Goal: Use online tool/utility: Utilize a website feature to perform a specific function

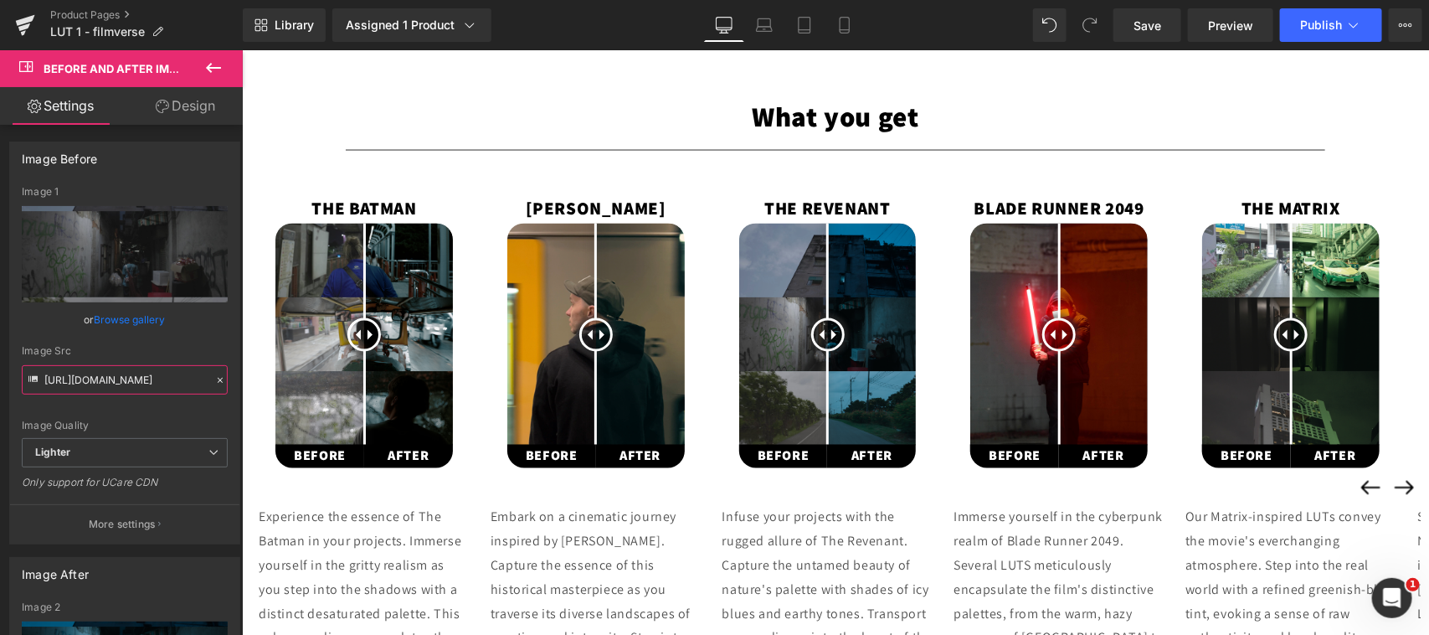
scroll to position [1299, 0]
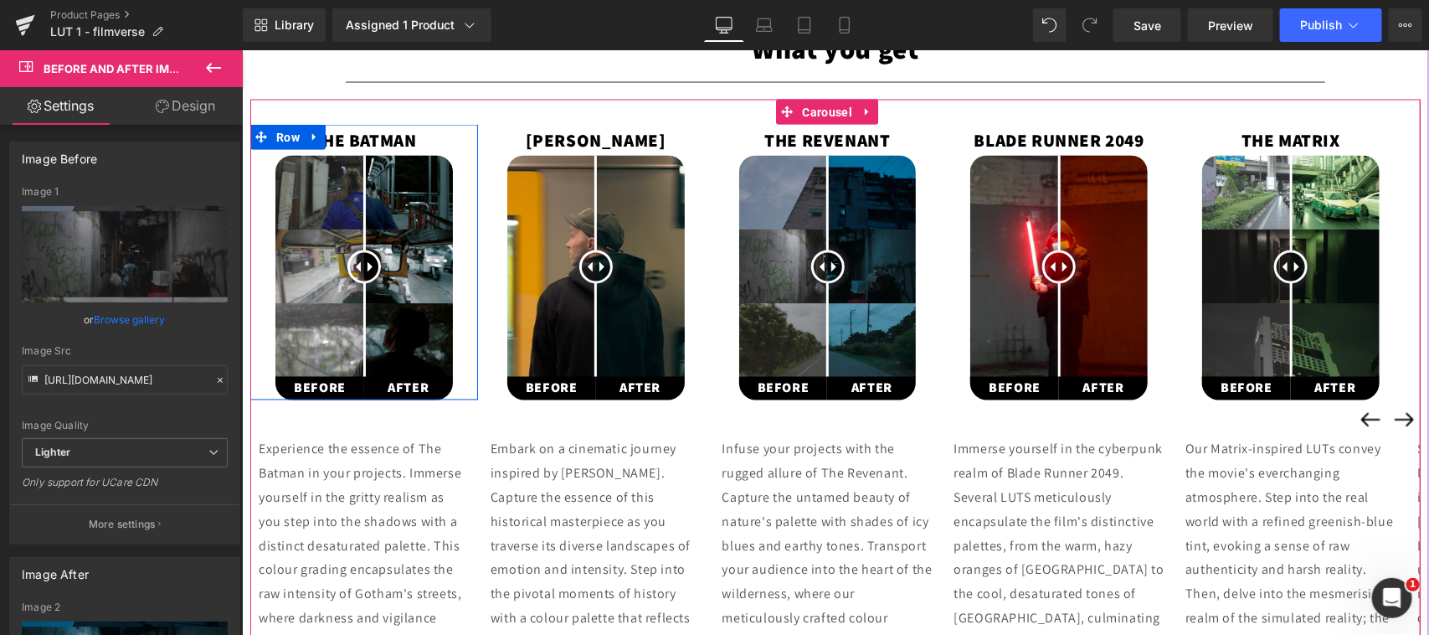
click at [368, 263] on span at bounding box center [372, 266] width 10 height 10
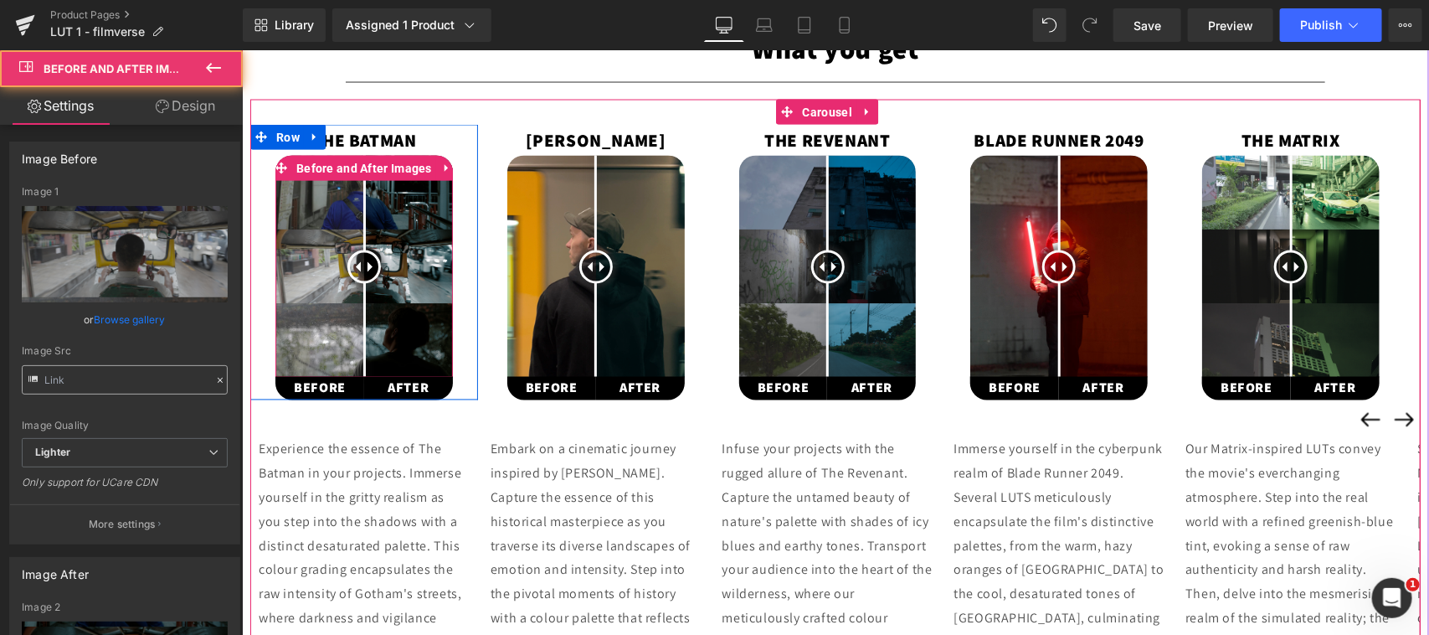
type input "[URL][DOMAIN_NAME]"
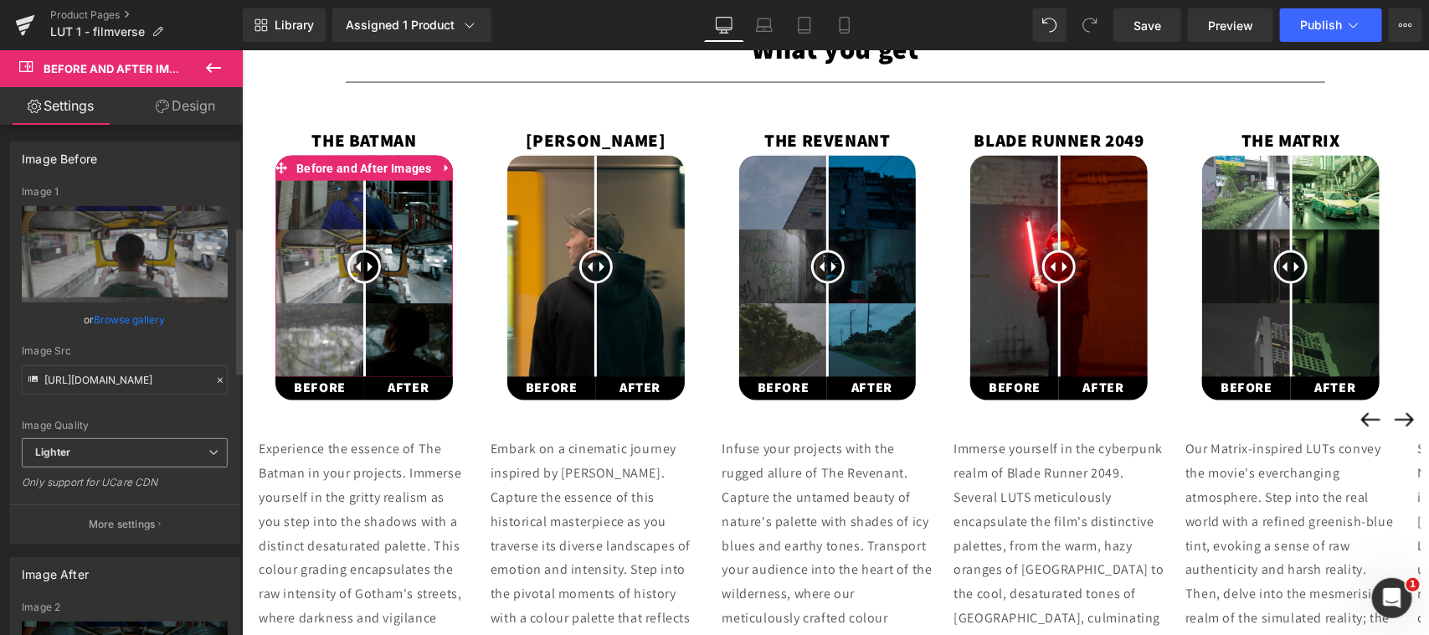
scroll to position [348, 0]
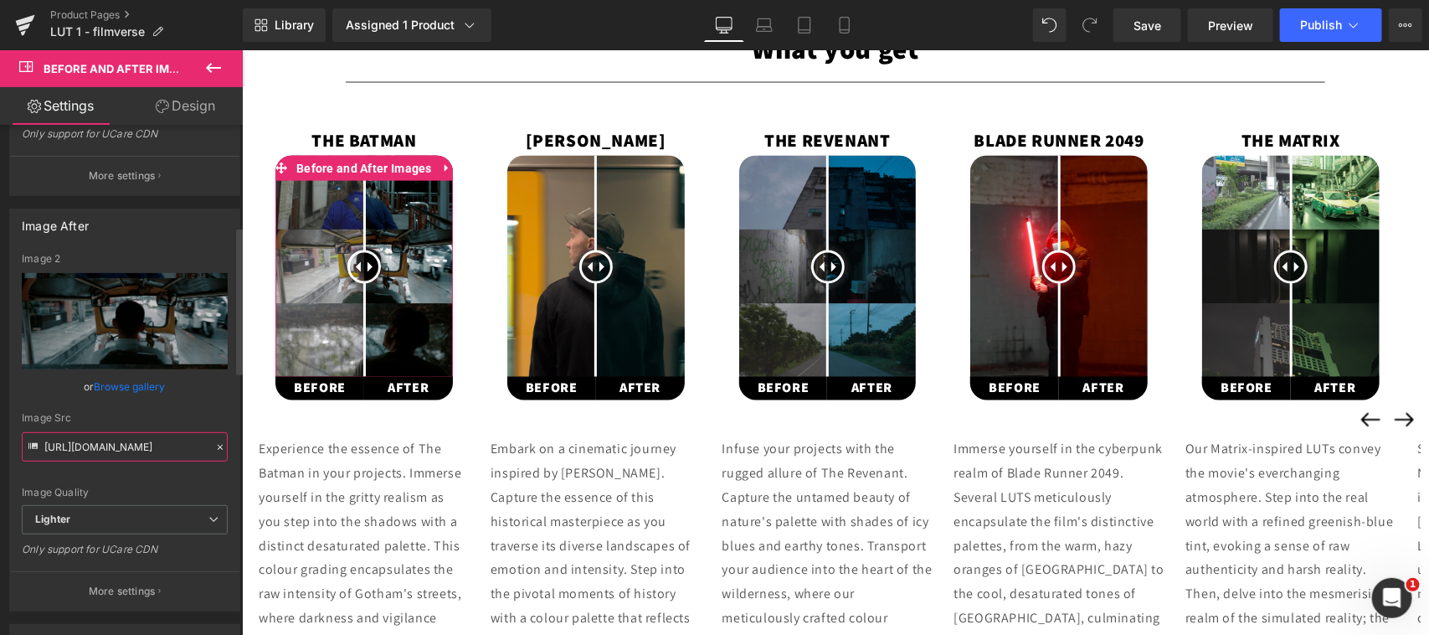
click at [116, 449] on input "[URL][DOMAIN_NAME]" at bounding box center [125, 446] width 206 height 29
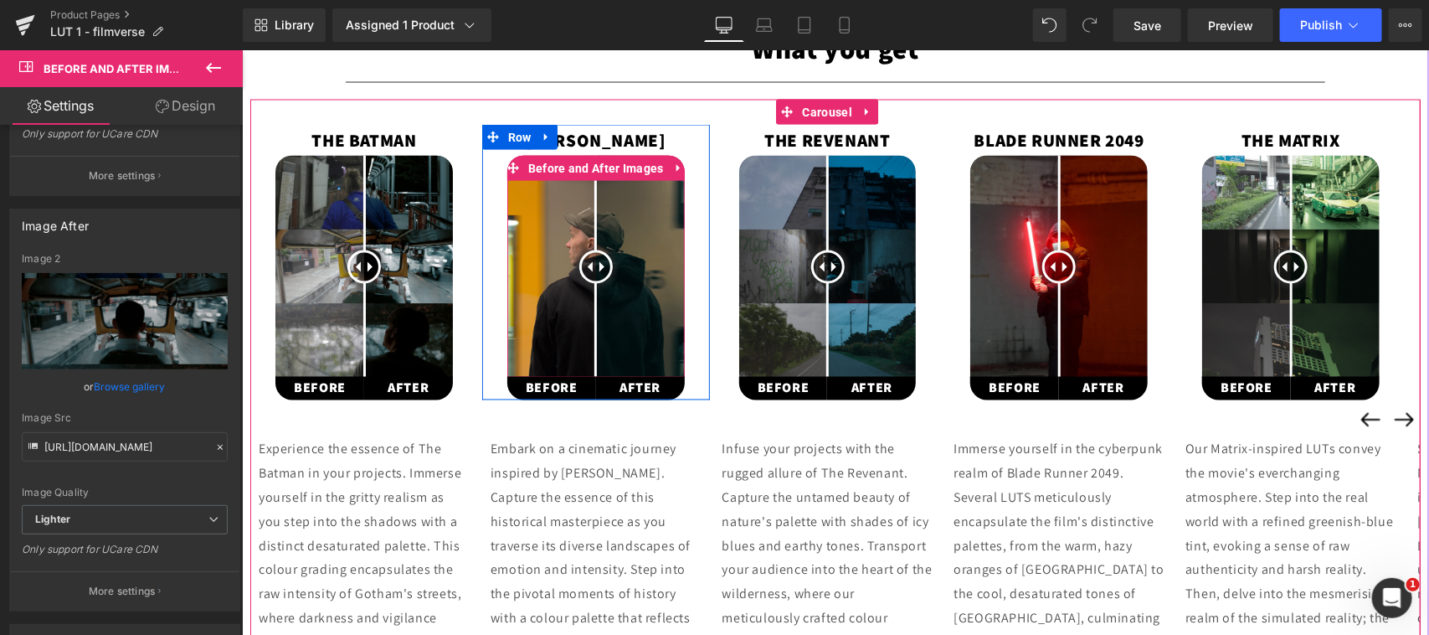
click at [592, 263] on div at bounding box center [595, 266] width 33 height 33
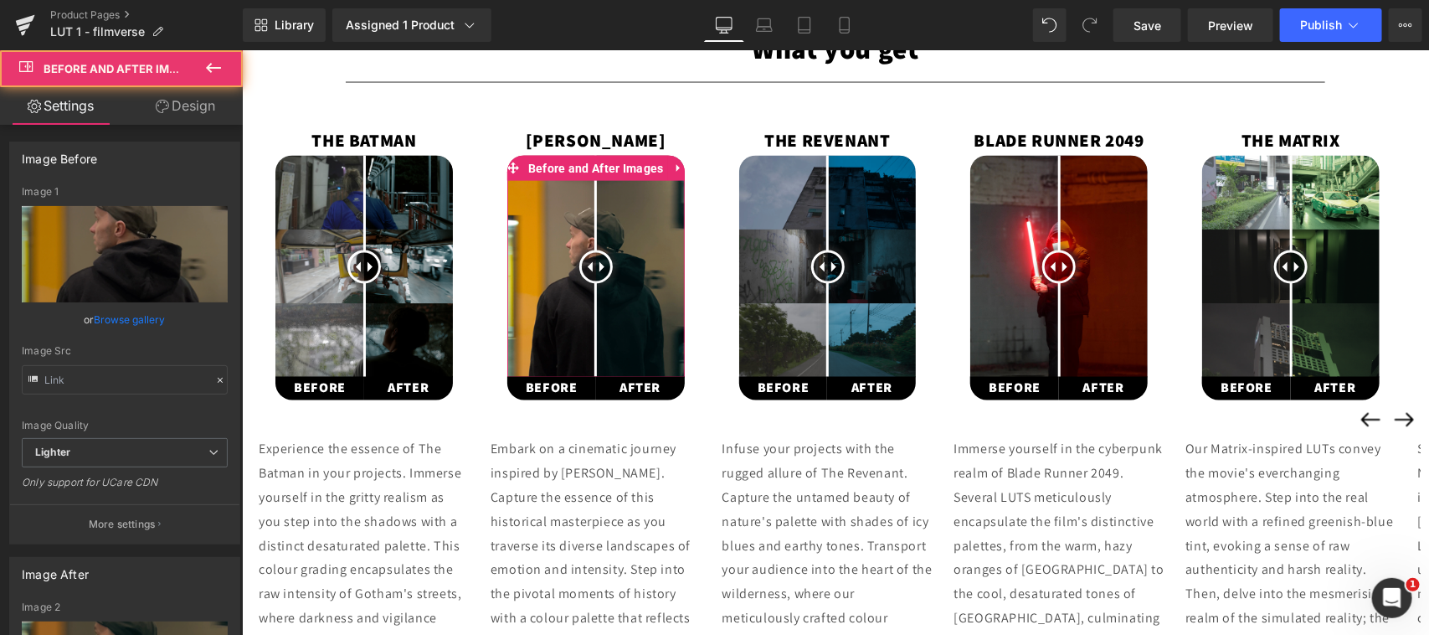
type input "https://ucarecdn.com/7dbe2533-98e1-4174-8ca6-20c13c81ebb7/-/format/auto/-/previ…"
type input "https://ucarecdn.com/c0cfaa31-214f-40eb-a97d-645596d6754c/-/format/auto/-/previ…"
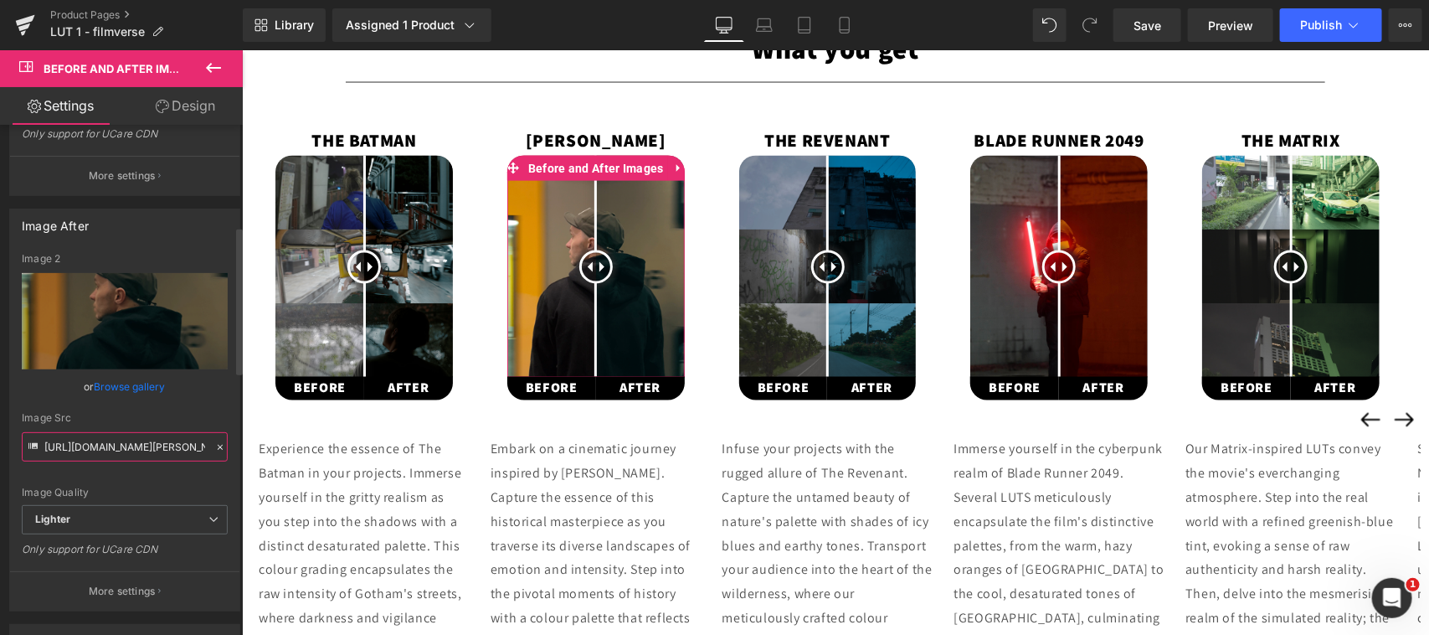
click at [128, 440] on input "https://ucarecdn.com/c0cfaa31-214f-40eb-a97d-645596d6754c/-/format/auto/-/previ…" at bounding box center [125, 446] width 206 height 29
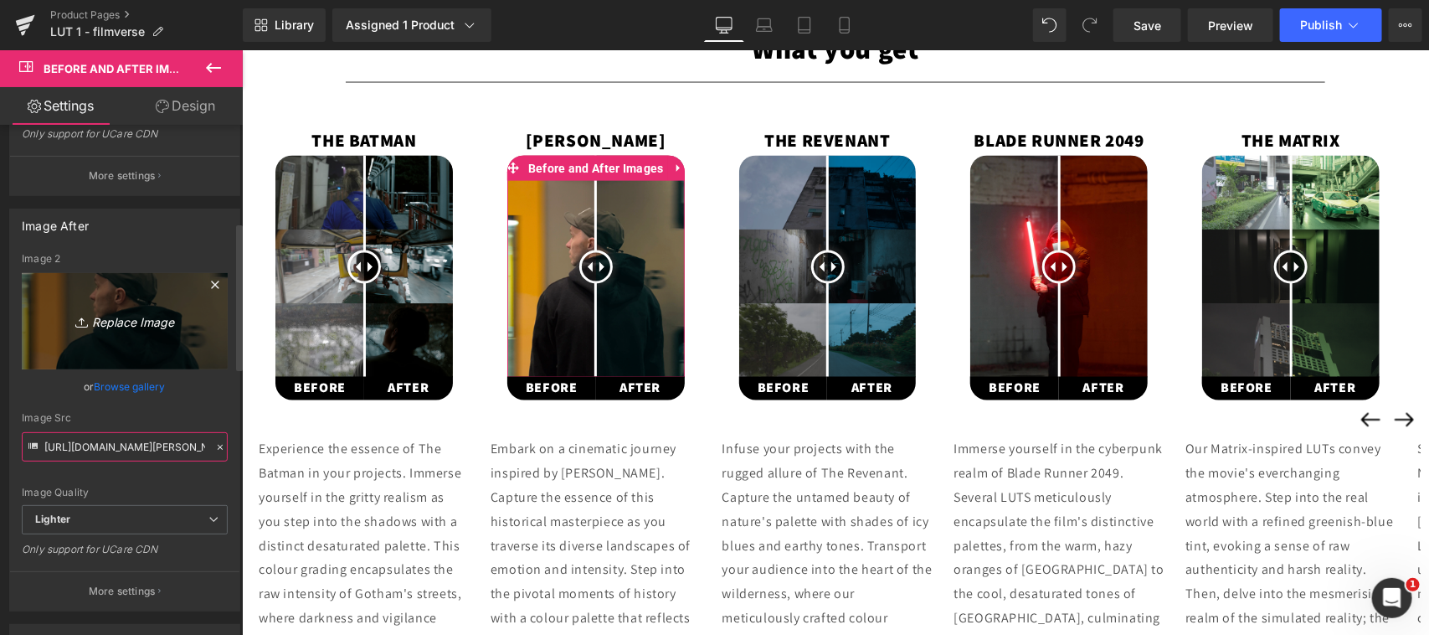
scroll to position [0, 0]
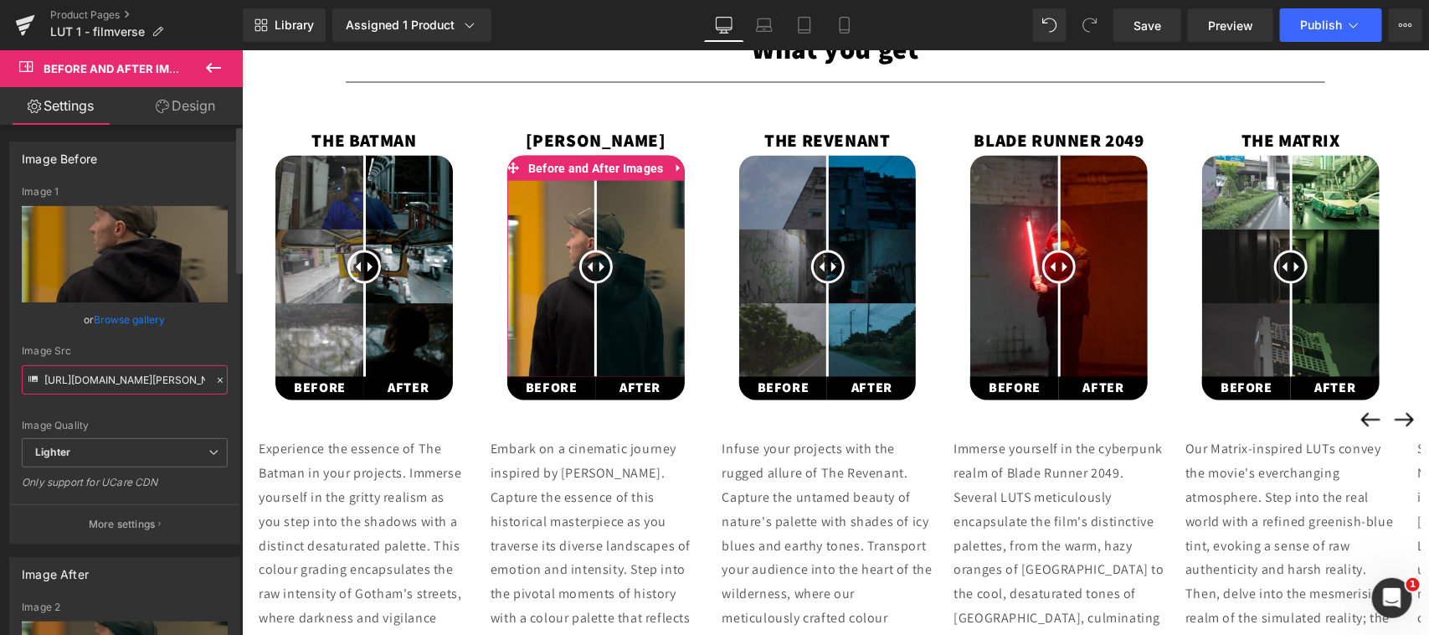
click at [132, 377] on input "https://ucarecdn.com/7dbe2533-98e1-4174-8ca6-20c13c81ebb7/-/format/auto/-/previ…" at bounding box center [125, 379] width 206 height 29
click at [827, 268] on div at bounding box center [827, 266] width 33 height 33
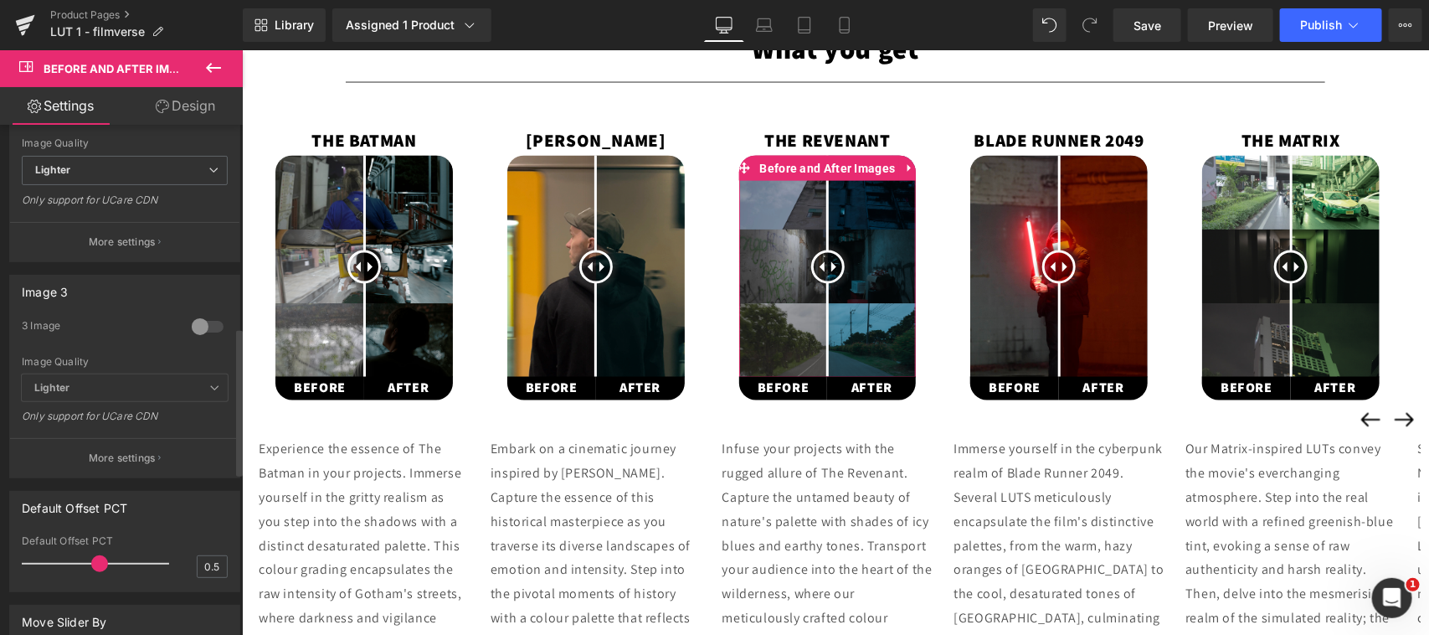
scroll to position [348, 0]
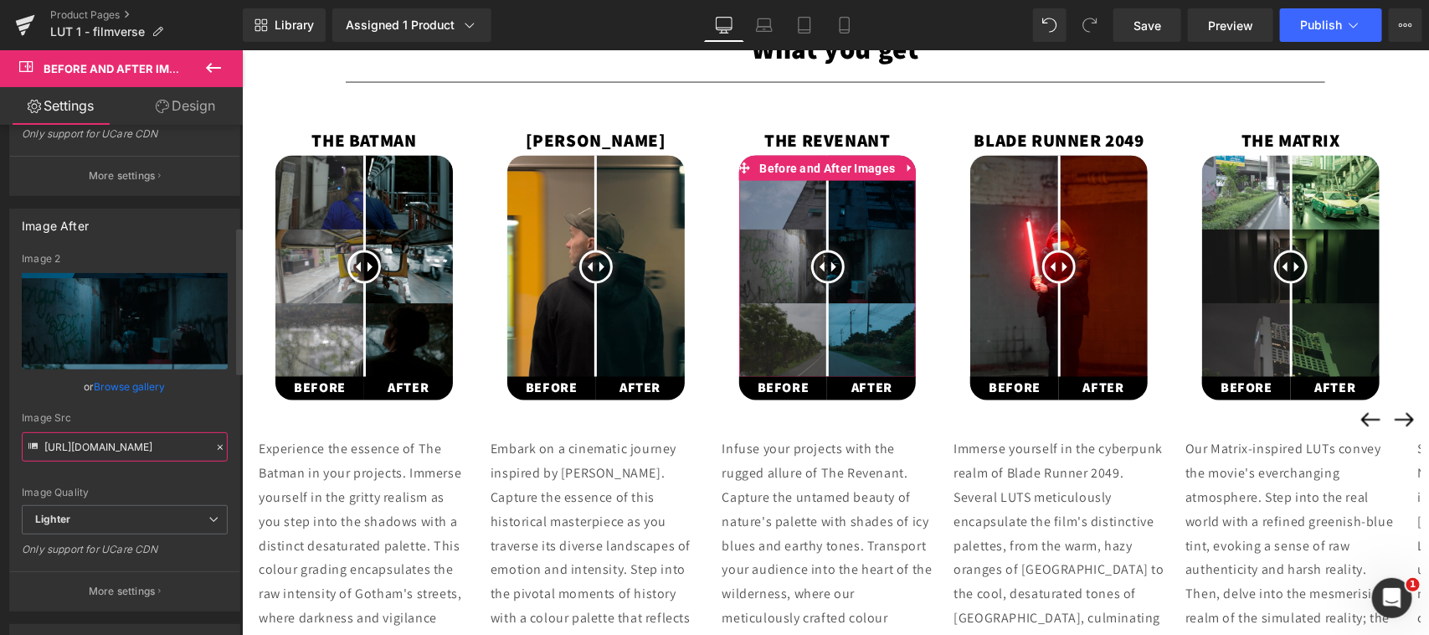
click at [128, 446] on input "https://ucarecdn.com/b276b5e5-5a2c-4d7f-b986-a7e9b63b7371/-/format/auto/-/previ…" at bounding box center [125, 446] width 206 height 29
click at [387, 353] on img at bounding box center [364, 266] width 178 height 222
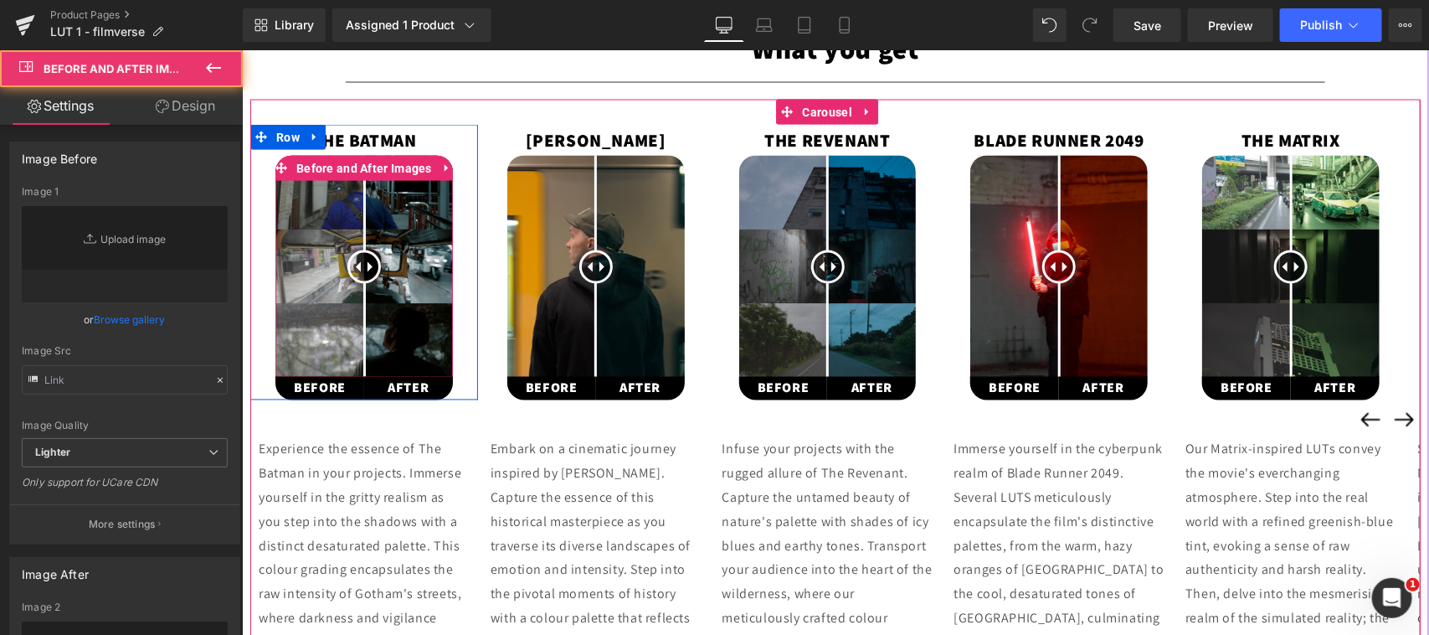
type input "[URL][DOMAIN_NAME]"
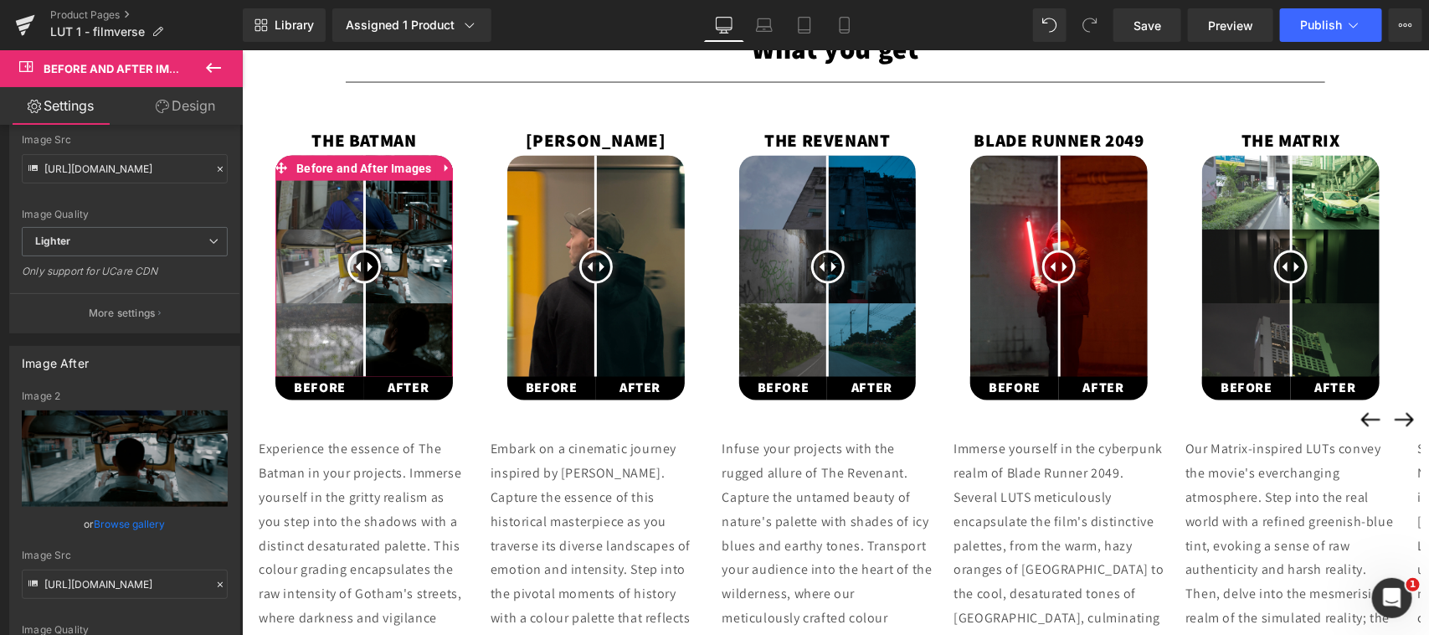
scroll to position [0, 0]
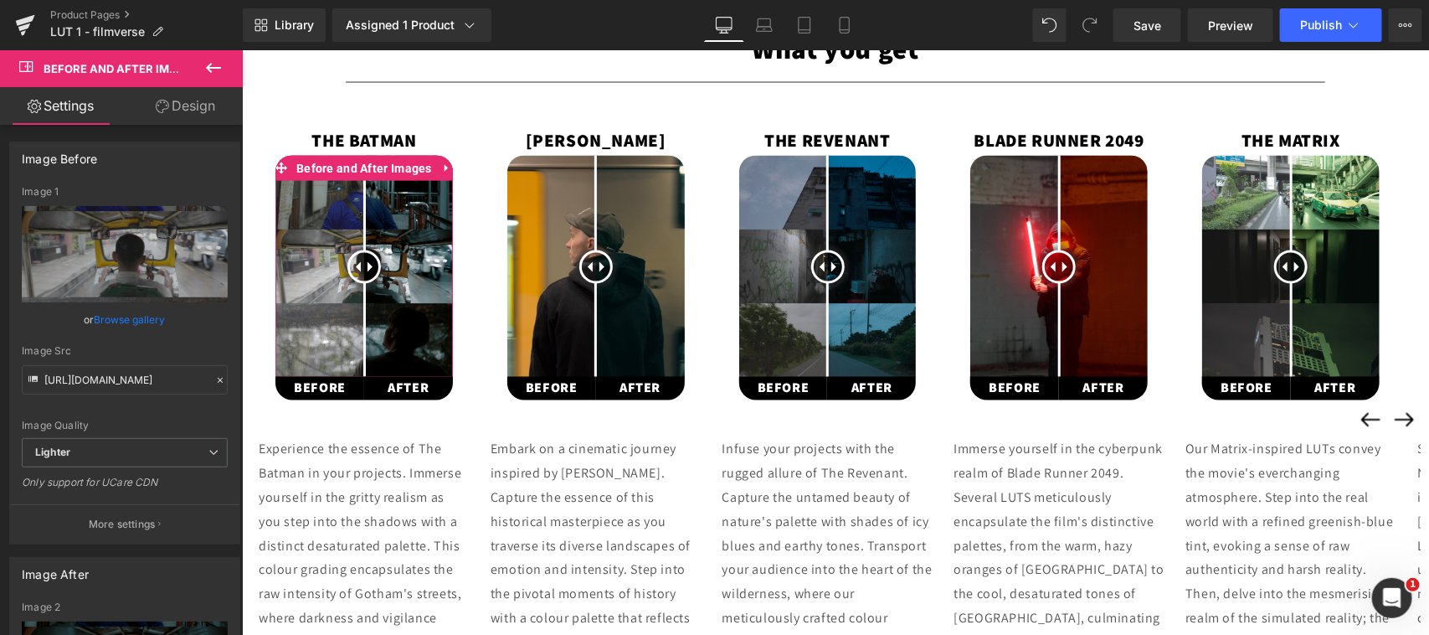
click at [205, 94] on link "Design" at bounding box center [185, 106] width 121 height 38
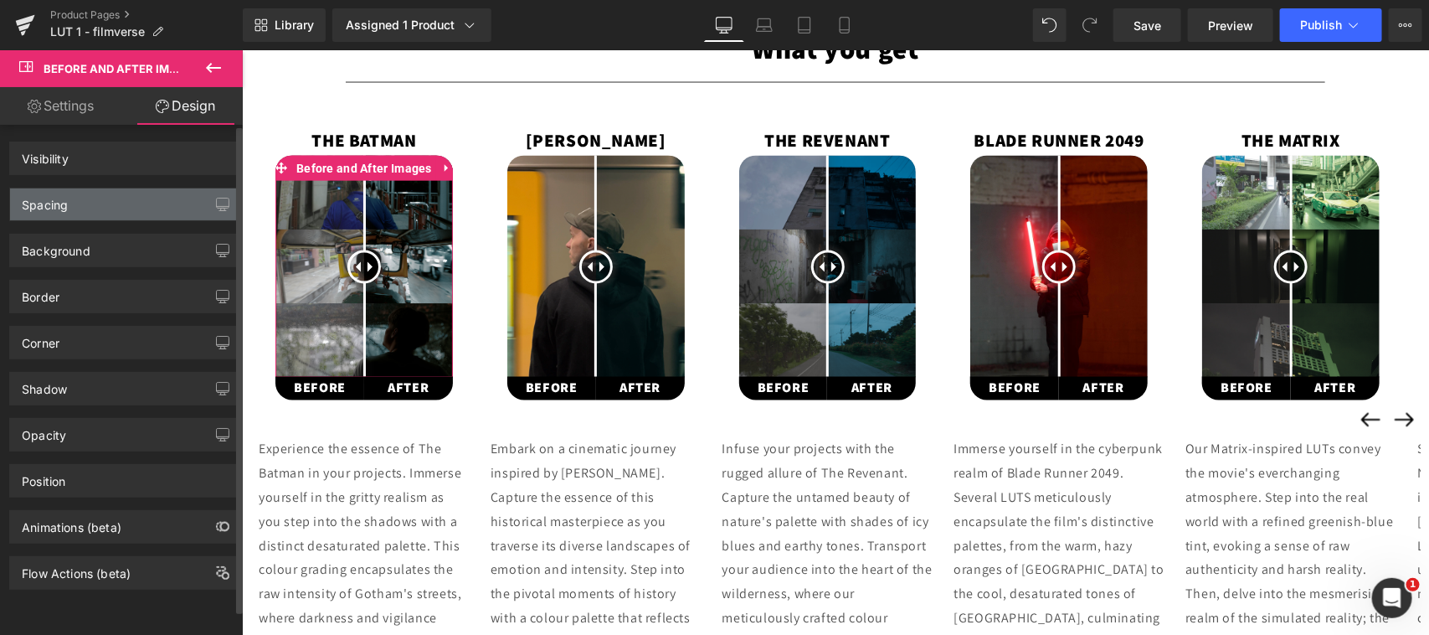
click at [118, 202] on div "Spacing" at bounding box center [124, 204] width 229 height 32
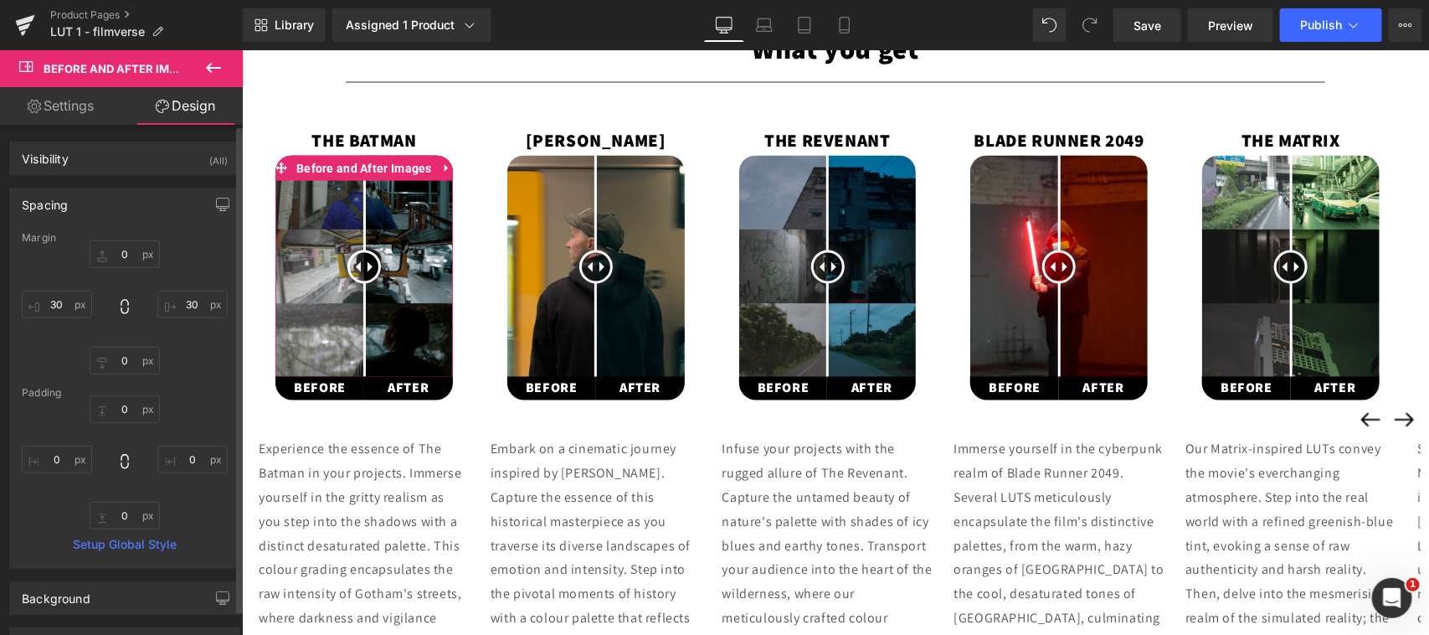
type input "0"
type input "30"
type input "0"
type input "30"
type input "0"
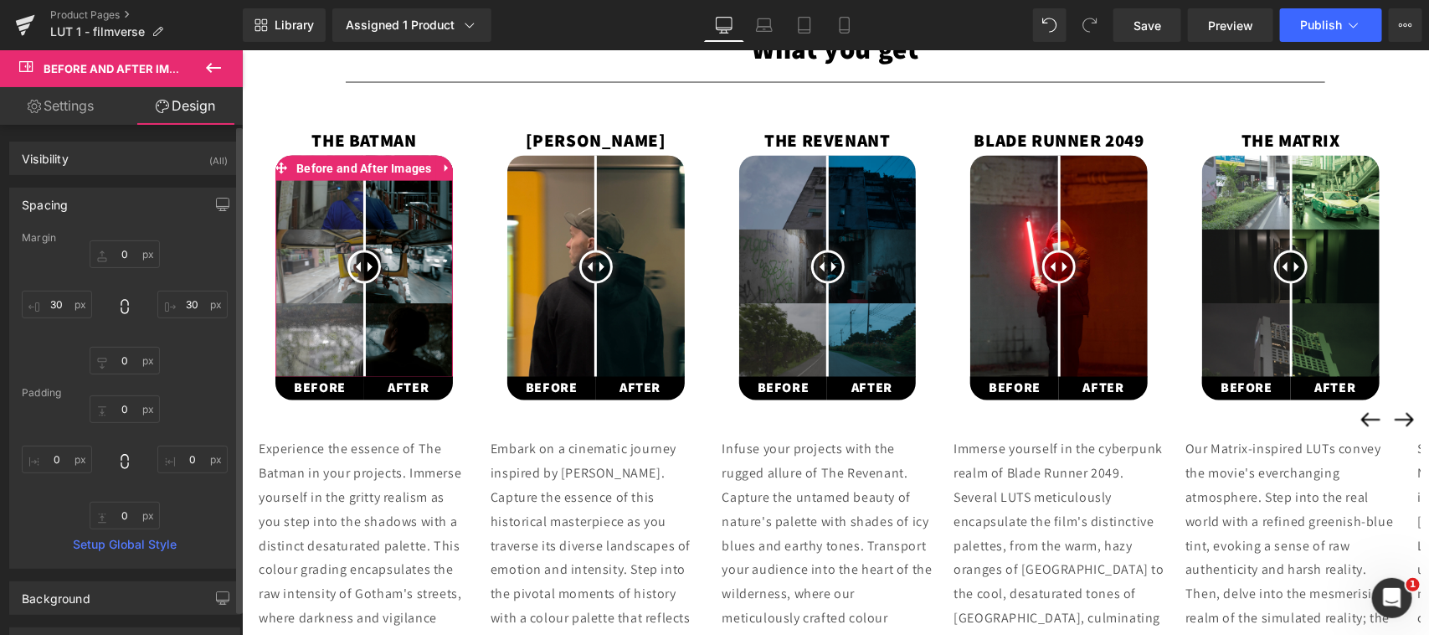
type input "0"
click at [48, 103] on link "Settings" at bounding box center [60, 106] width 121 height 38
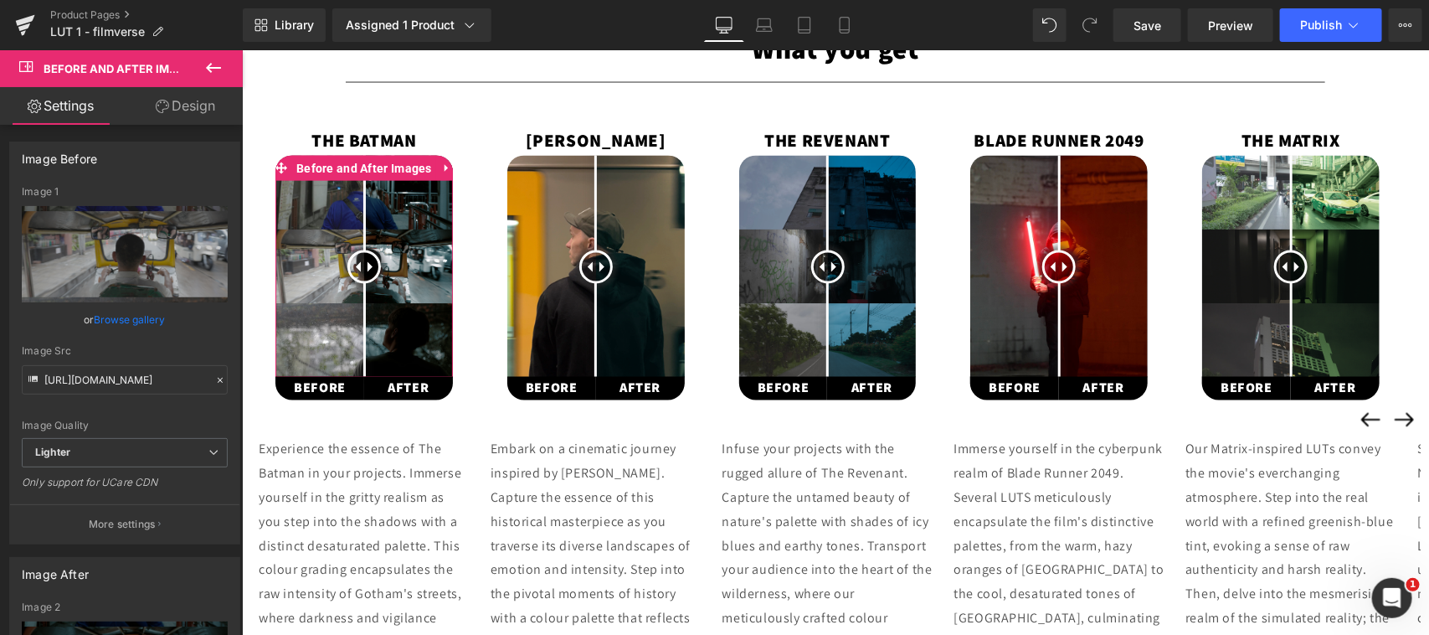
scroll to position [211, 0]
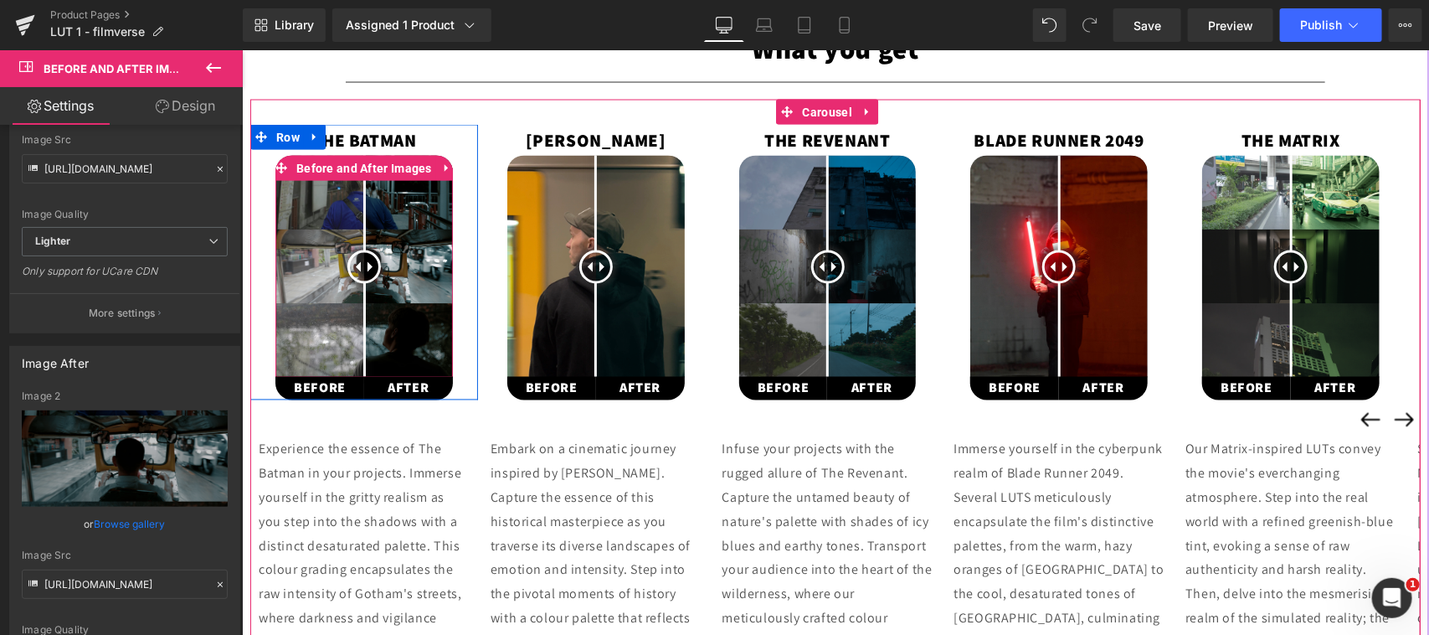
click at [401, 301] on img at bounding box center [364, 266] width 178 height 222
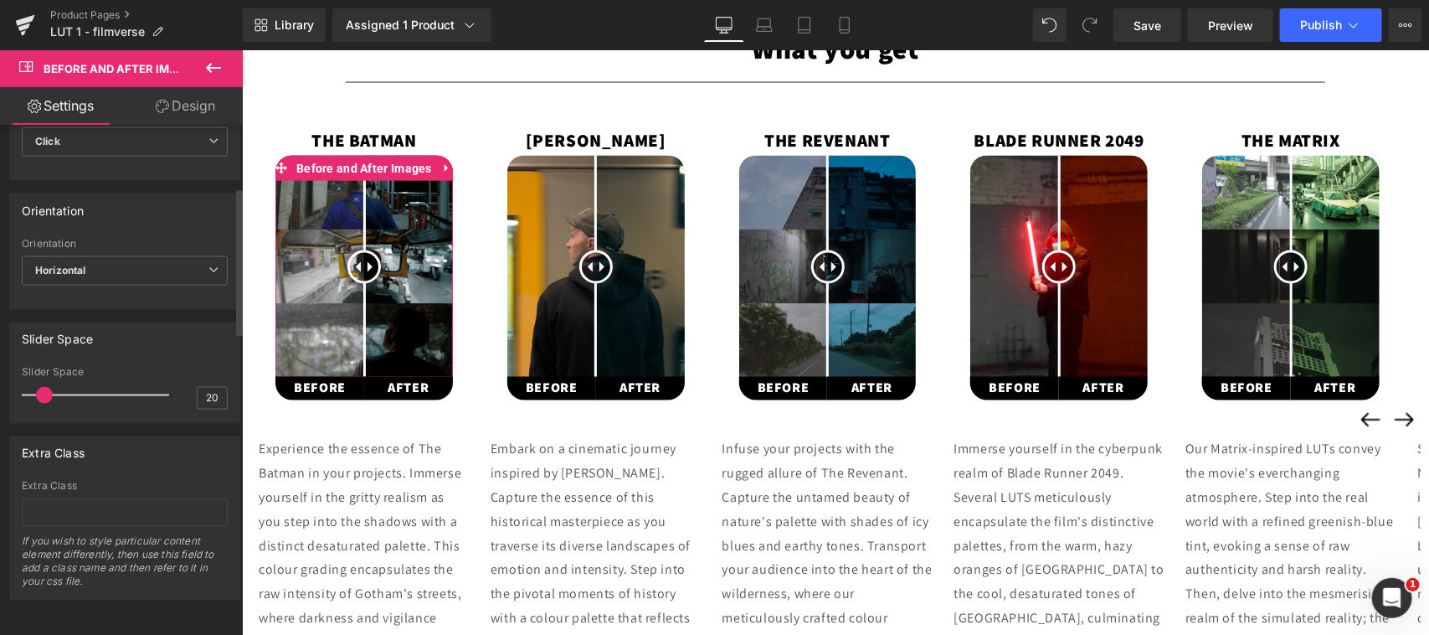
scroll to position [0, 0]
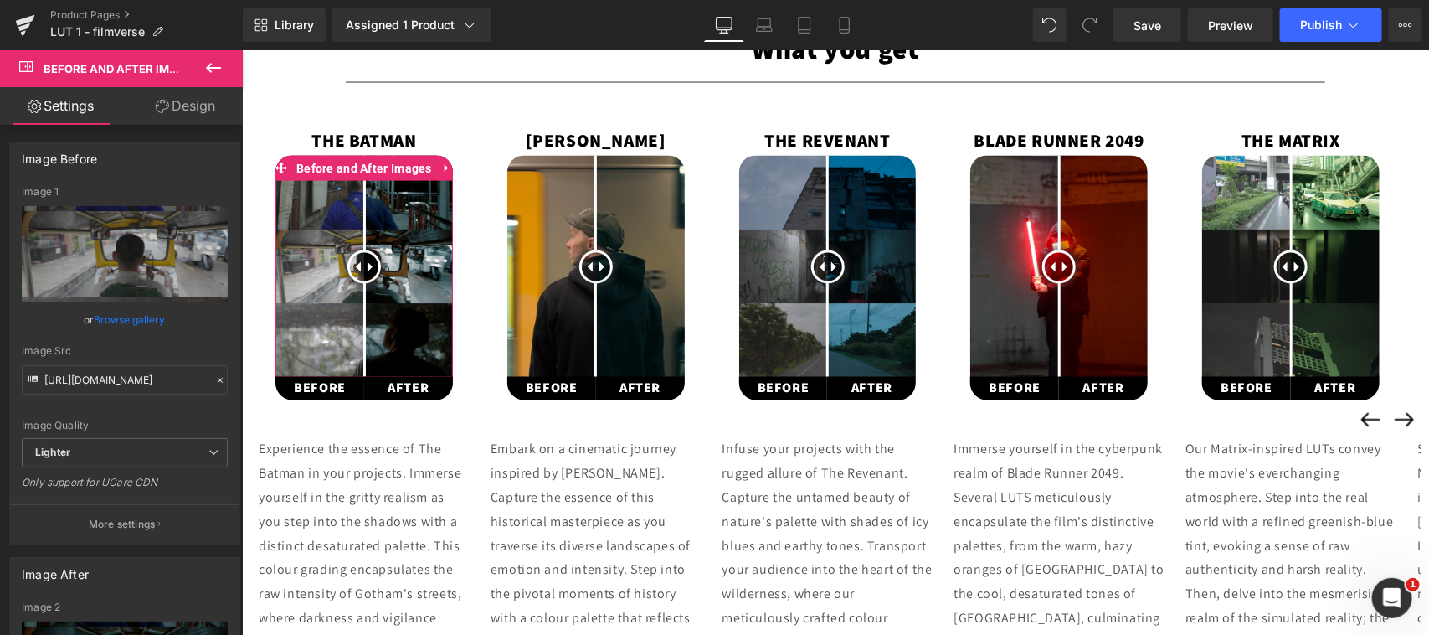
click at [191, 100] on link "Design" at bounding box center [185, 106] width 121 height 38
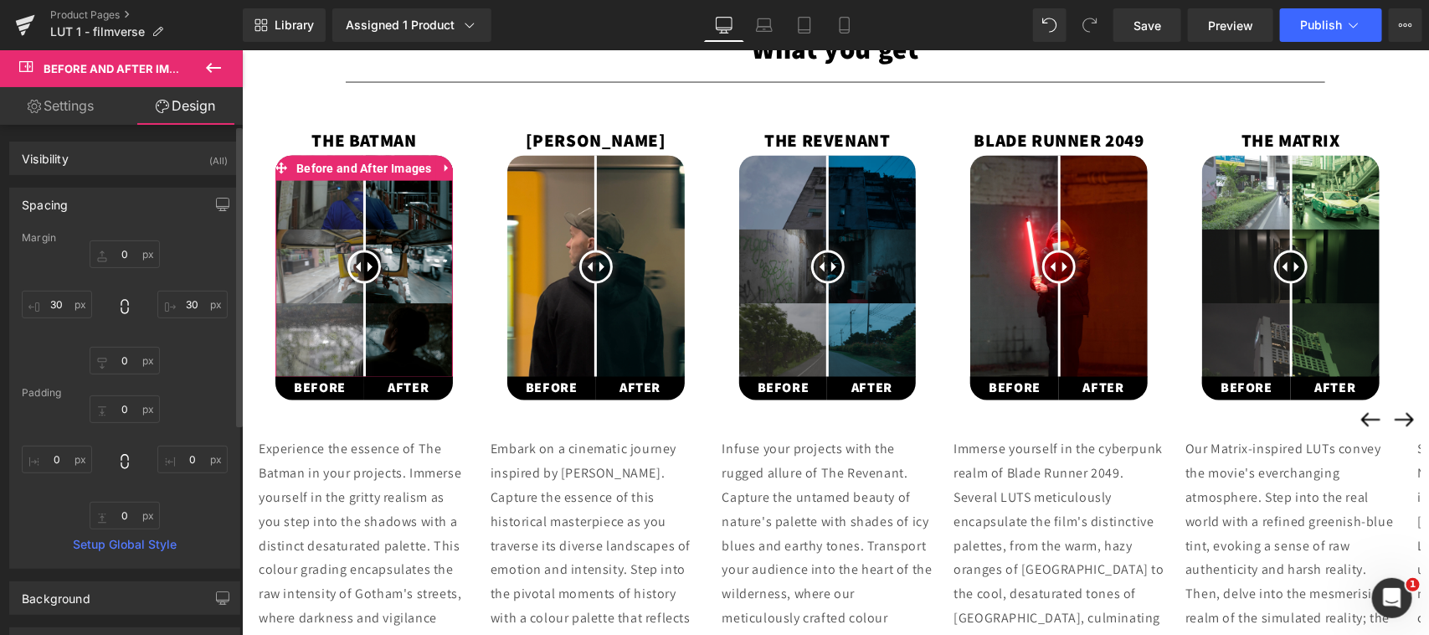
type input "0"
type input "30"
type input "0"
type input "30"
type input "0"
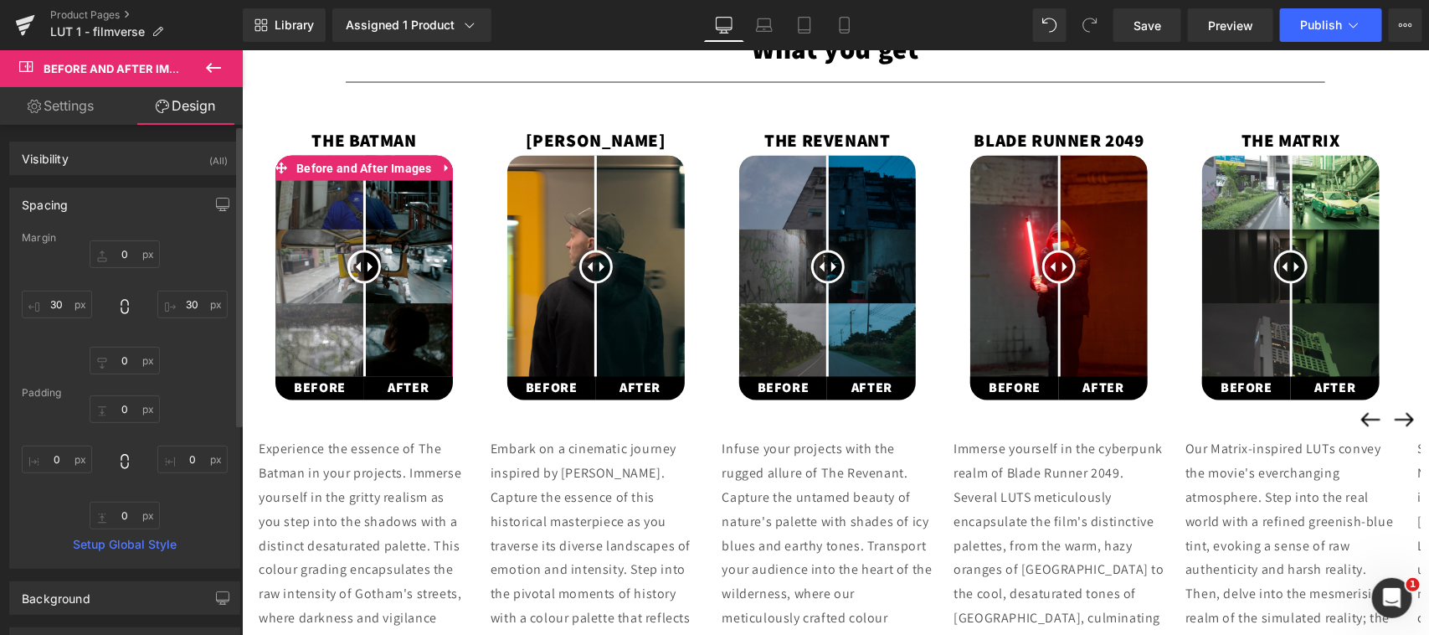
type input "0"
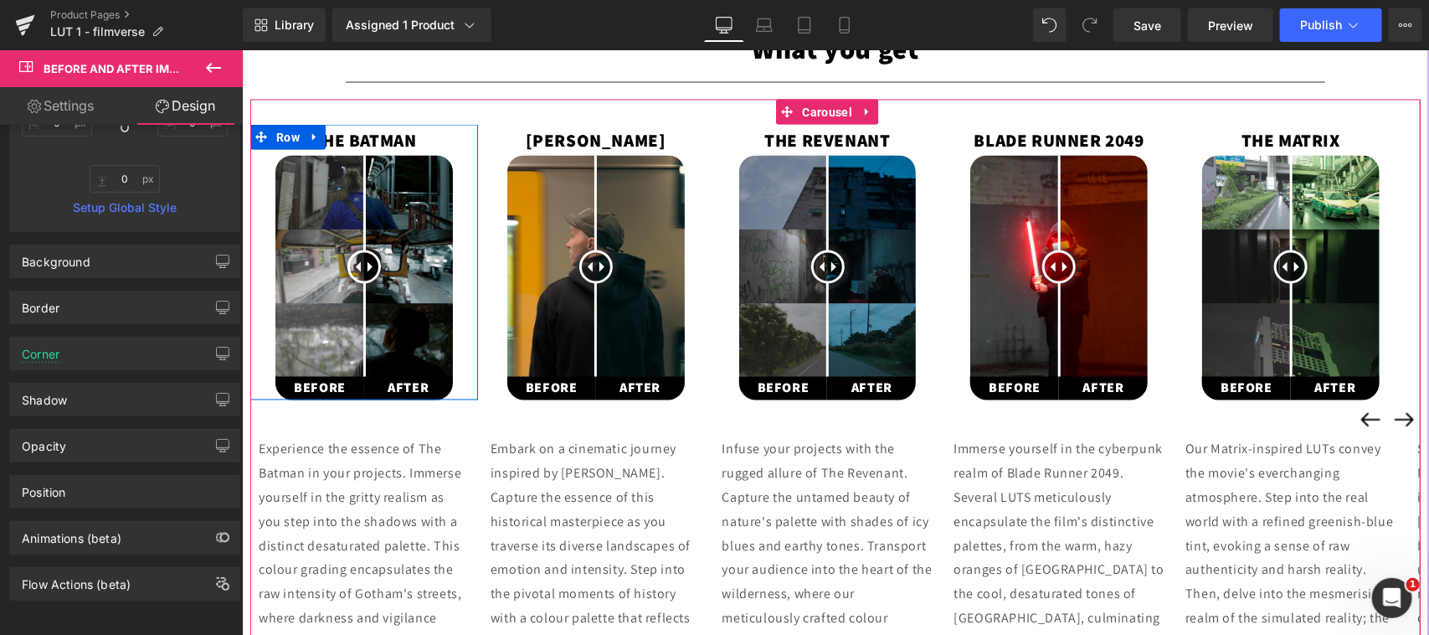
click at [469, 249] on div "THE BATMAN Text Block Before and After Images BEFORE Text Block AFTER Text Bloc…" at bounding box center [364, 262] width 228 height 276
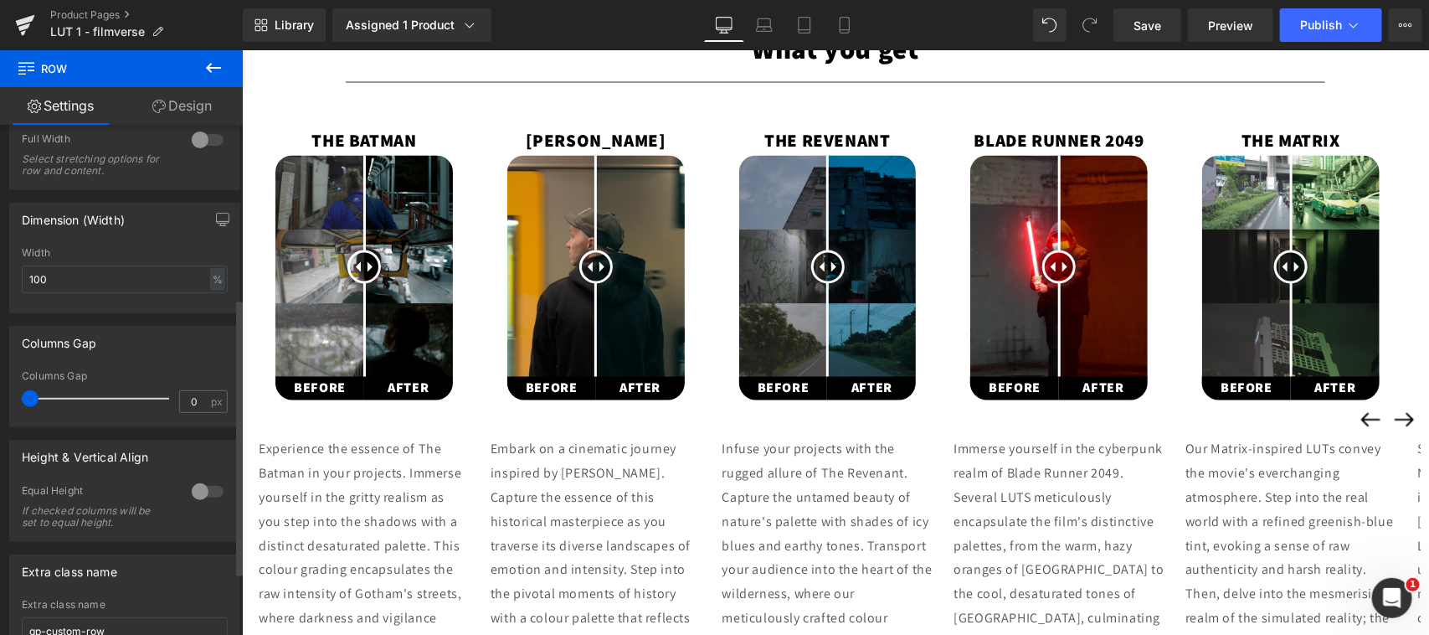
scroll to position [319, 0]
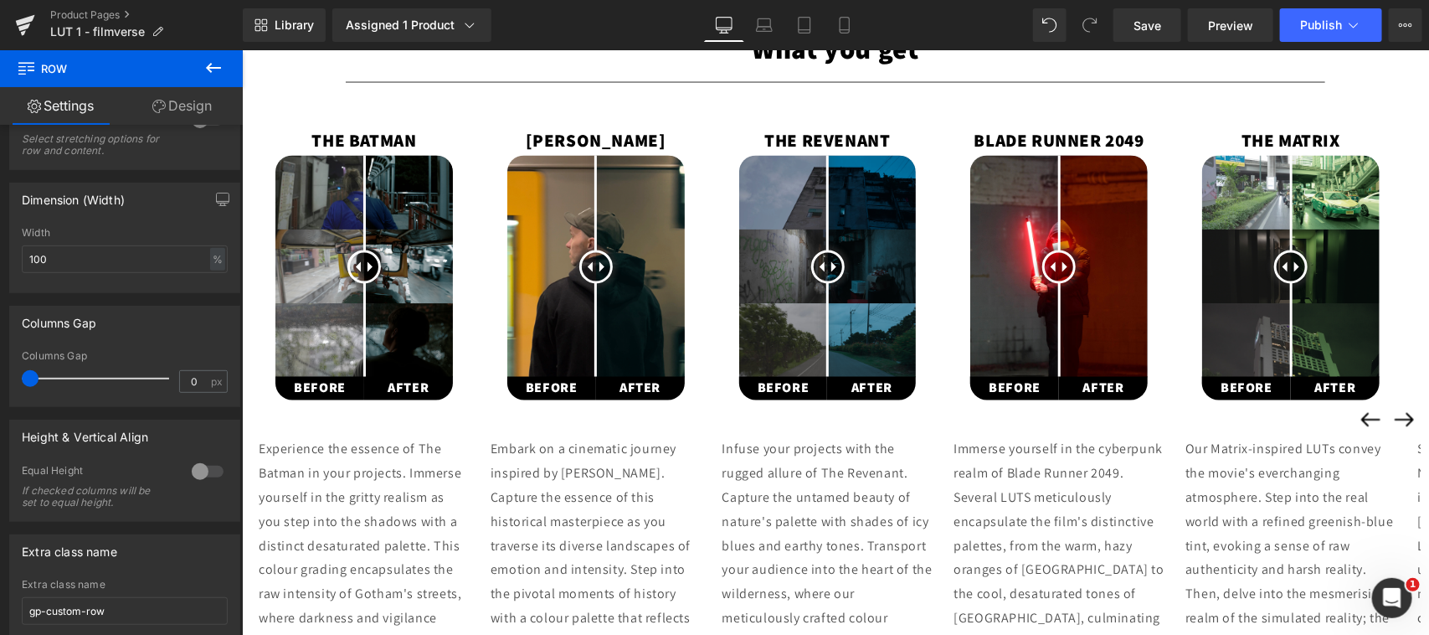
scroll to position [1299, 0]
click at [429, 289] on img at bounding box center [364, 266] width 178 height 222
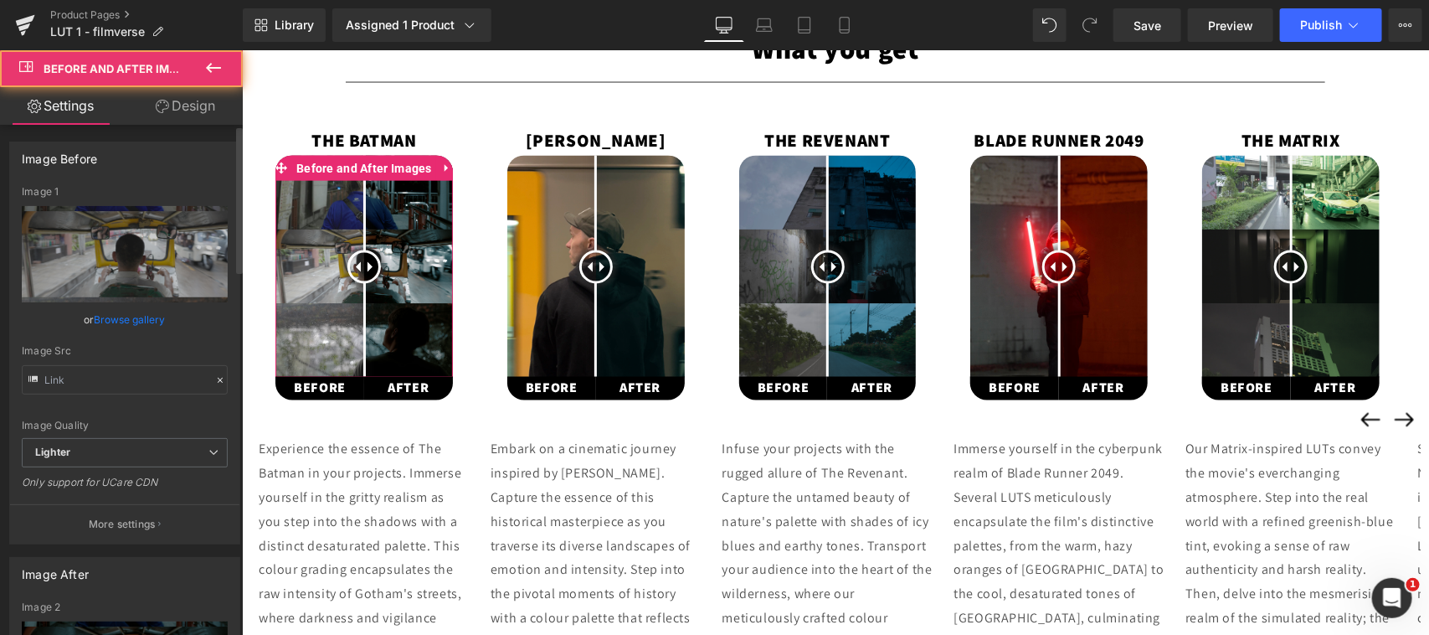
type input "[URL][DOMAIN_NAME]"
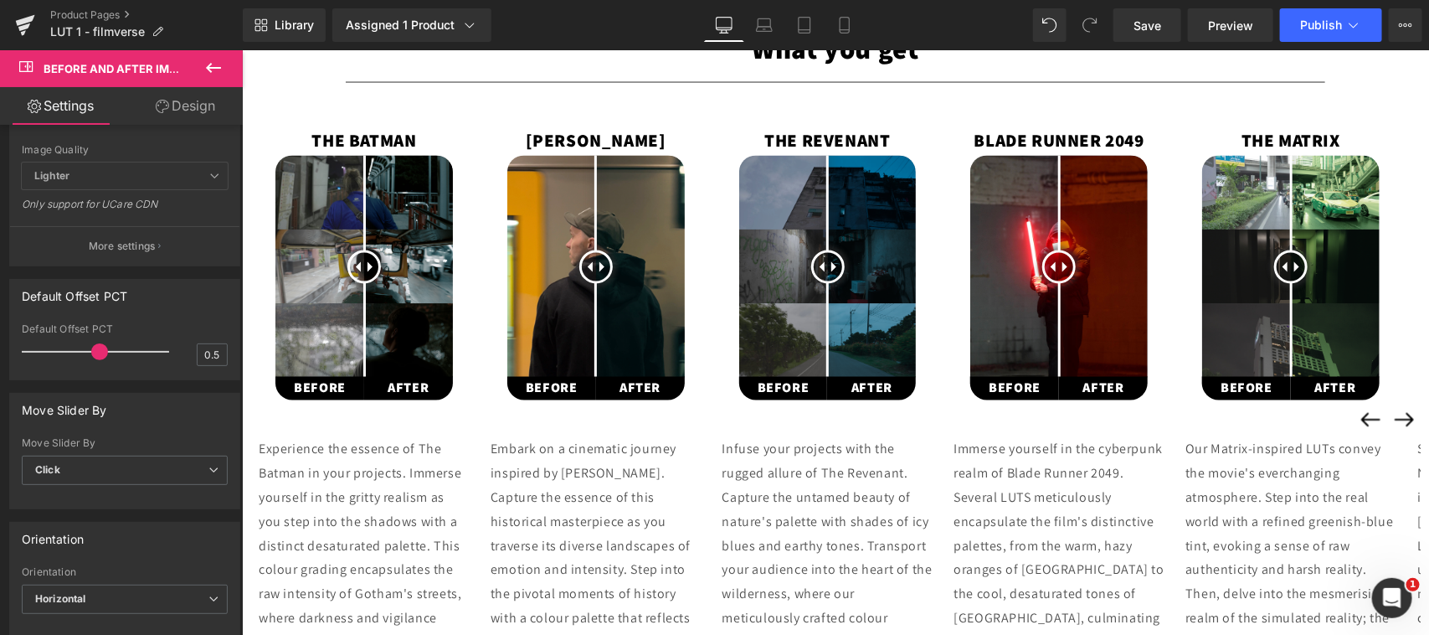
scroll to position [559, 0]
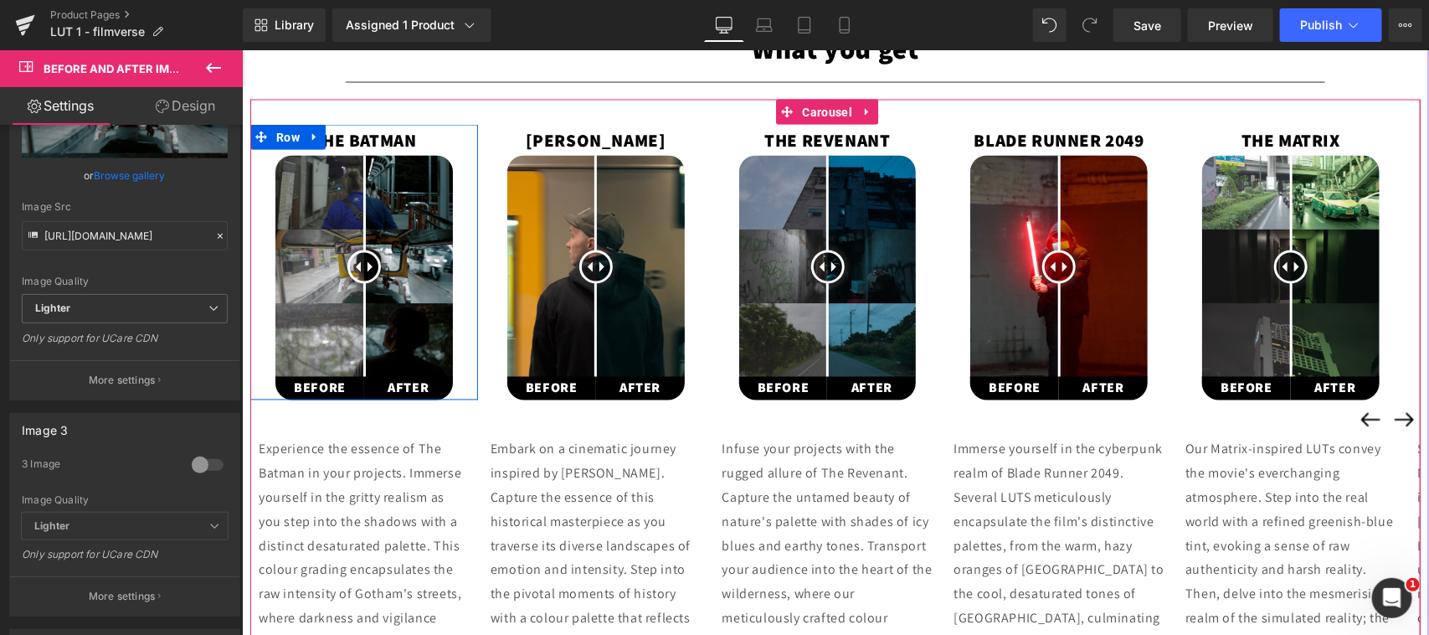
click at [464, 303] on div "THE BATMAN Text Block Before and After Images BEFORE Text Block AFTER Text Bloc…" at bounding box center [364, 262] width 228 height 276
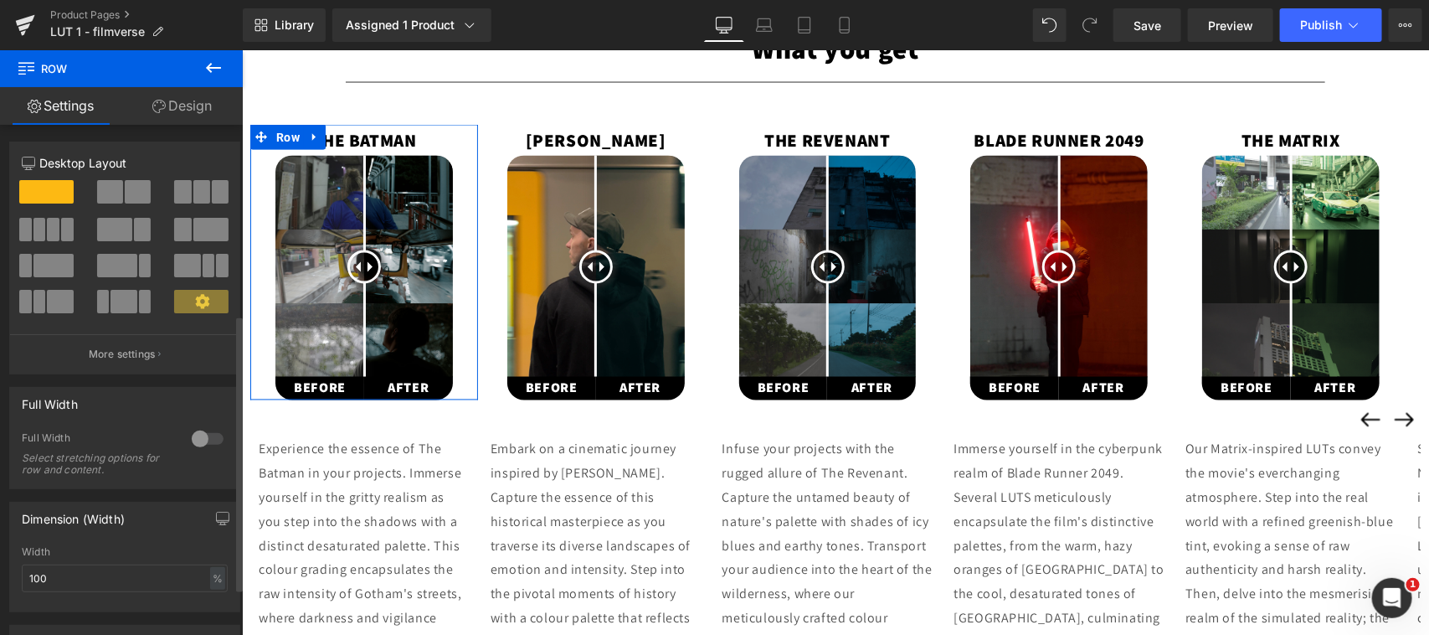
scroll to position [348, 0]
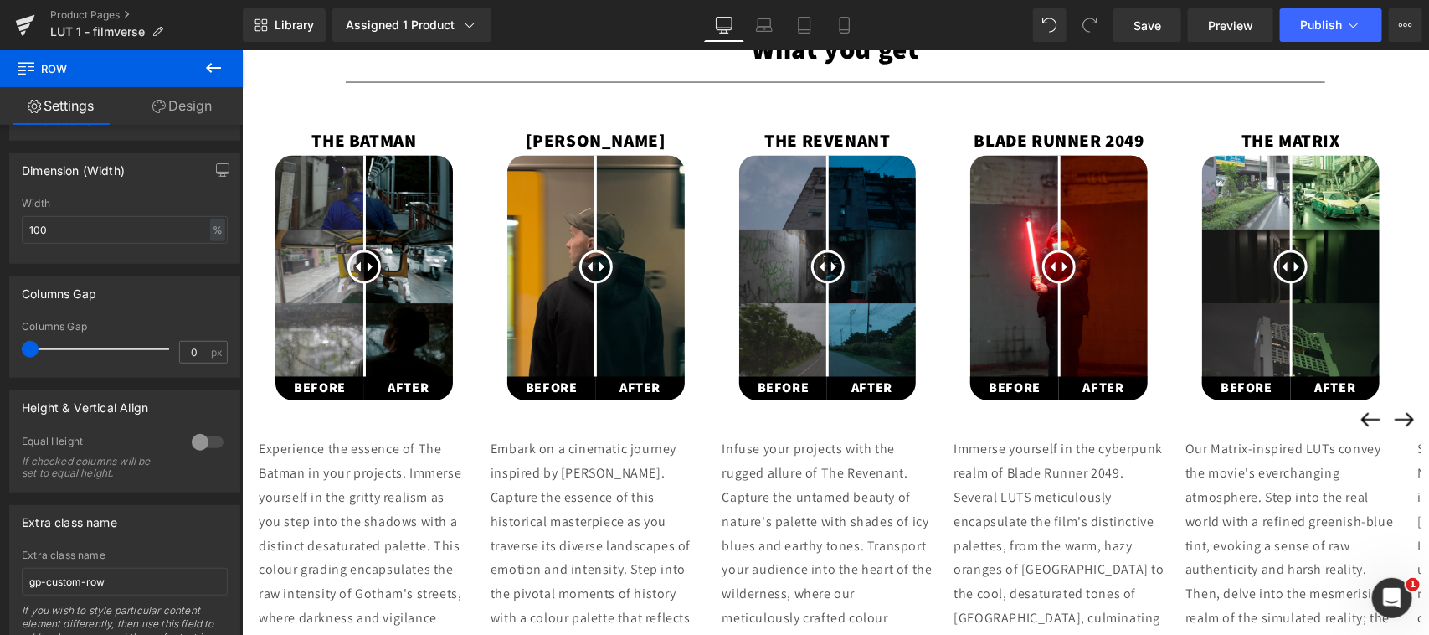
click at [493, 147] on span at bounding box center [498, 136] width 18 height 20
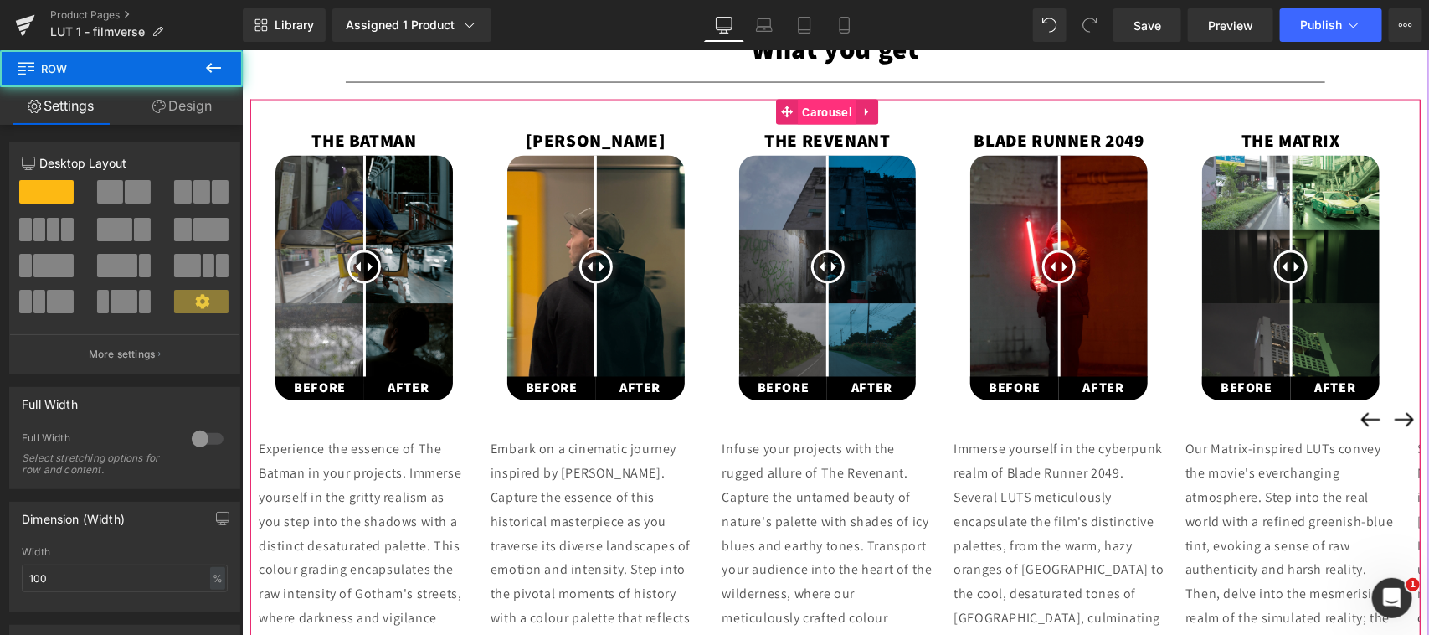
click at [811, 110] on span "Carousel" at bounding box center [827, 111] width 58 height 25
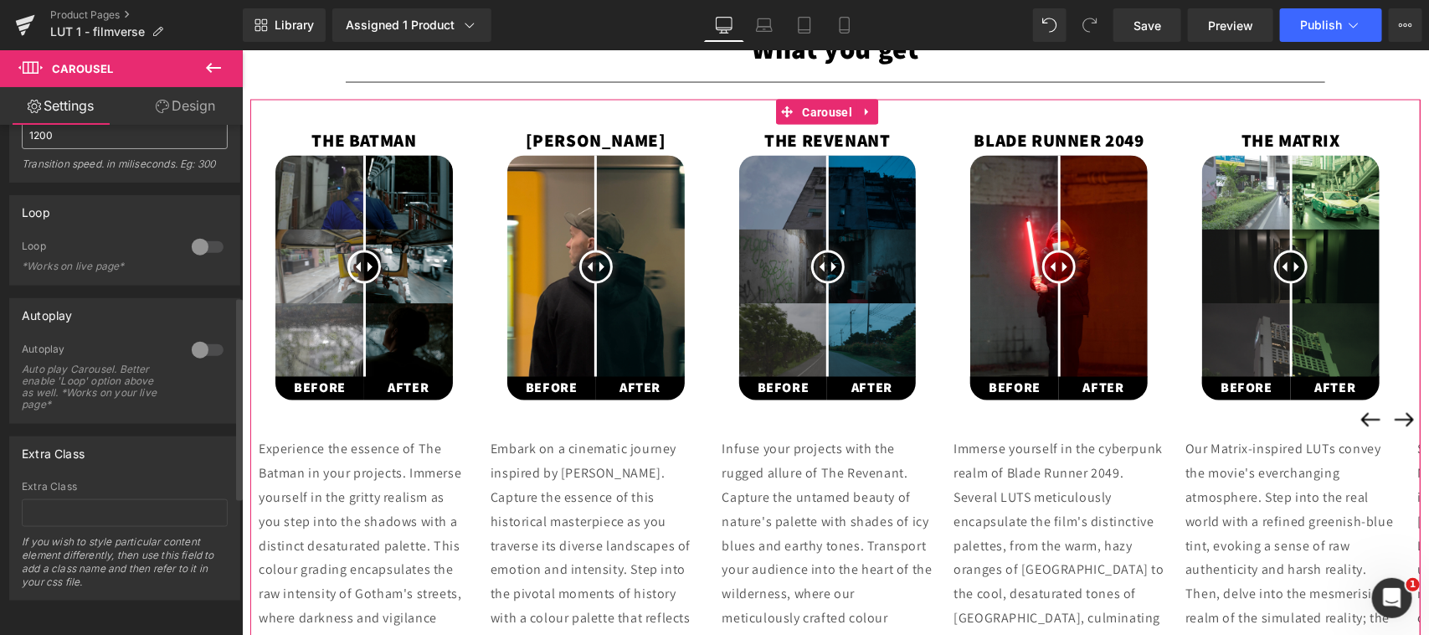
scroll to position [429, 0]
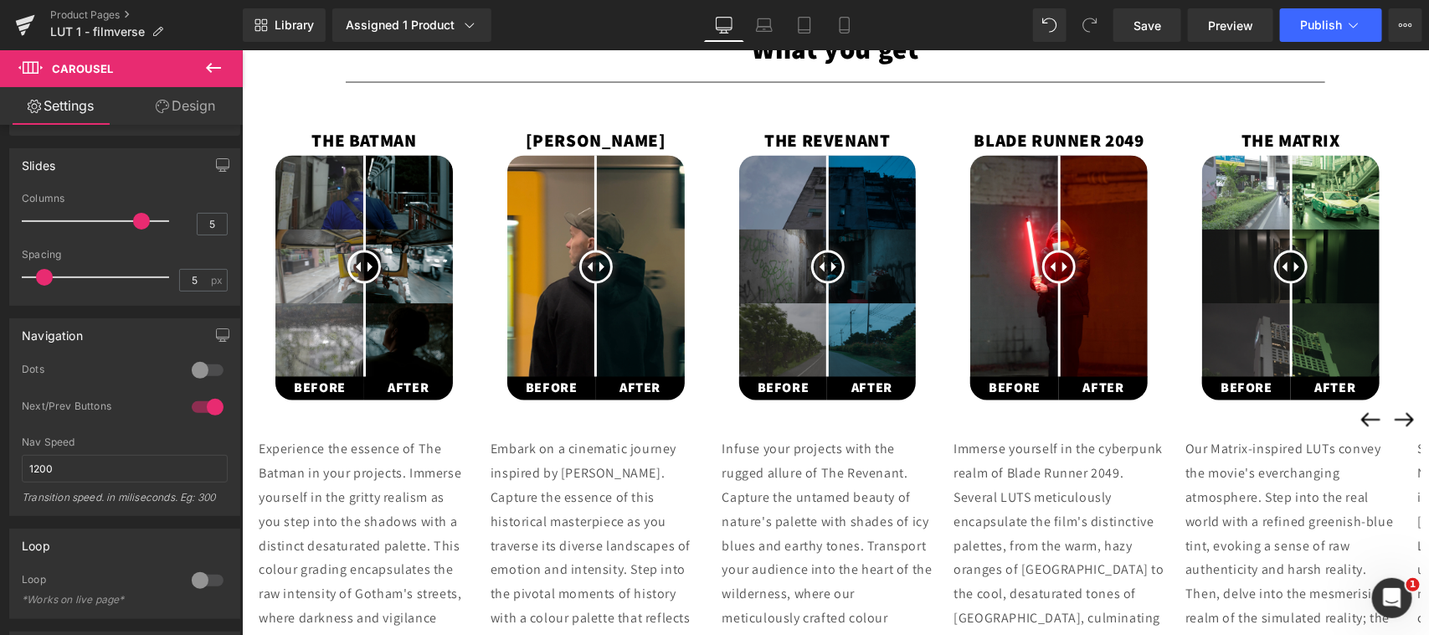
scroll to position [1299, 0]
click at [589, 140] on div "OPPENHEIMER Text Block" at bounding box center [595, 140] width 228 height 32
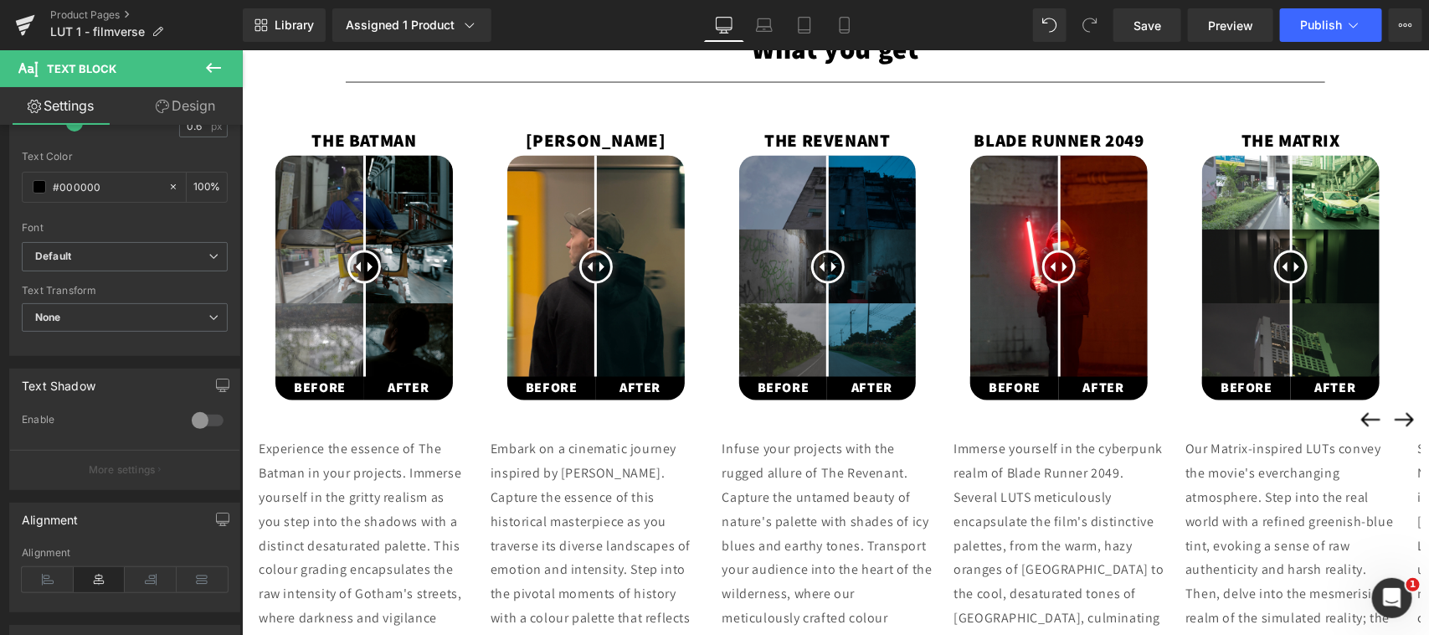
scroll to position [0, 0]
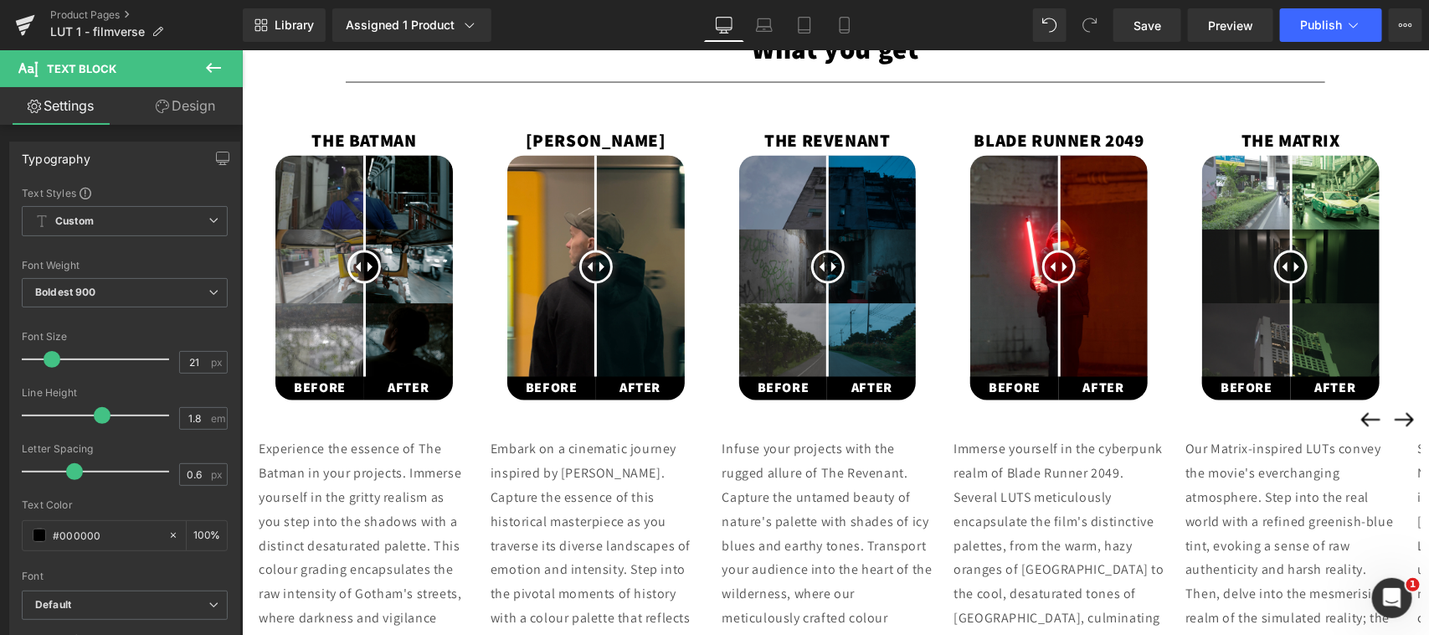
click at [598, 144] on div "OPPENHEIMER Text Block" at bounding box center [595, 140] width 228 height 32
click at [216, 163] on icon "button" at bounding box center [222, 158] width 13 height 13
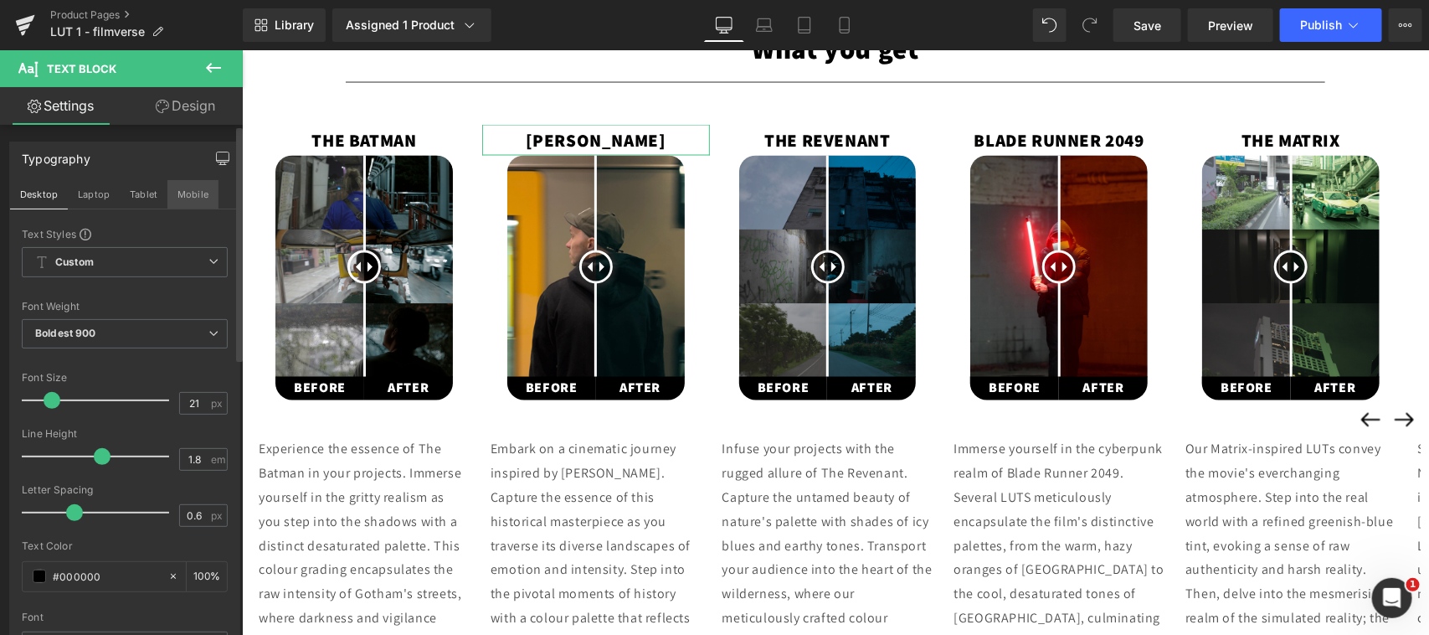
click at [188, 201] on button "Mobile" at bounding box center [192, 194] width 51 height 28
type input "100"
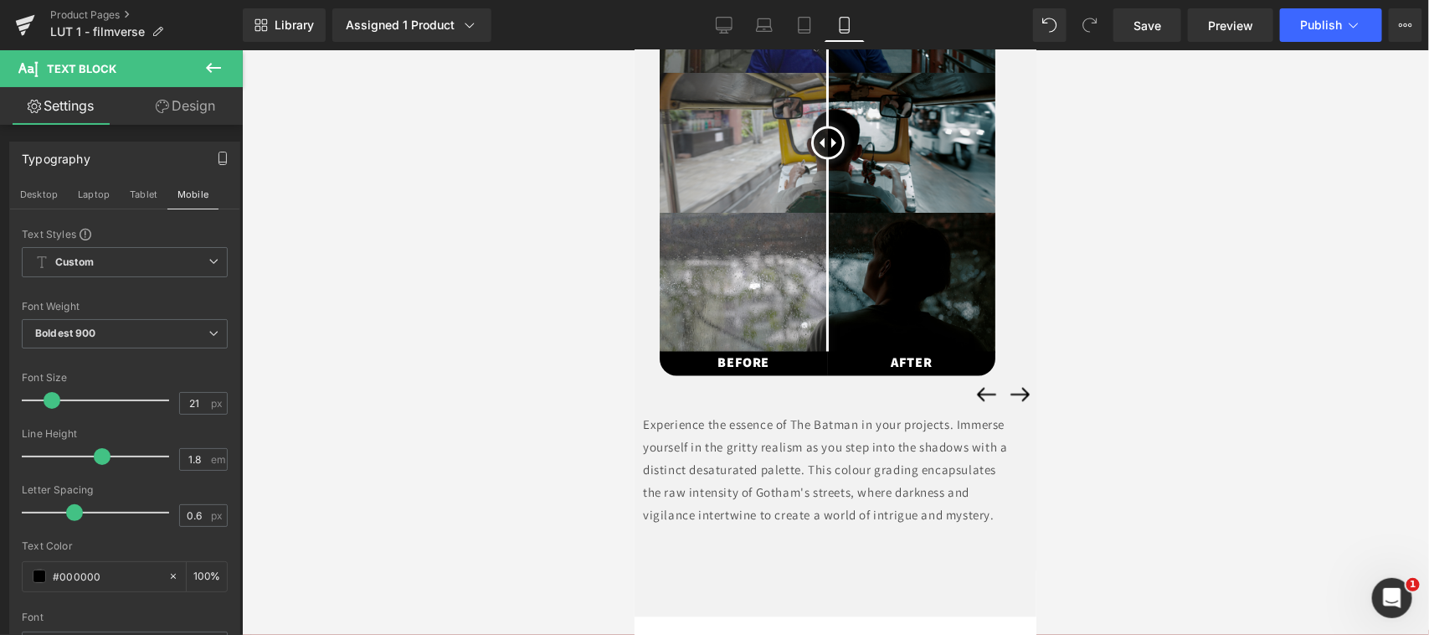
scroll to position [1743, 0]
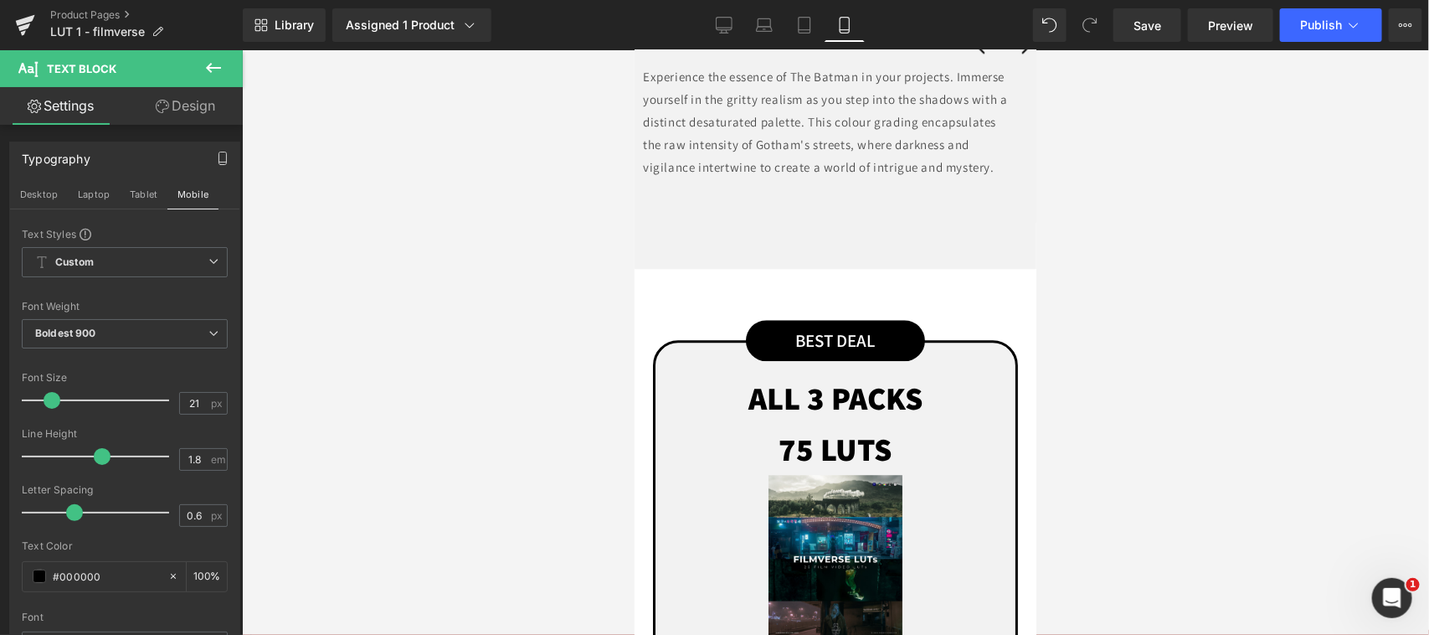
click at [878, 147] on p "Experience the essence of The Batman in your projects. Immerse yourself in the …" at bounding box center [826, 120] width 369 height 113
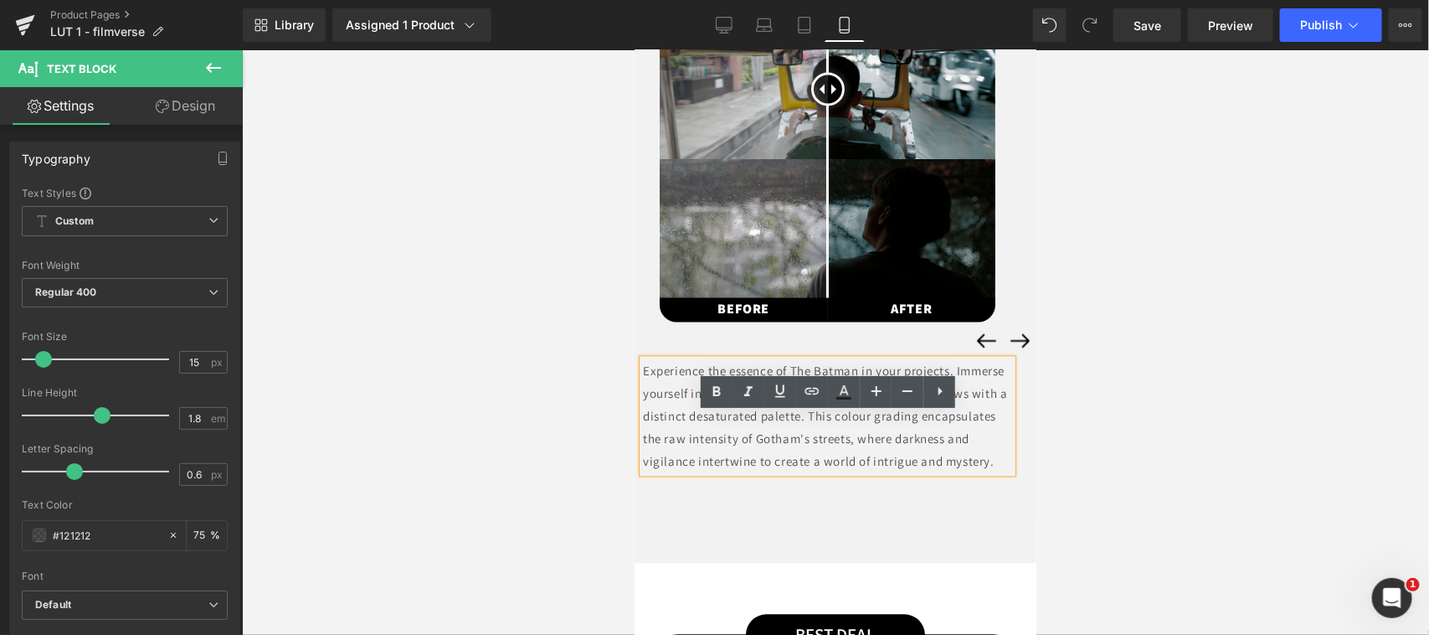
scroll to position [1395, 0]
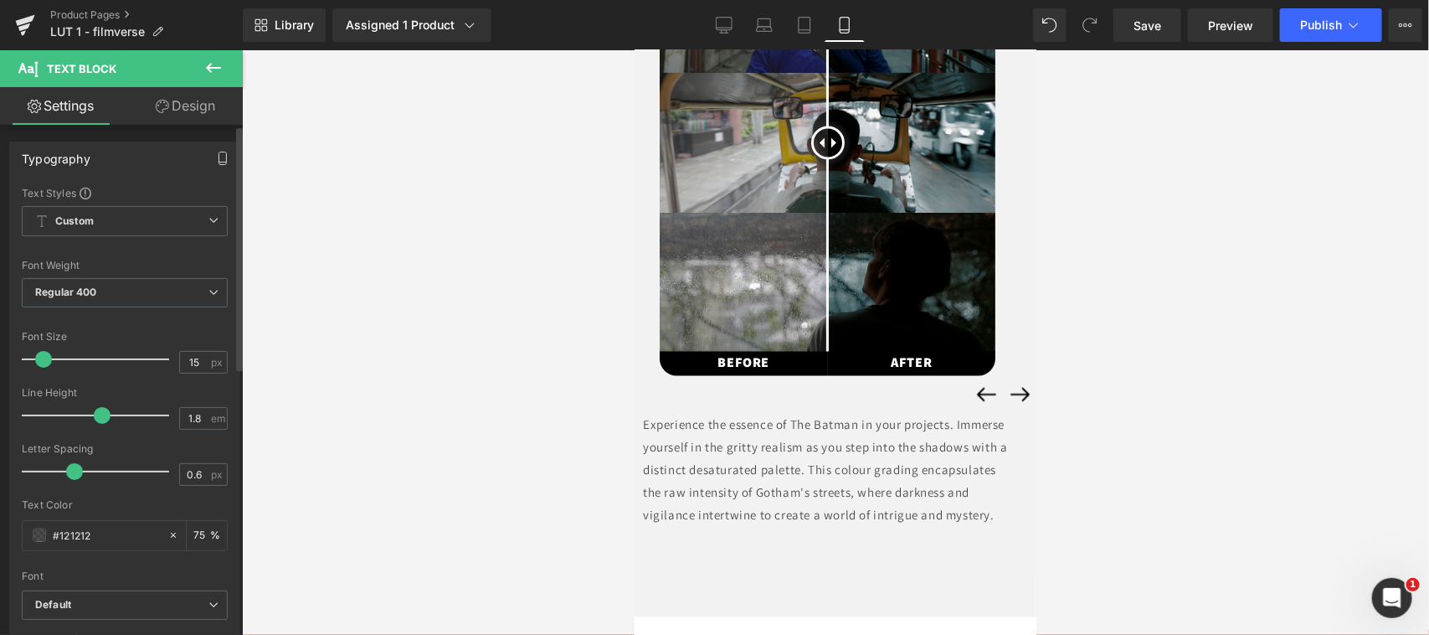
click at [216, 152] on icon "button" at bounding box center [222, 158] width 13 height 13
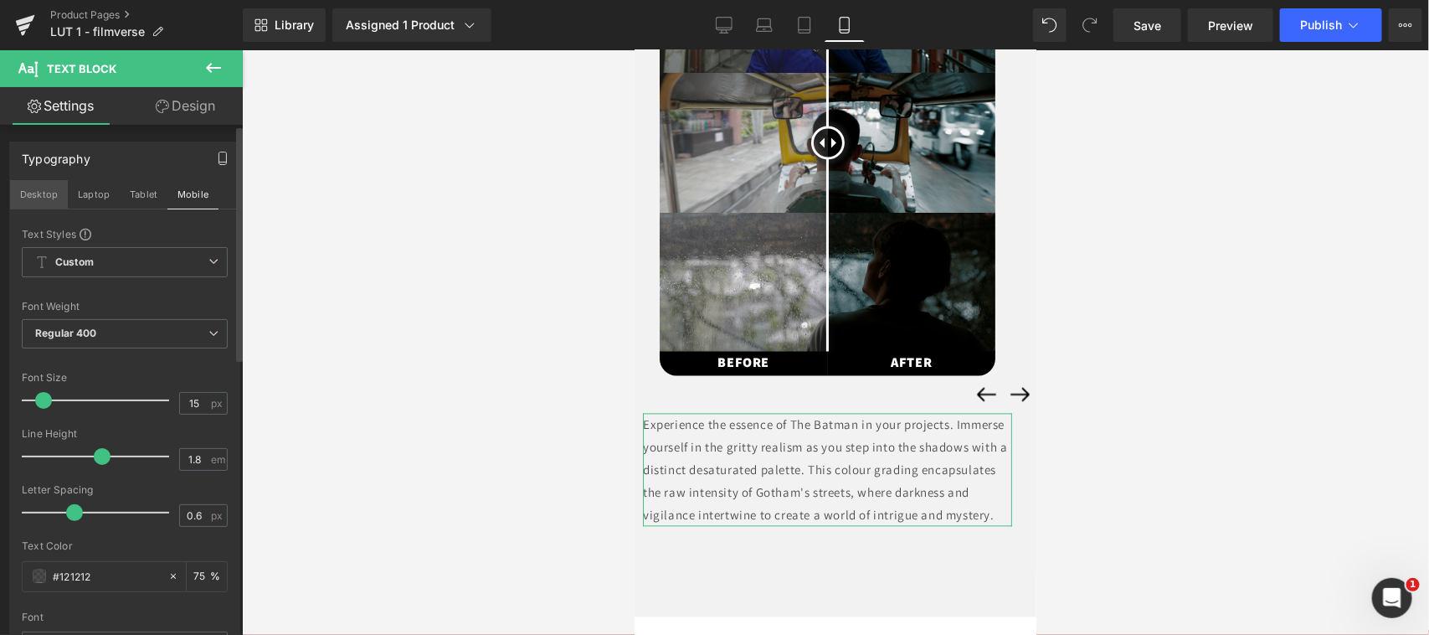
click at [34, 193] on button "Desktop" at bounding box center [39, 194] width 58 height 28
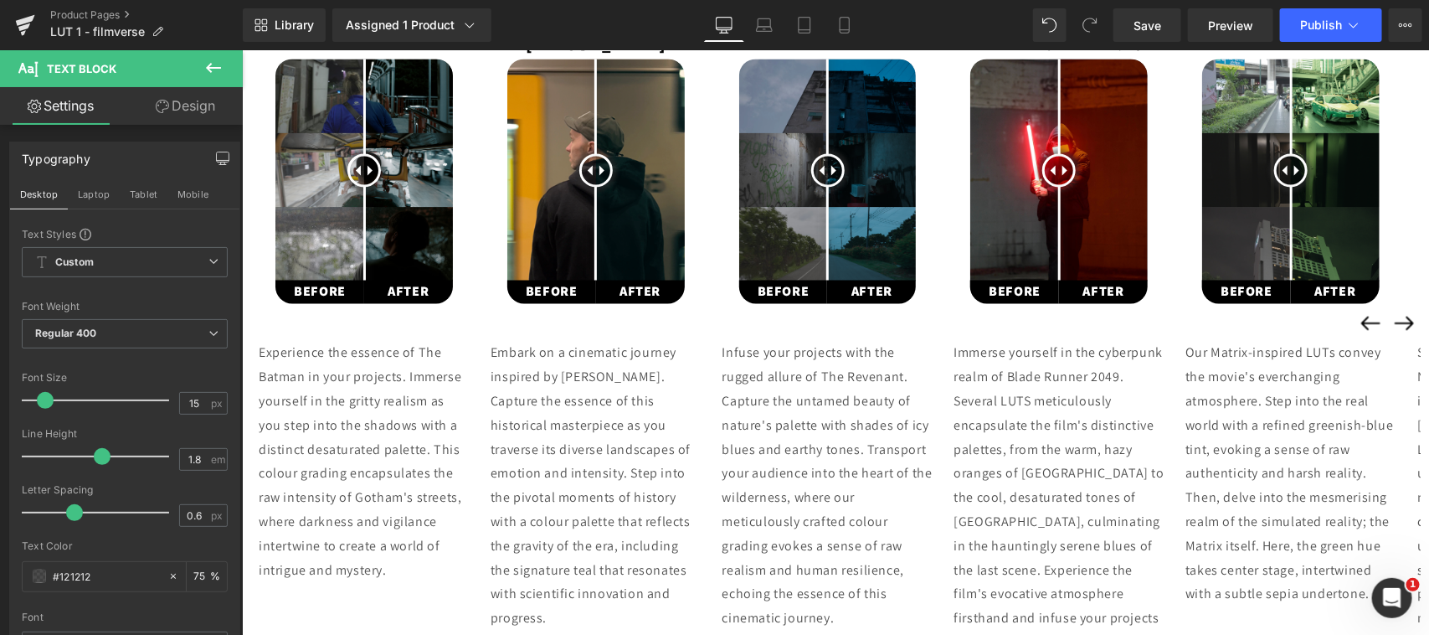
type input "16"
type input "75"
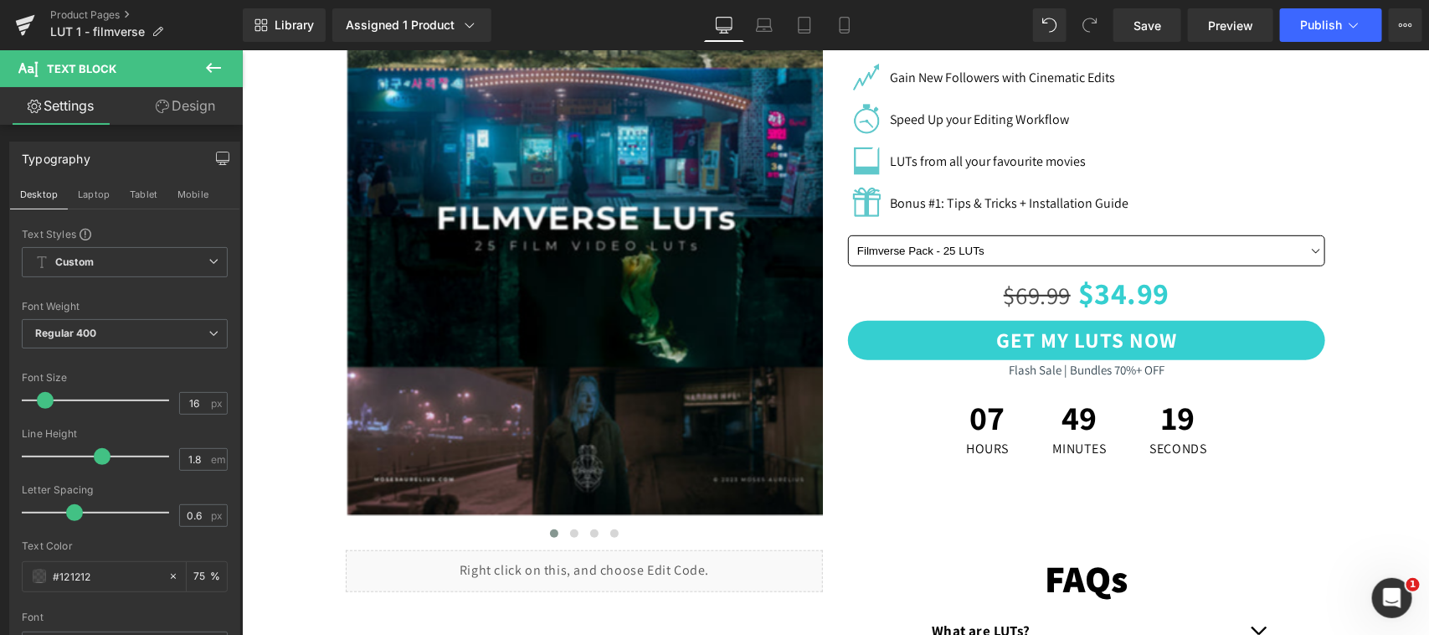
scroll to position [1047, 0]
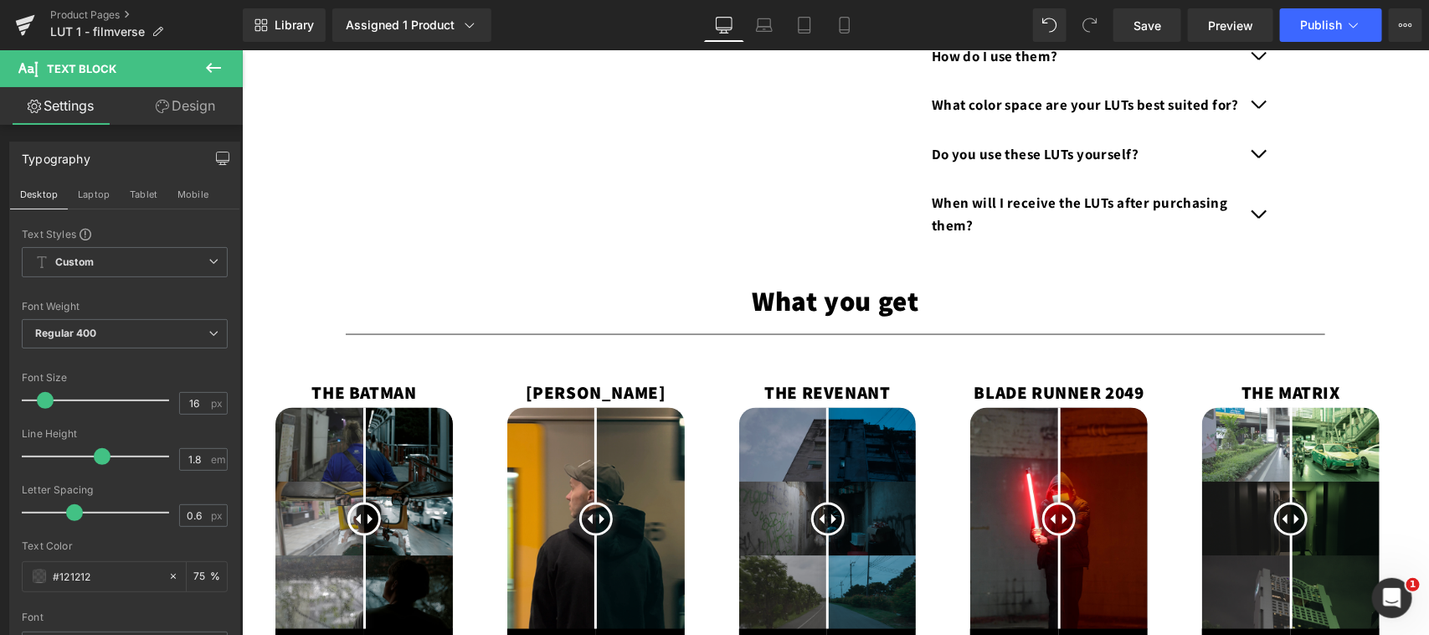
click at [362, 390] on span "Text Block" at bounding box center [354, 392] width 53 height 20
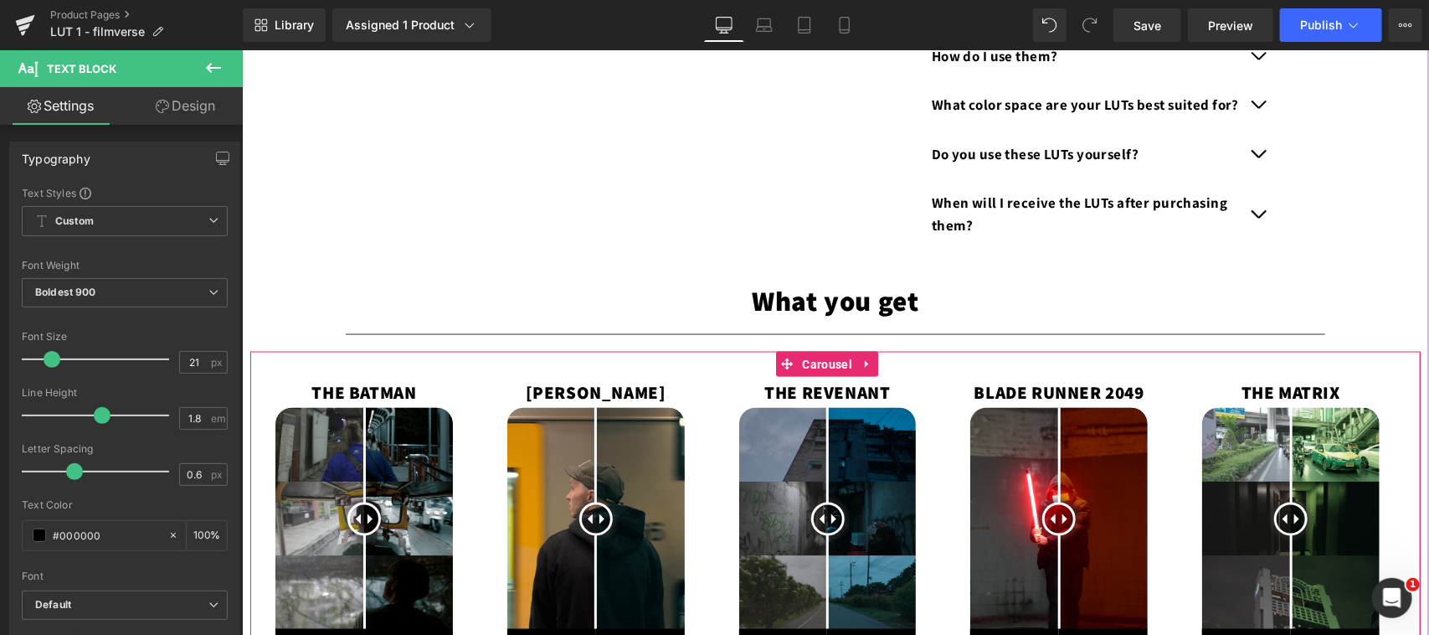
scroll to position [1395, 0]
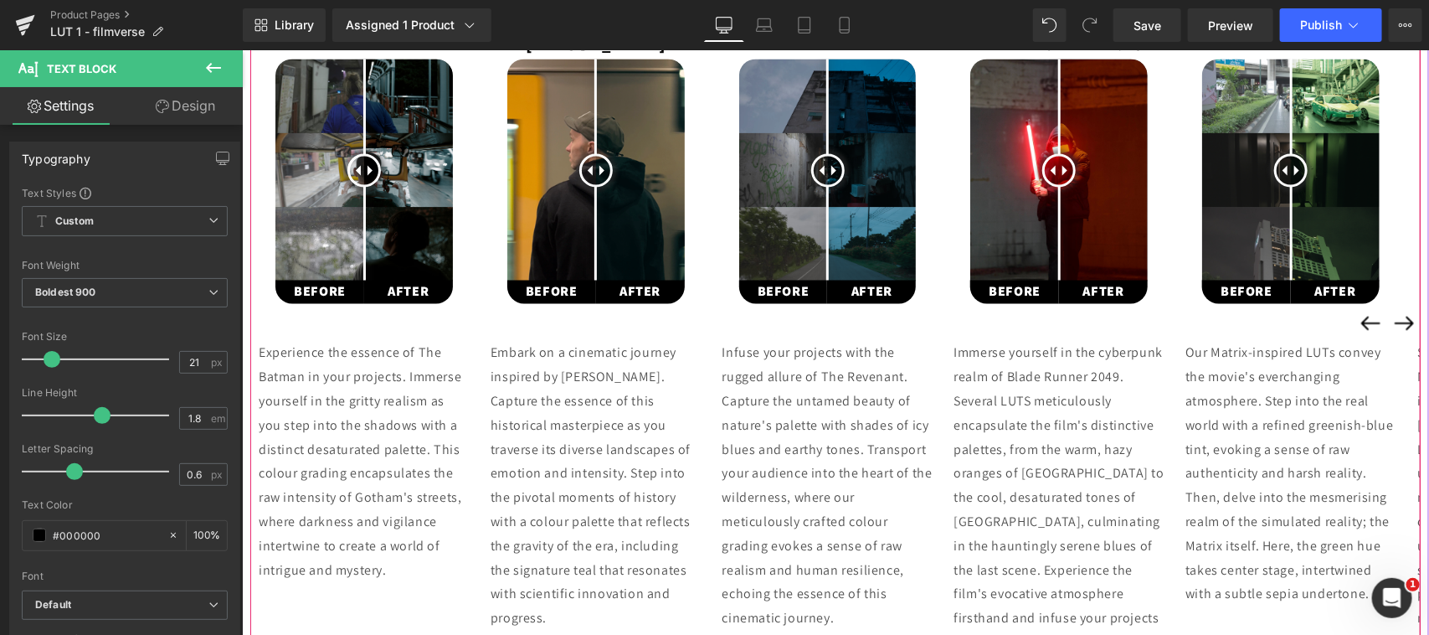
click at [381, 418] on p "Experience the essence of The Batman in your projects. Immerse yourself in the …" at bounding box center [363, 461] width 211 height 241
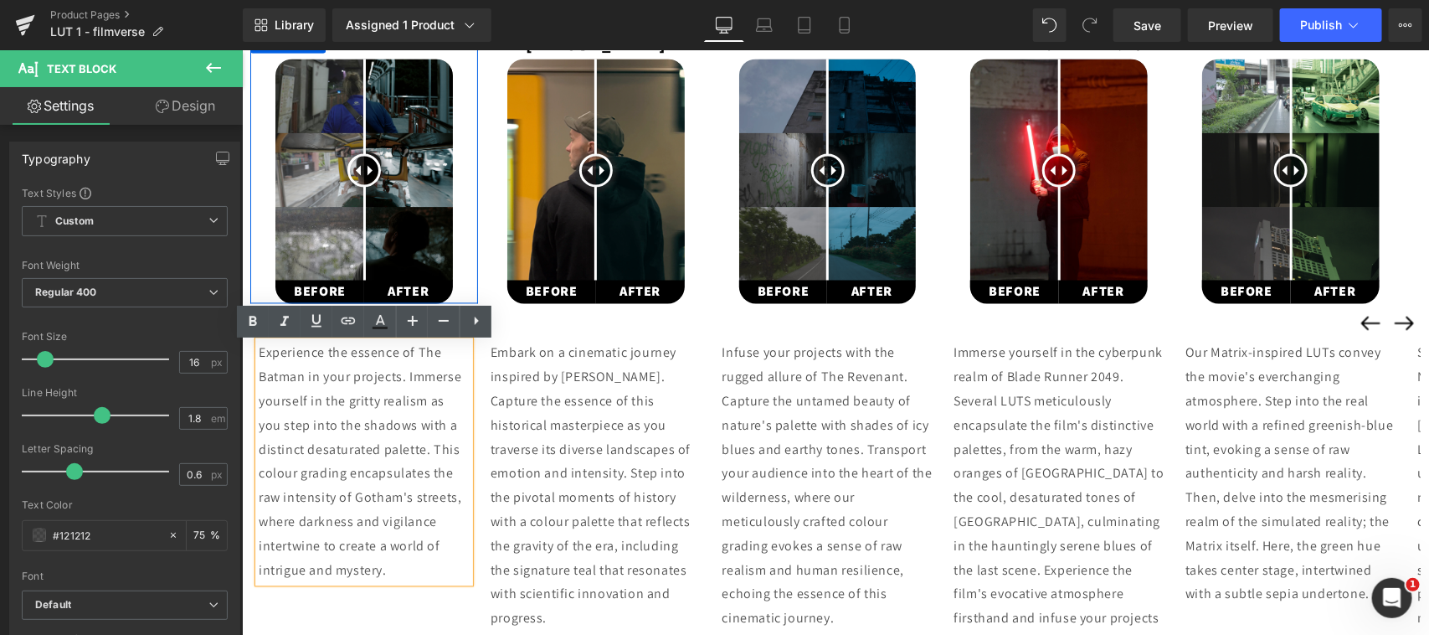
click at [473, 236] on div at bounding box center [475, 166] width 4 height 276
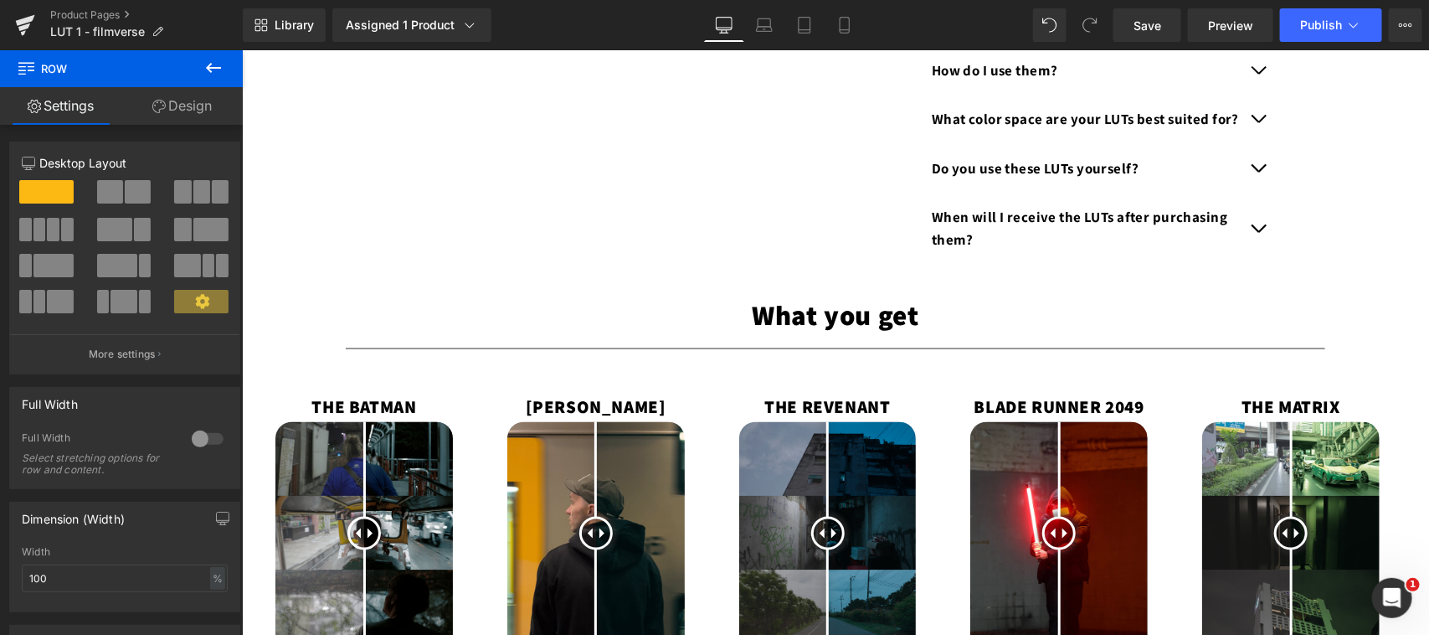
scroll to position [1047, 0]
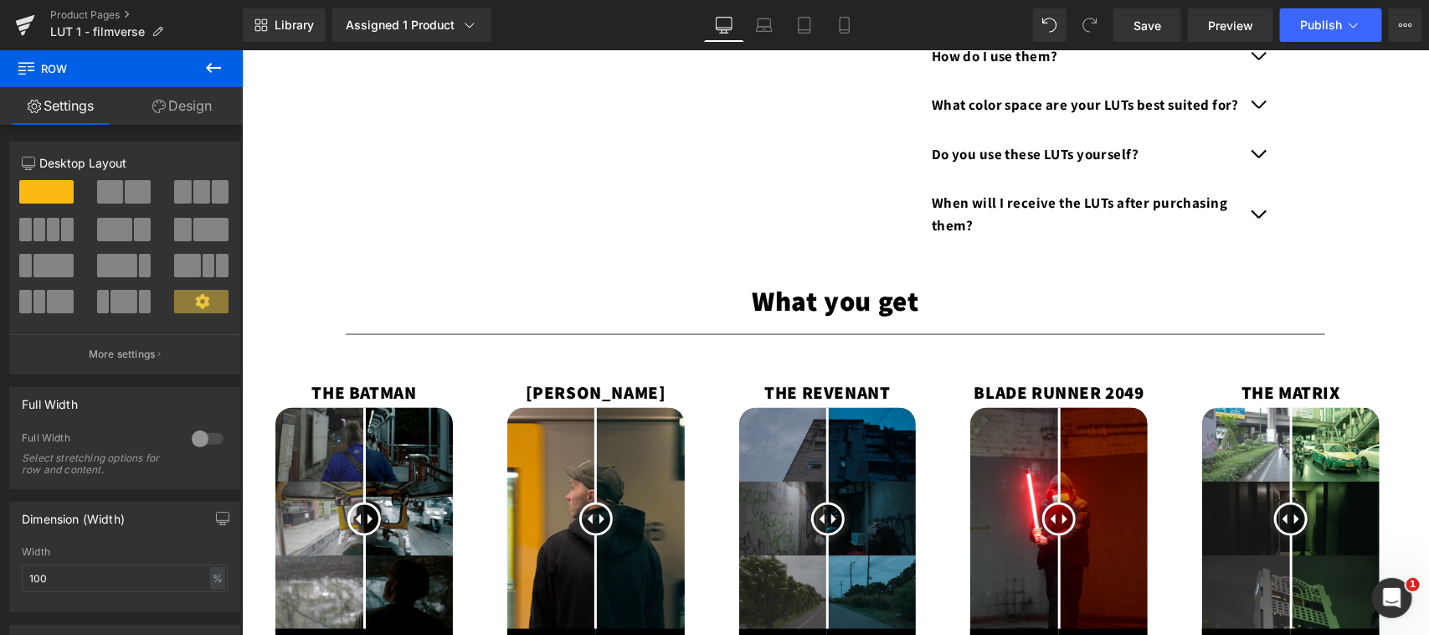
click at [364, 382] on p "THE BATMAN" at bounding box center [364, 392] width 228 height 32
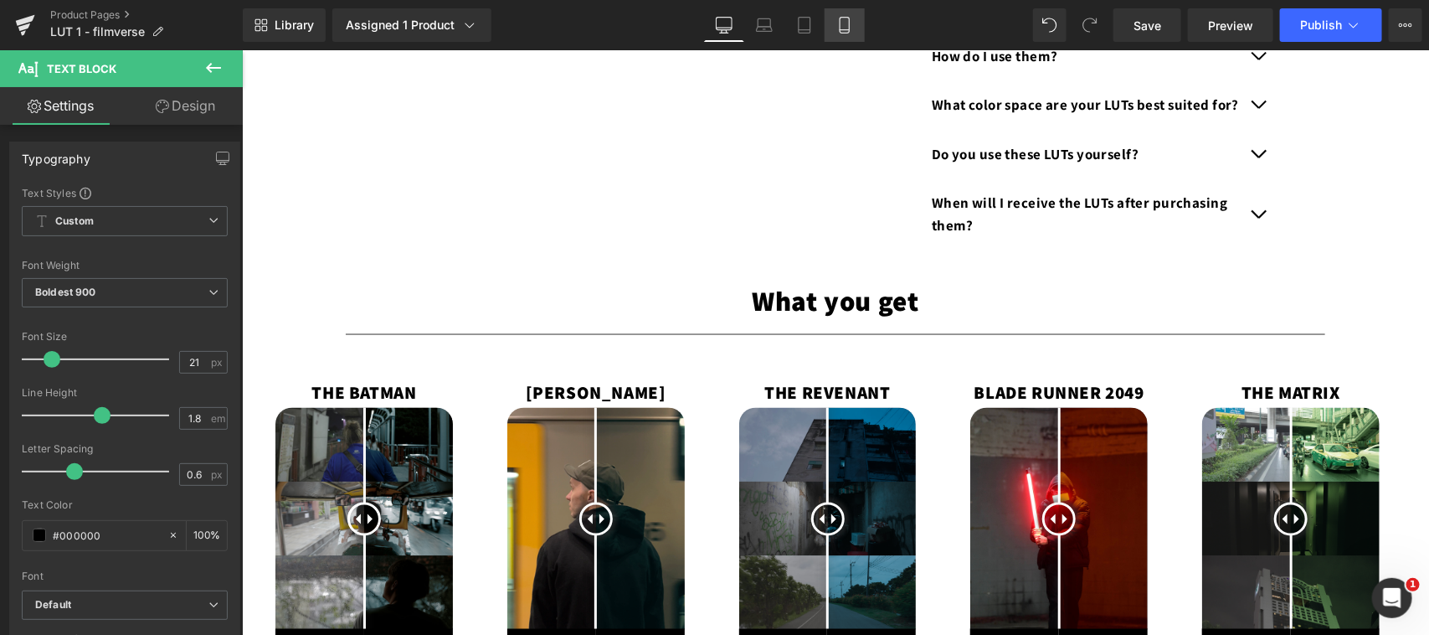
click at [848, 21] on icon at bounding box center [844, 26] width 9 height 16
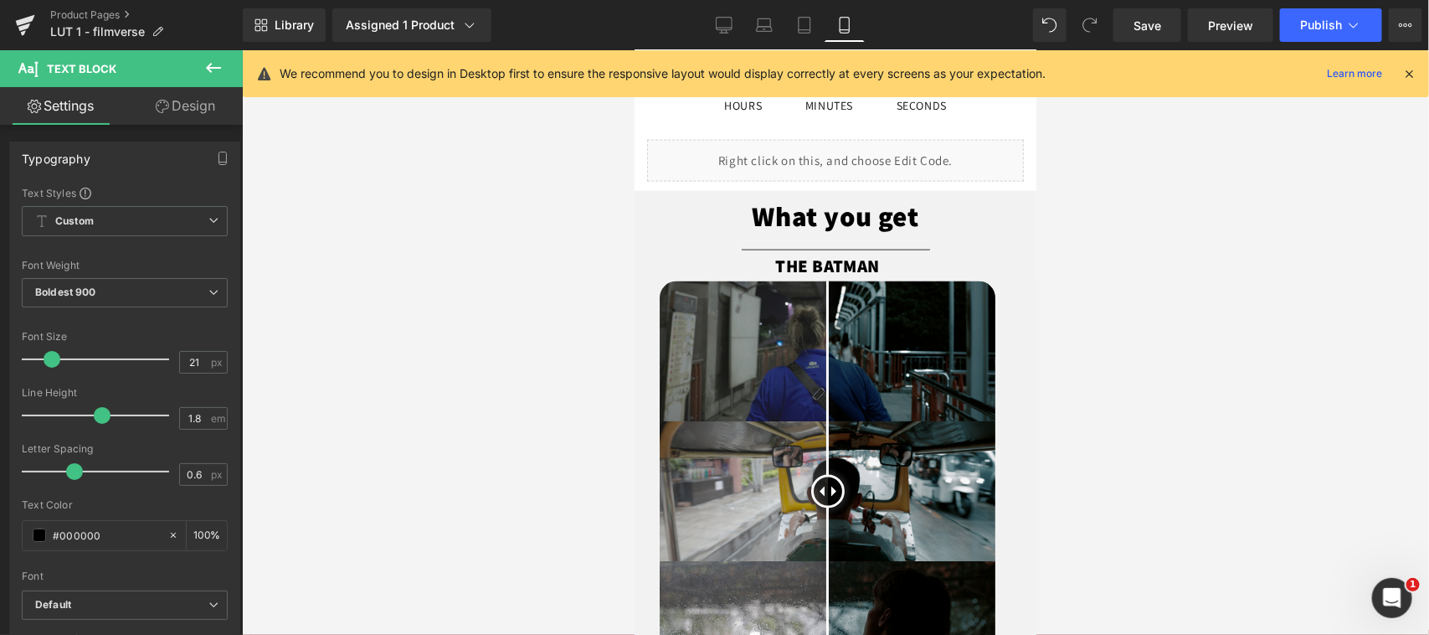
type input "100"
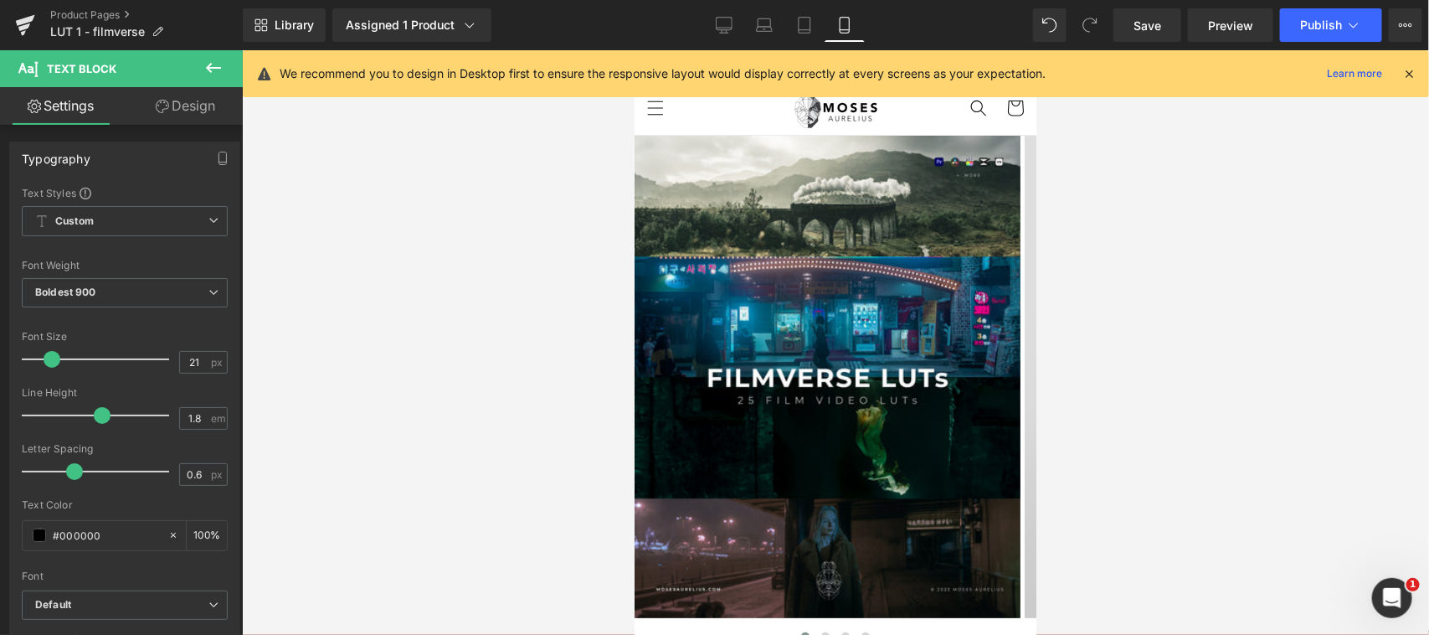
scroll to position [1395, 0]
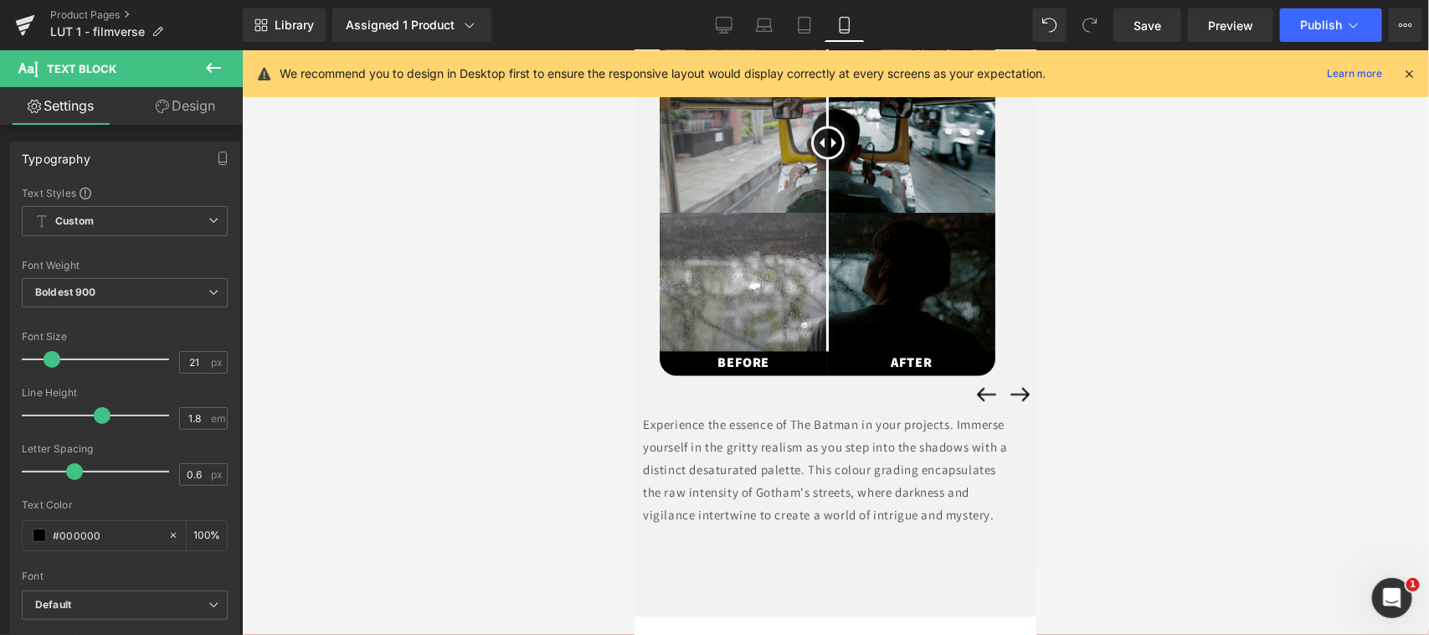
click at [710, 474] on p "Experience the essence of The Batman in your projects. Immerse yourself in the …" at bounding box center [826, 469] width 369 height 113
drag, startPoint x: 100, startPoint y: 541, endPoint x: 51, endPoint y: 538, distance: 49.5
click at [51, 538] on div "#121212" at bounding box center [95, 535] width 145 height 29
click at [728, 18] on icon at bounding box center [724, 25] width 17 height 17
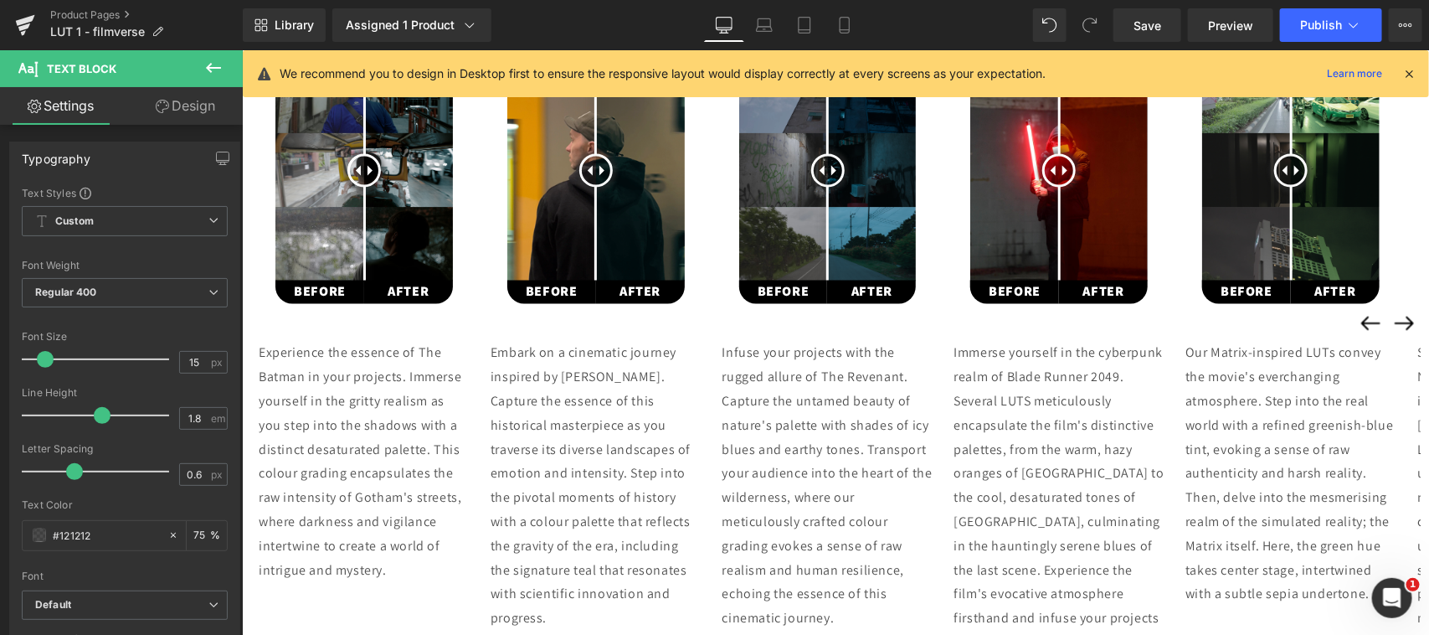
type input "16"
type input "75"
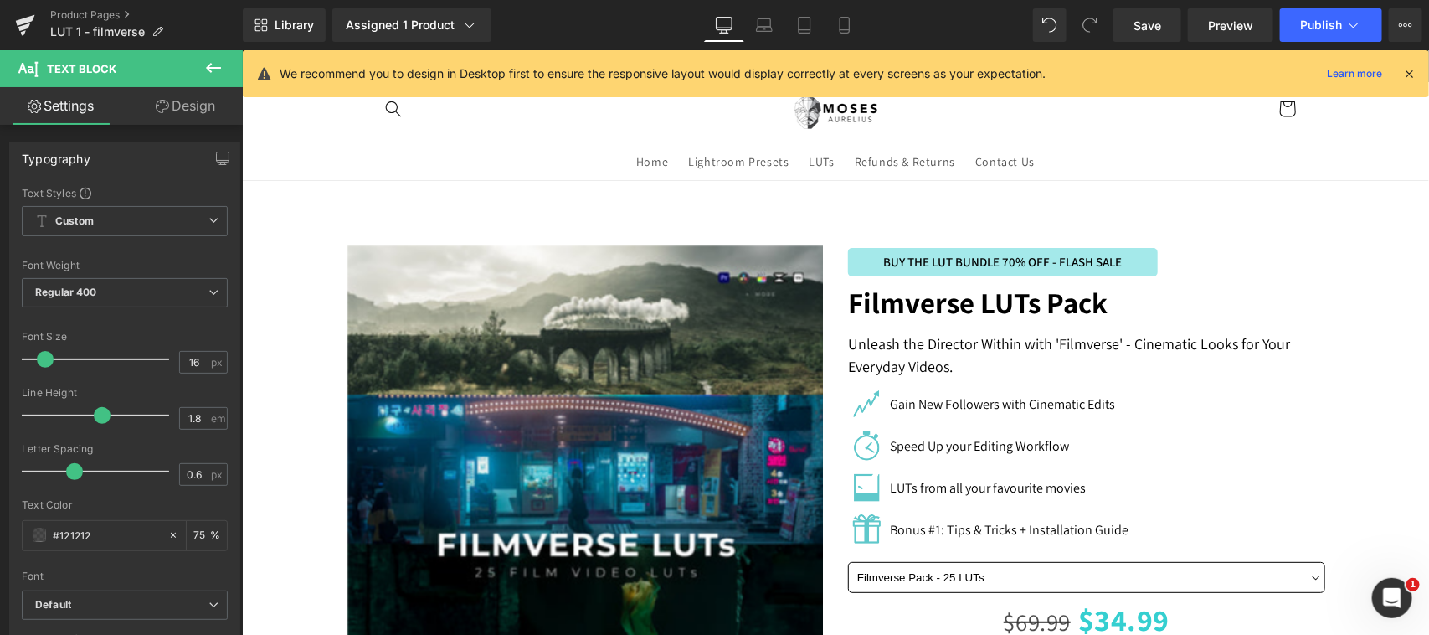
scroll to position [1396, 0]
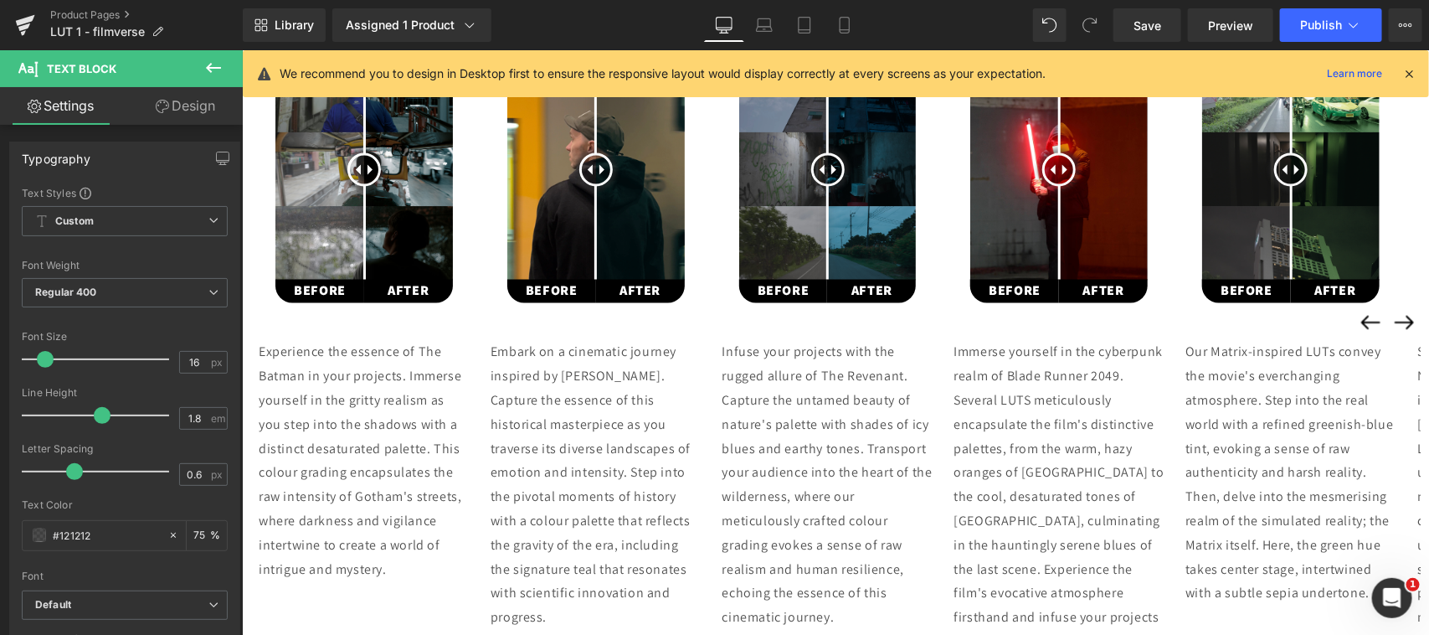
click at [313, 290] on icon at bounding box center [308, 291] width 9 height 10
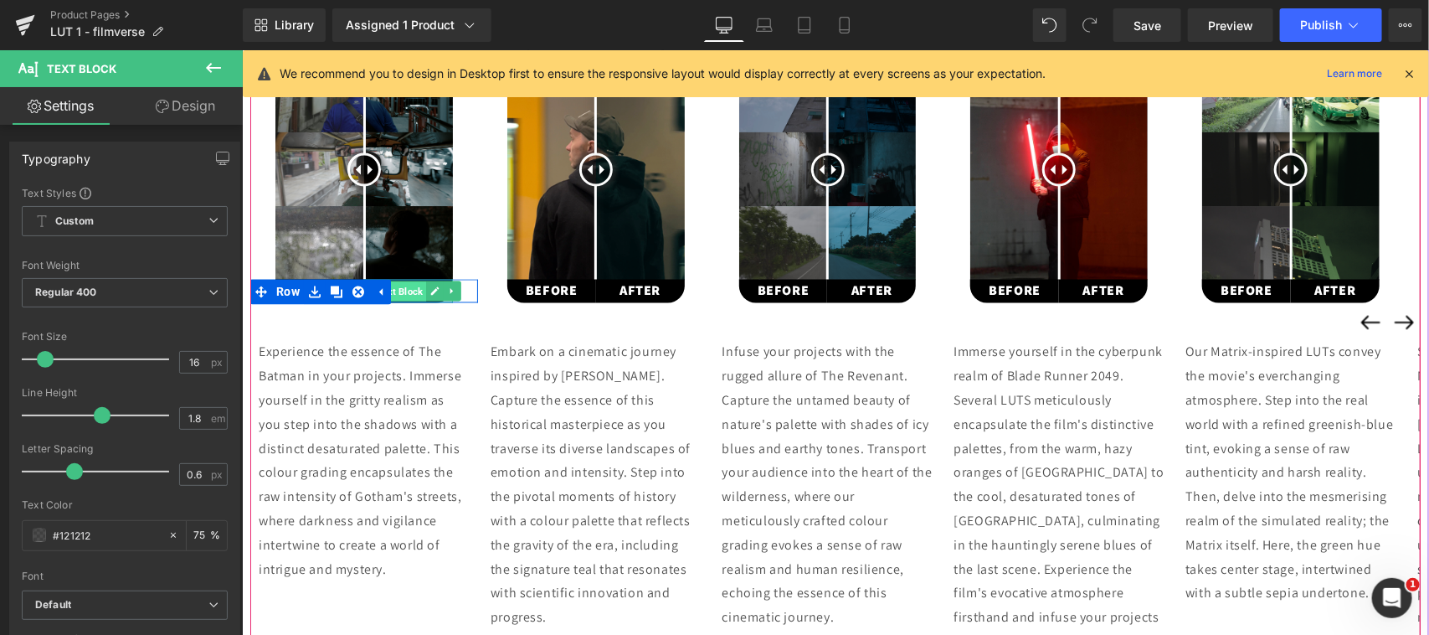
click at [414, 294] on span "Text Block" at bounding box center [399, 291] width 53 height 20
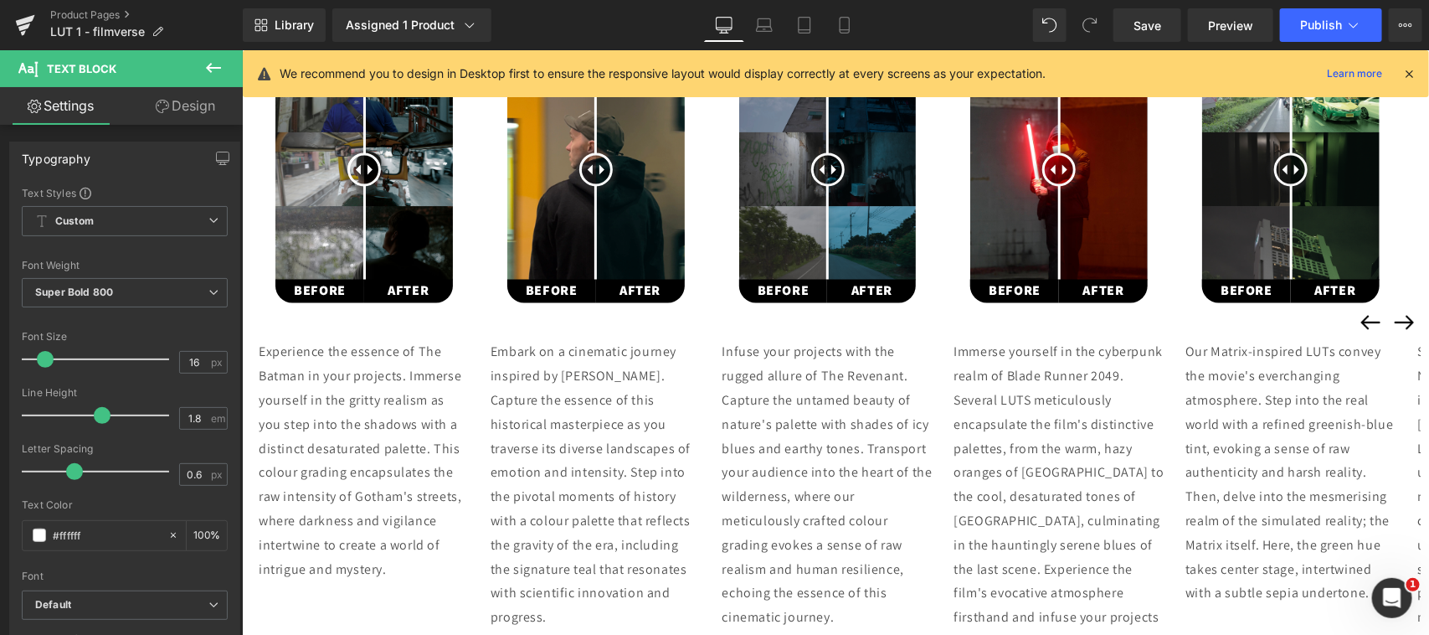
scroll to position [1396, 0]
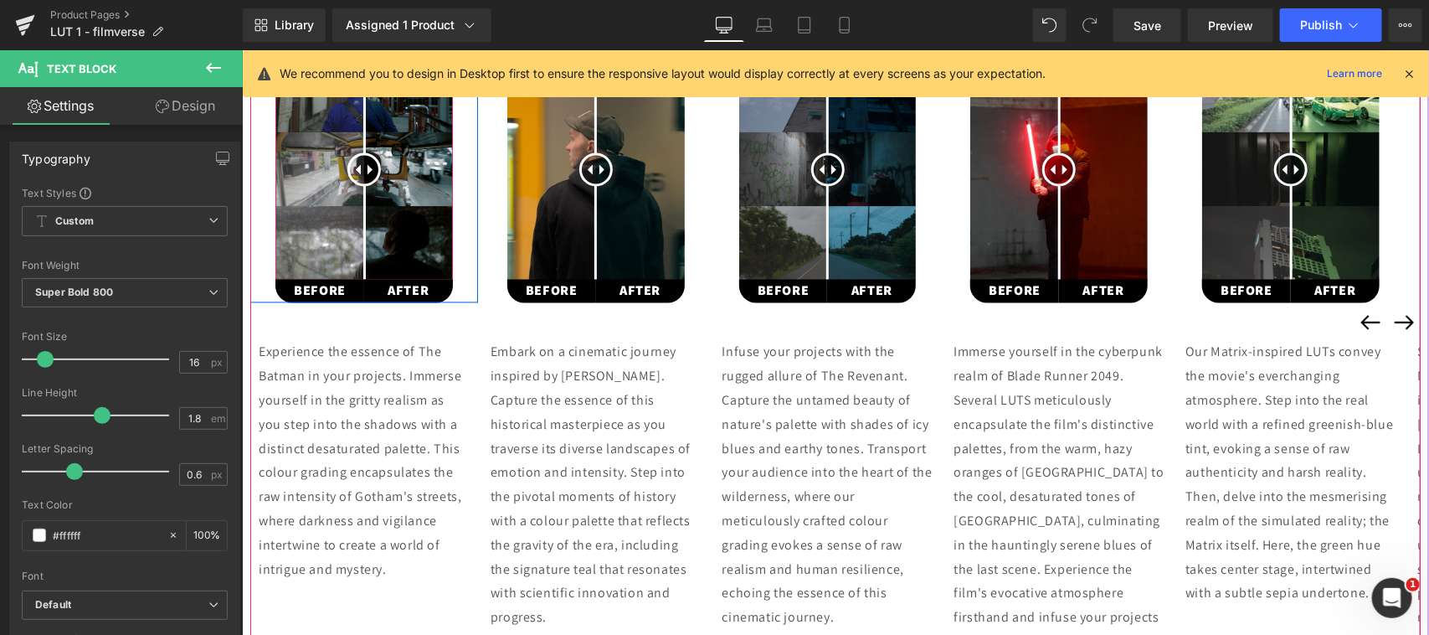
click at [427, 247] on img at bounding box center [364, 169] width 178 height 222
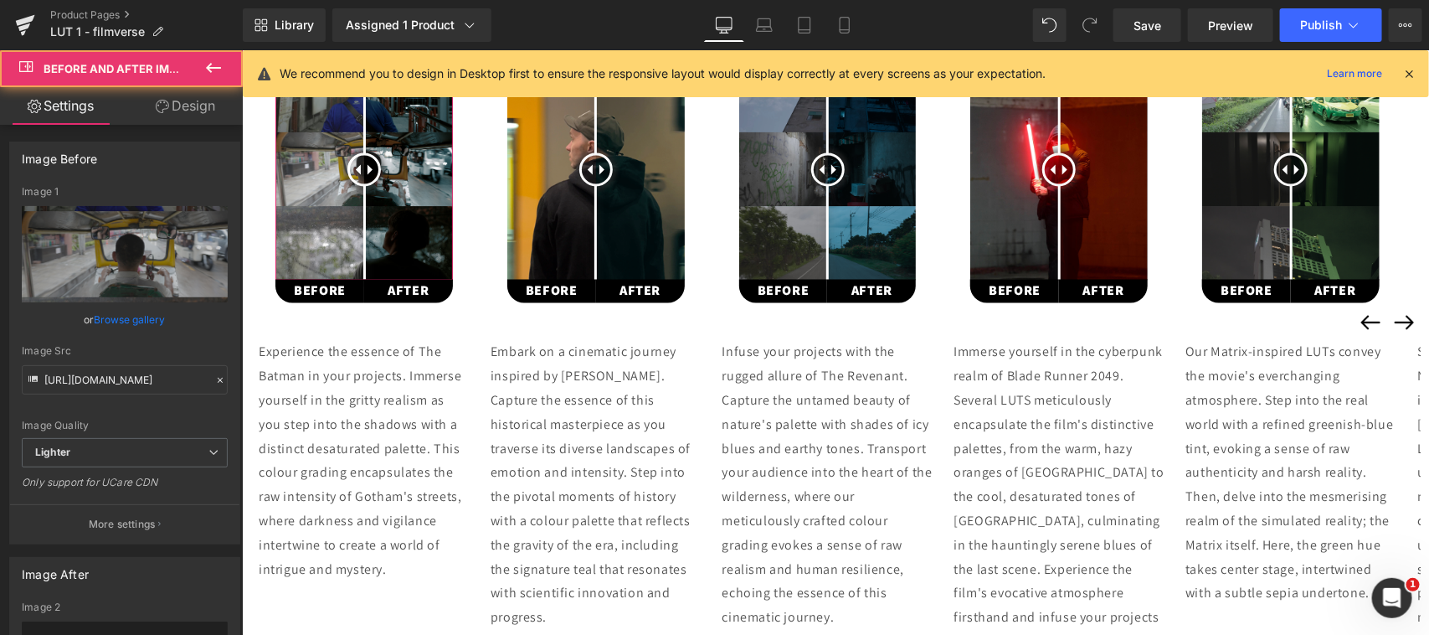
click at [191, 99] on link "Design" at bounding box center [185, 106] width 121 height 38
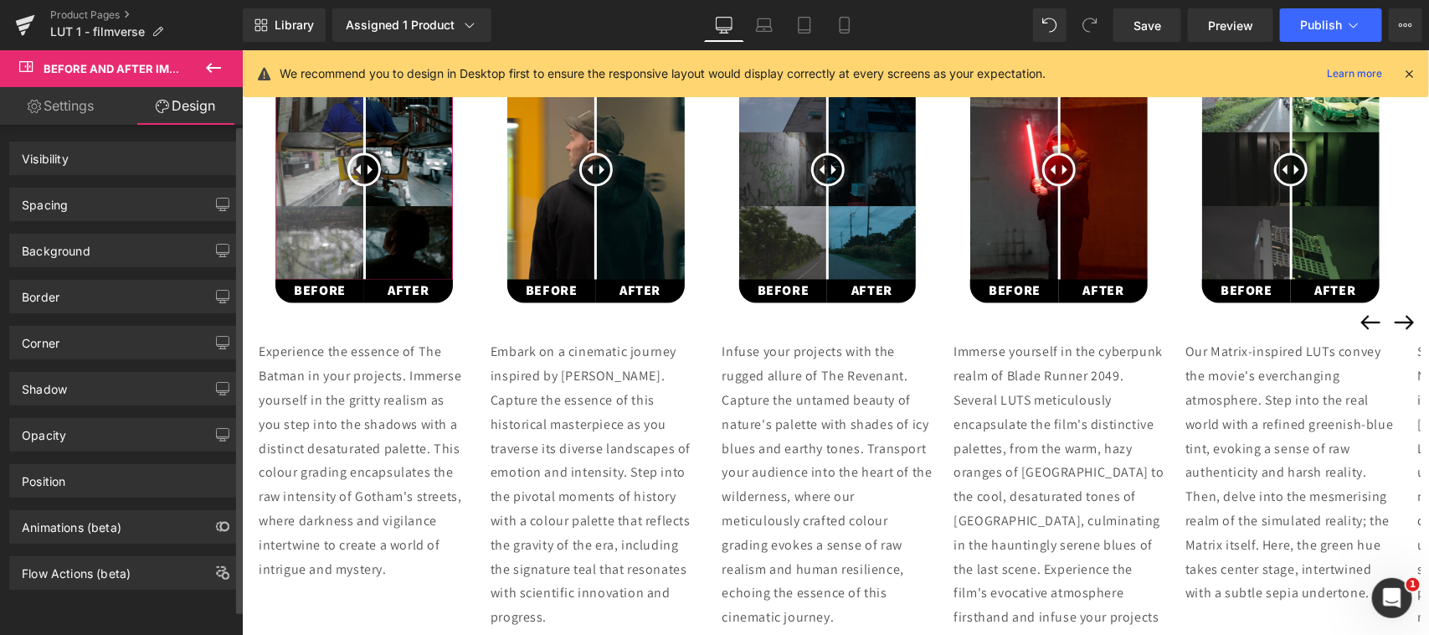
click at [78, 339] on div "Corner" at bounding box center [124, 343] width 229 height 32
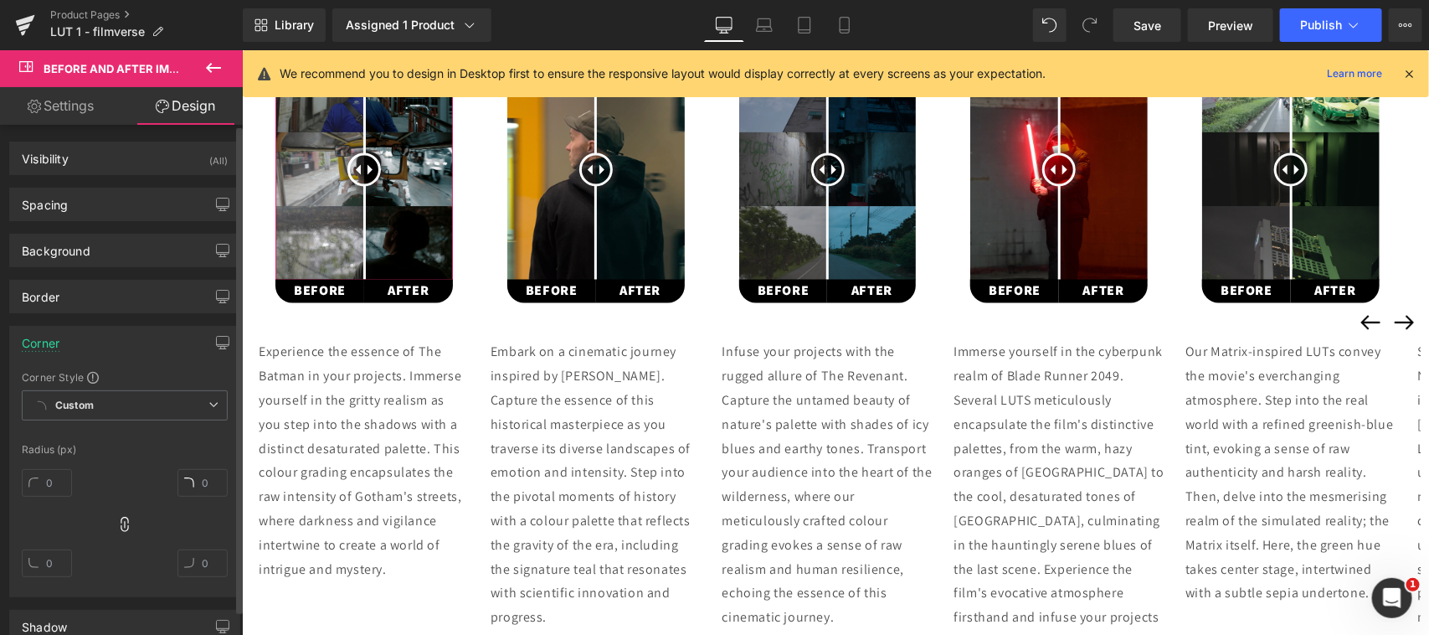
type input "20"
type input "0"
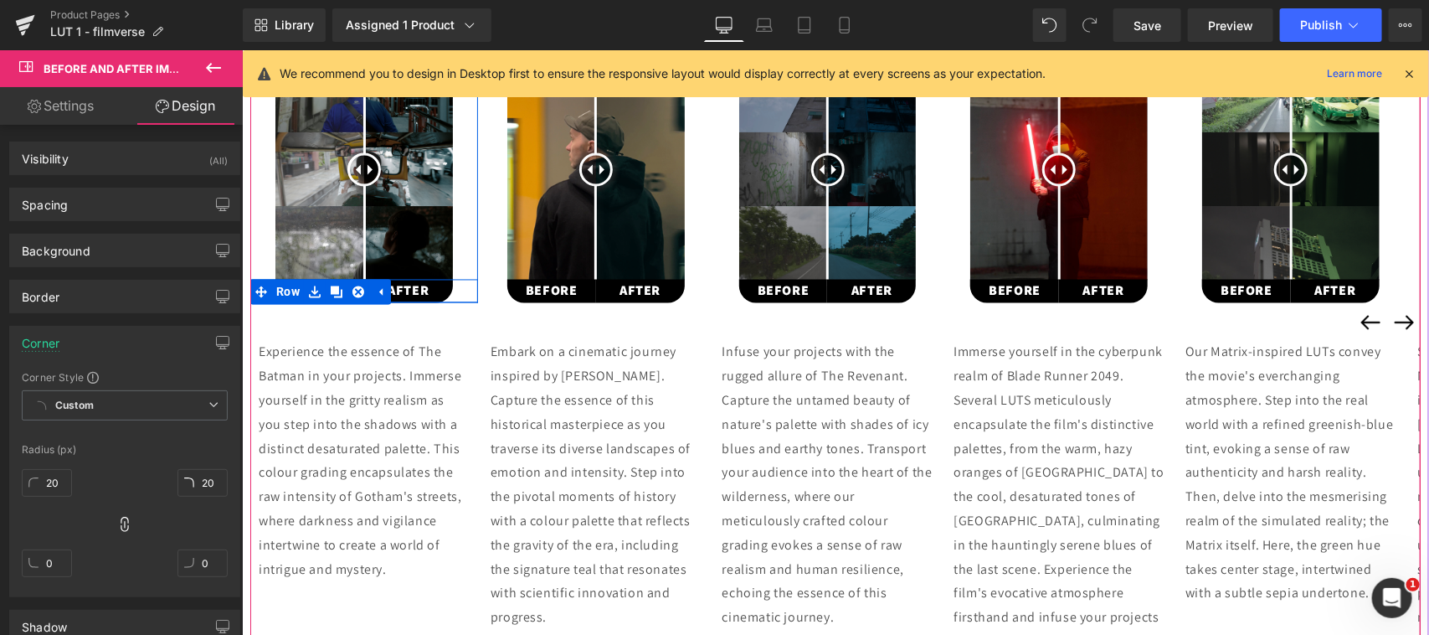
click at [465, 290] on div "BEFORE Text Block AFTER Text Block Row" at bounding box center [364, 291] width 228 height 24
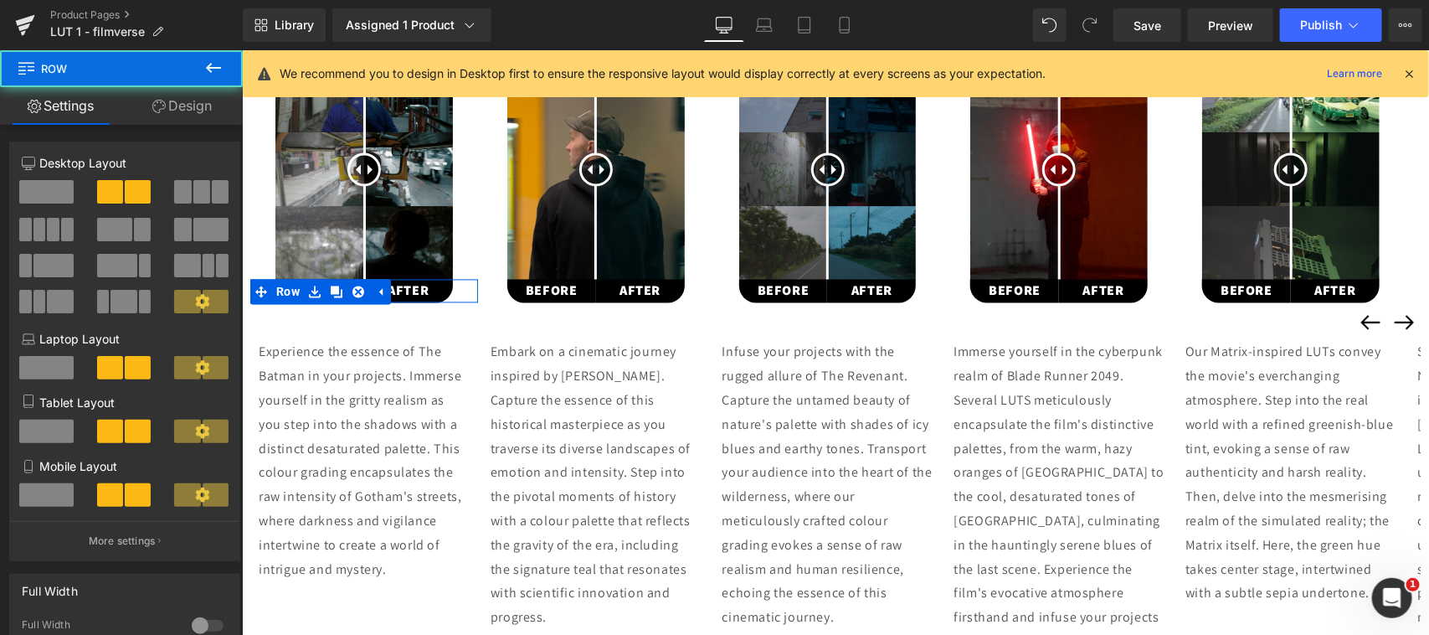
click at [181, 109] on link "Design" at bounding box center [181, 106] width 121 height 38
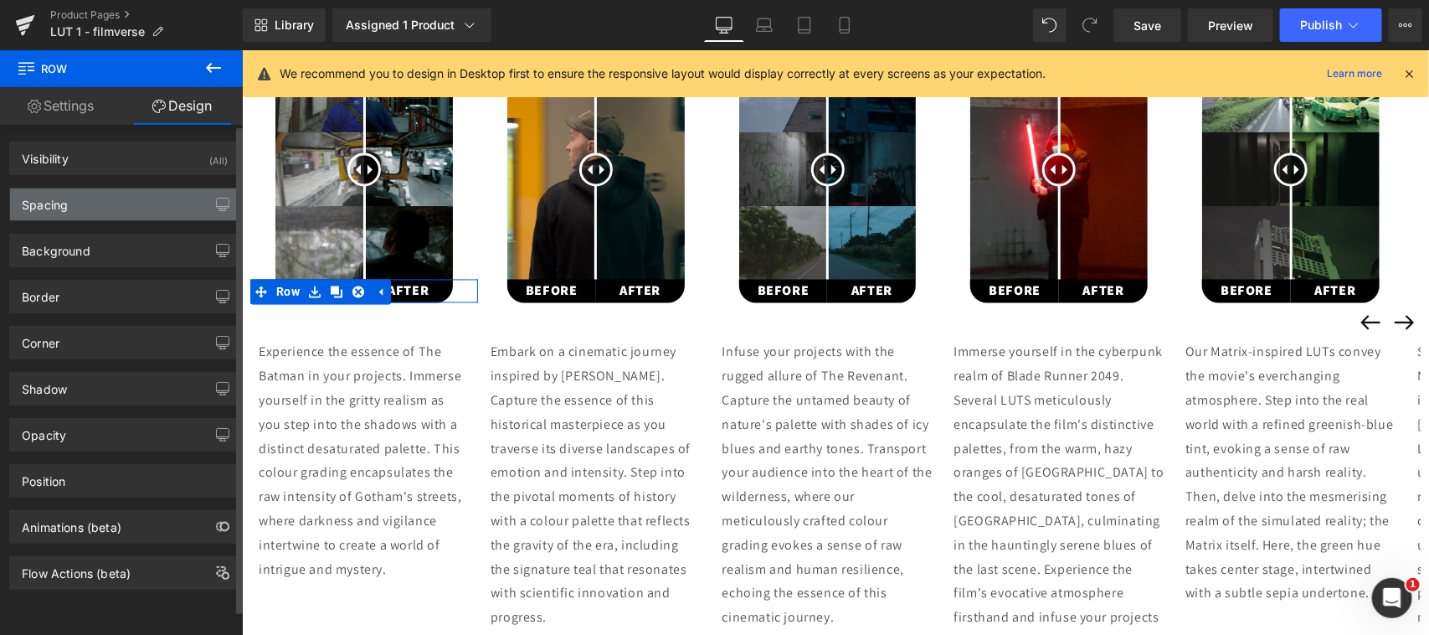
click at [80, 207] on div "Spacing" at bounding box center [124, 204] width 229 height 32
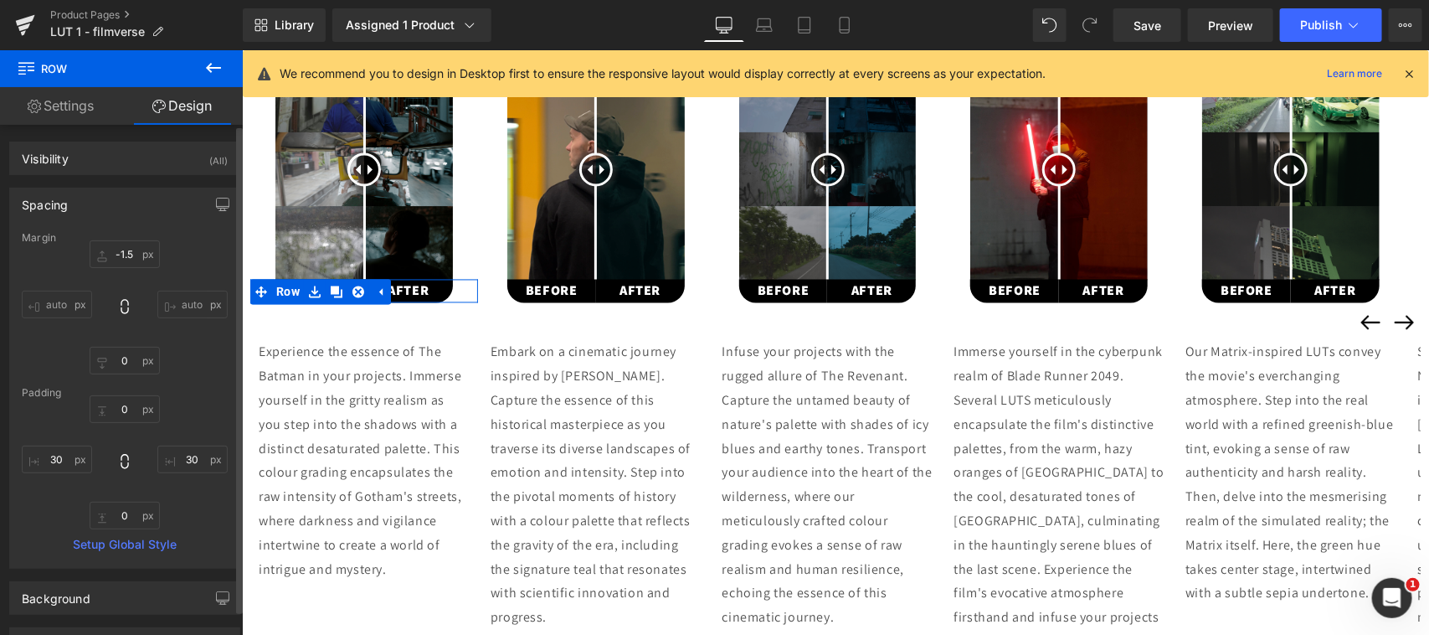
type input "-1.5"
type input "0"
type input "30"
type input "0"
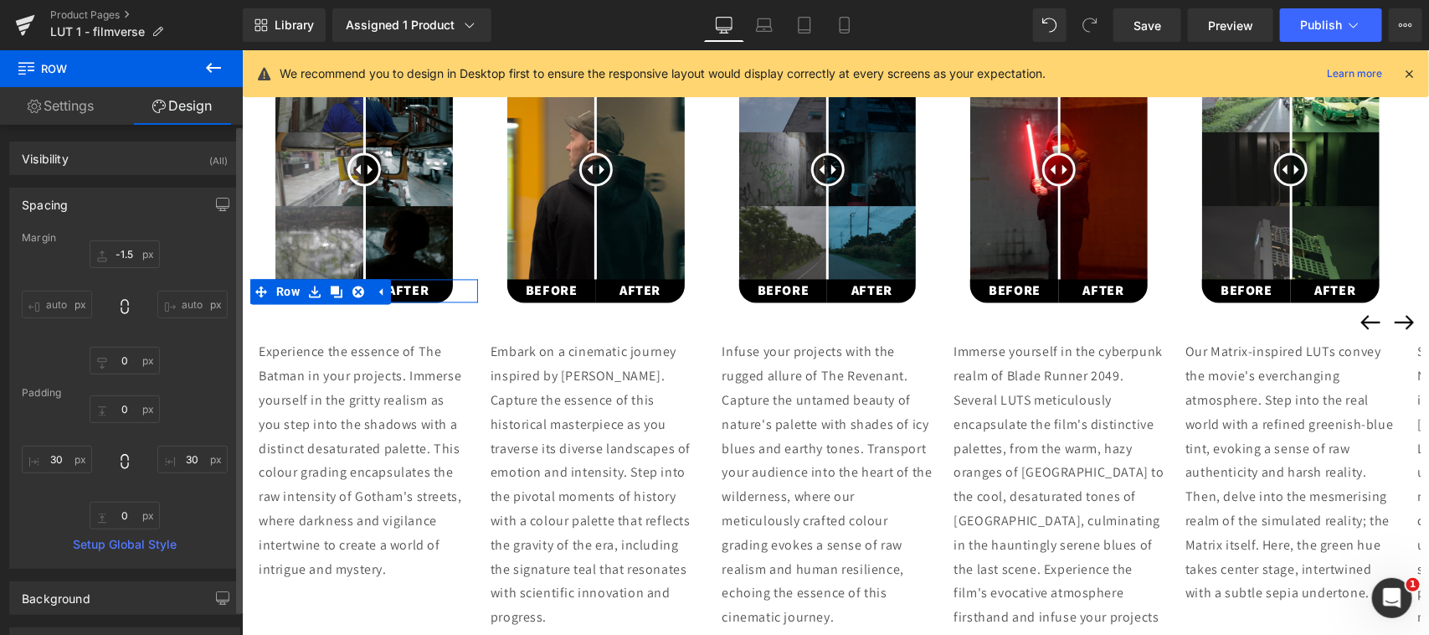
type input "30"
type input "0"
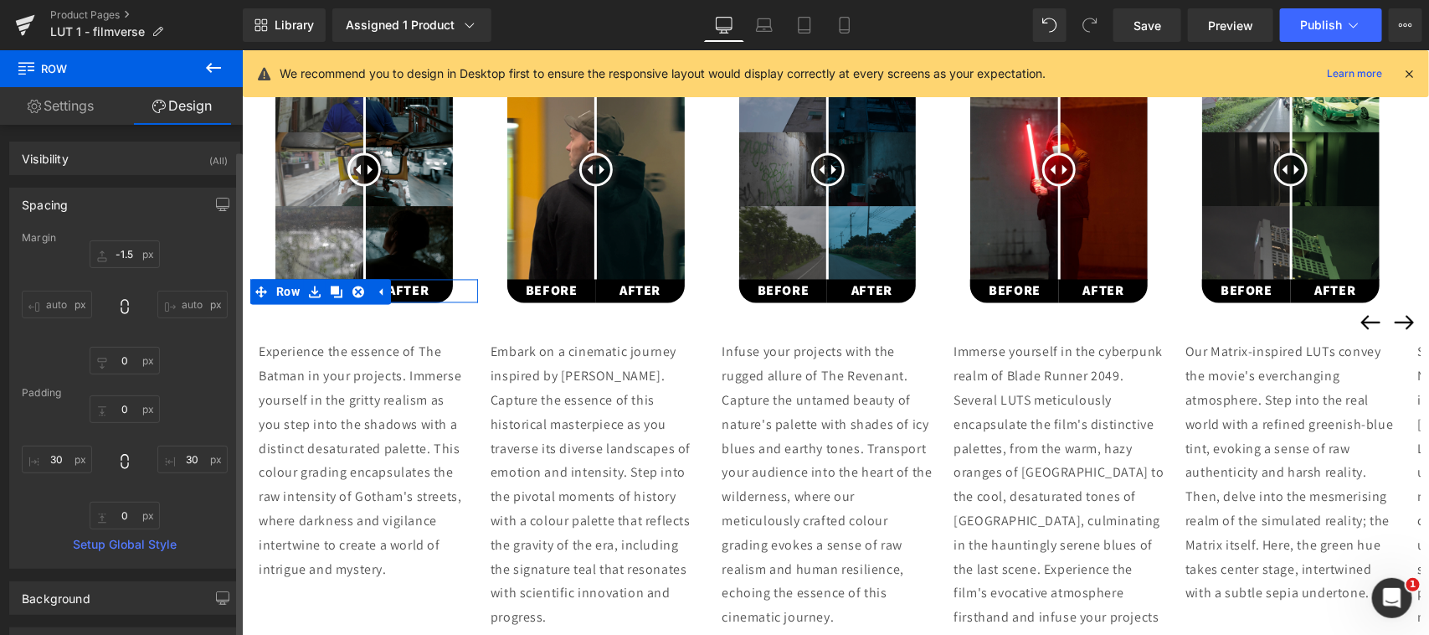
scroll to position [348, 0]
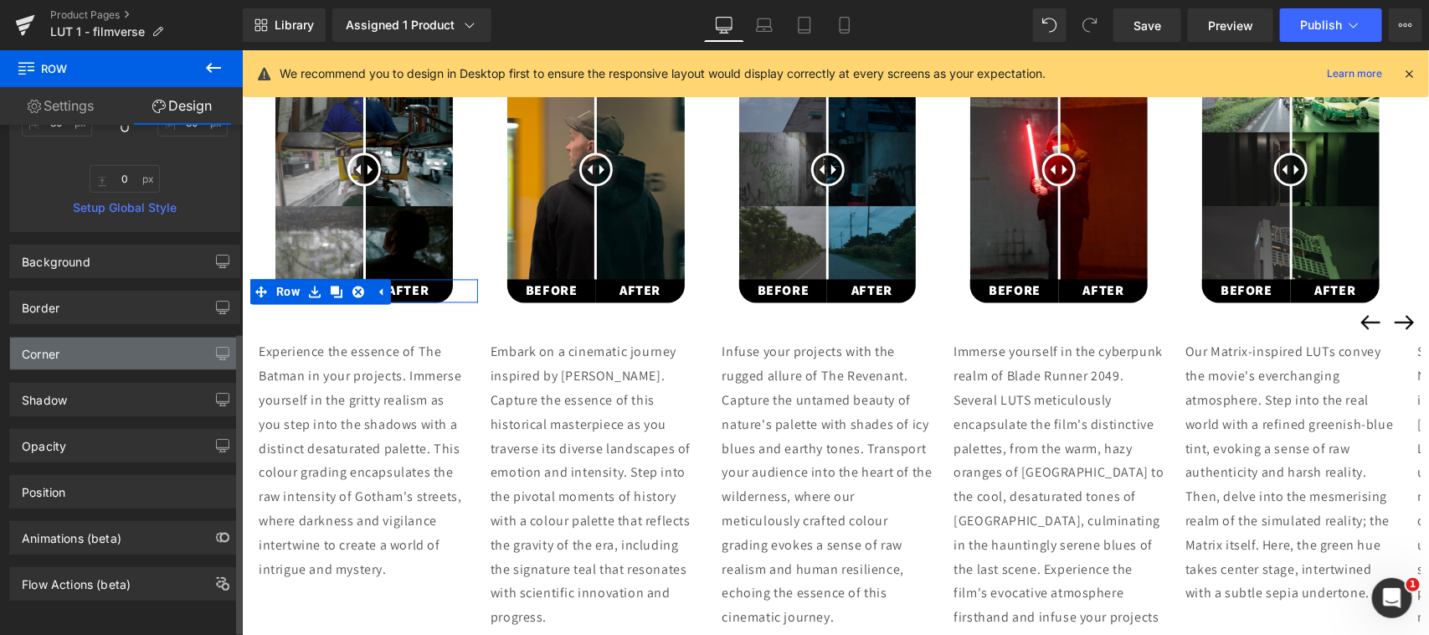
click at [115, 343] on div "Corner" at bounding box center [124, 353] width 229 height 32
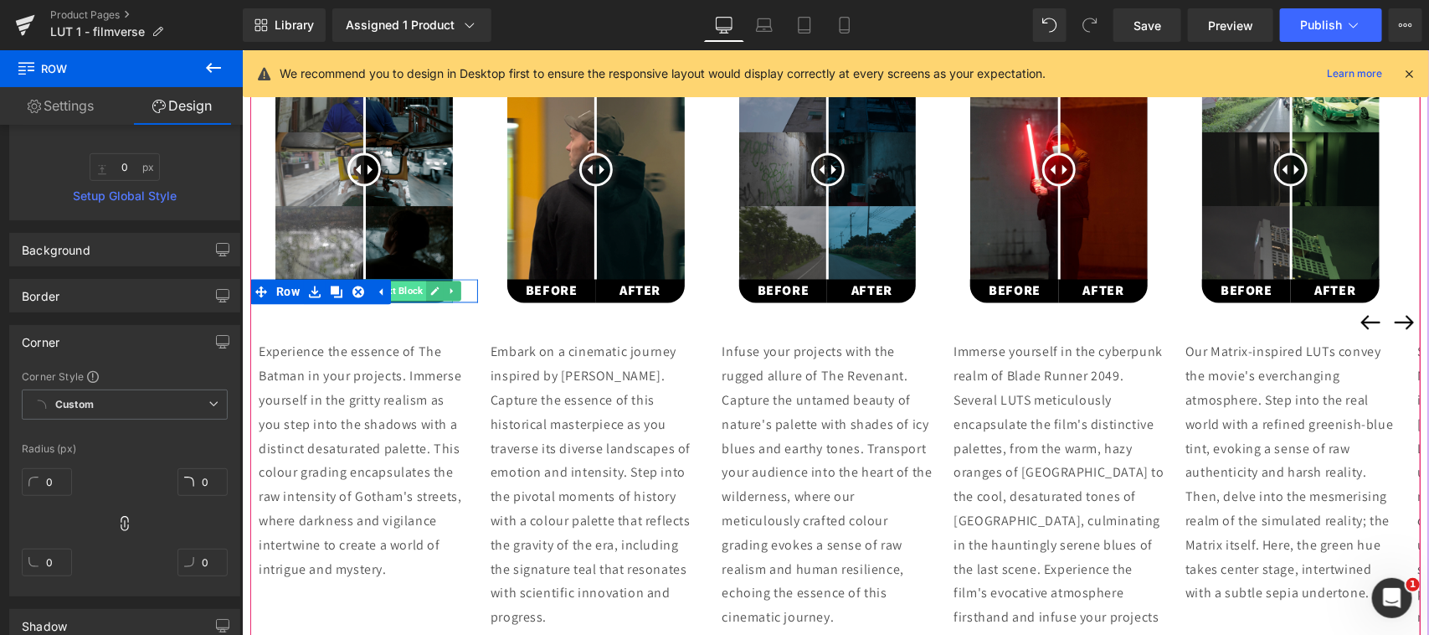
click at [414, 293] on span "Text Block" at bounding box center [399, 291] width 53 height 20
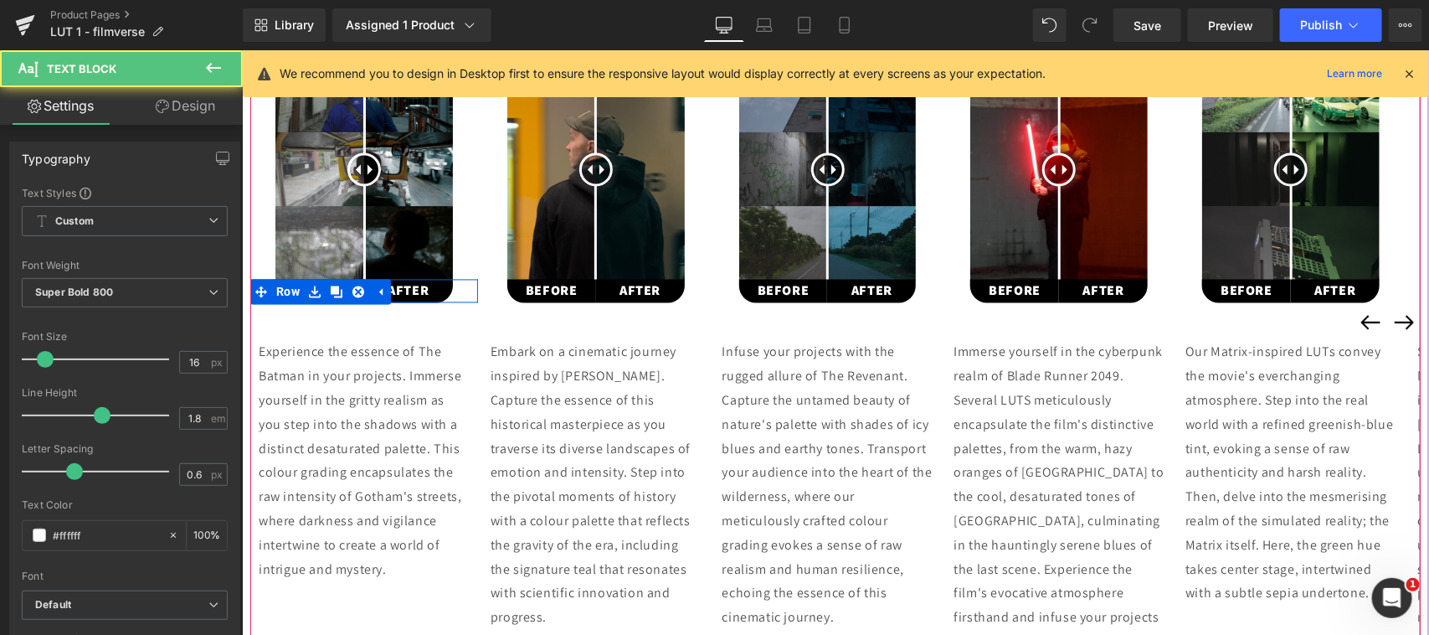
click at [173, 109] on link "Design" at bounding box center [185, 106] width 121 height 38
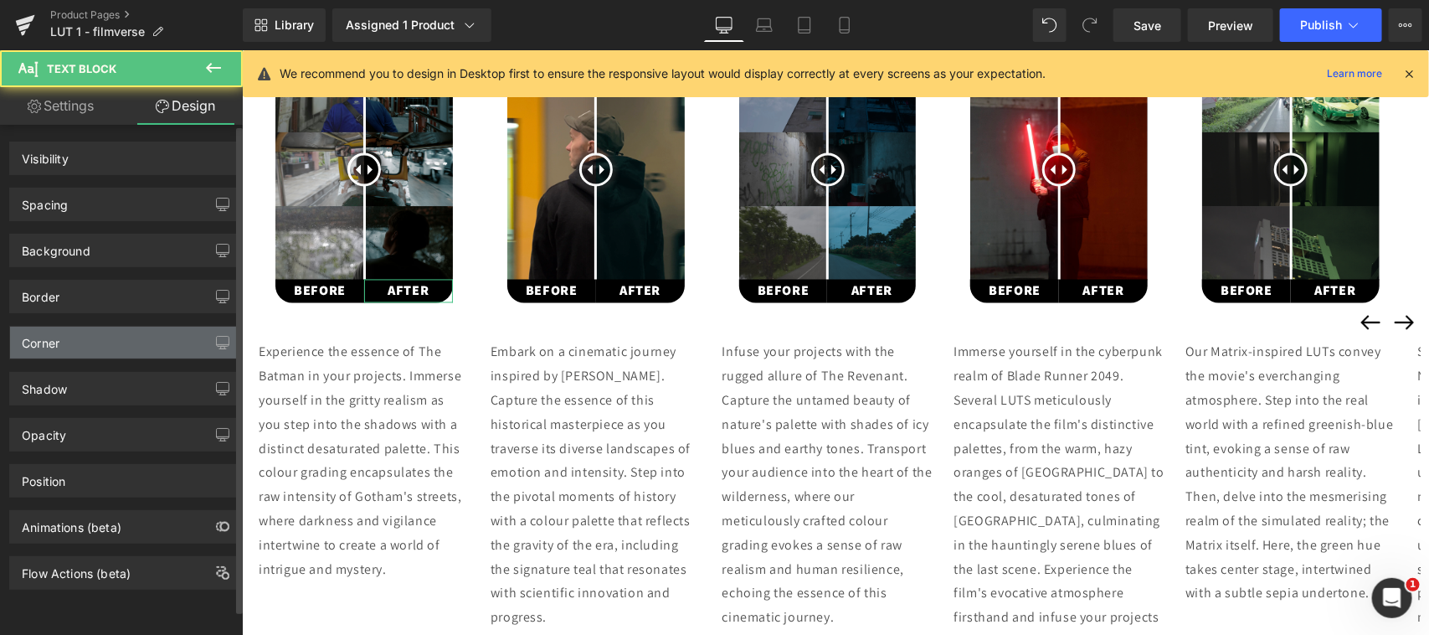
click at [80, 342] on div "Corner" at bounding box center [124, 343] width 229 height 32
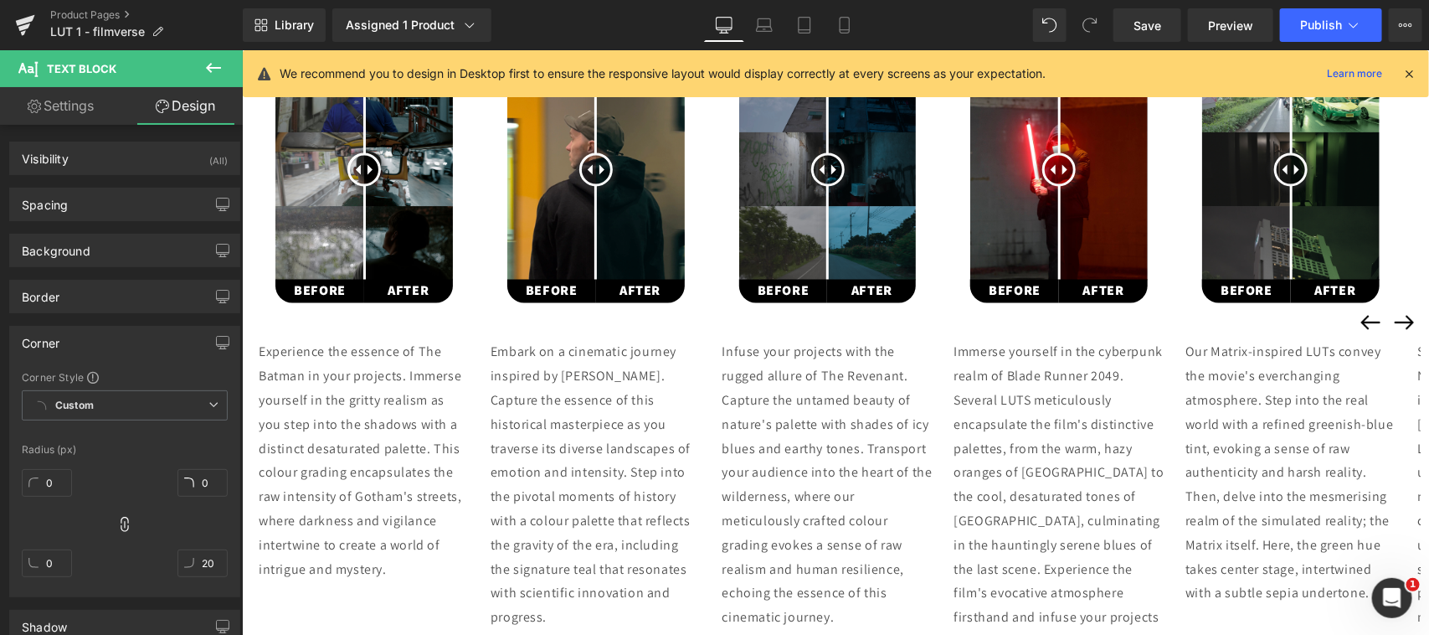
click at [396, 445] on p "Experience the essence of The Batman in your projects. Immerse yourself in the …" at bounding box center [363, 460] width 211 height 241
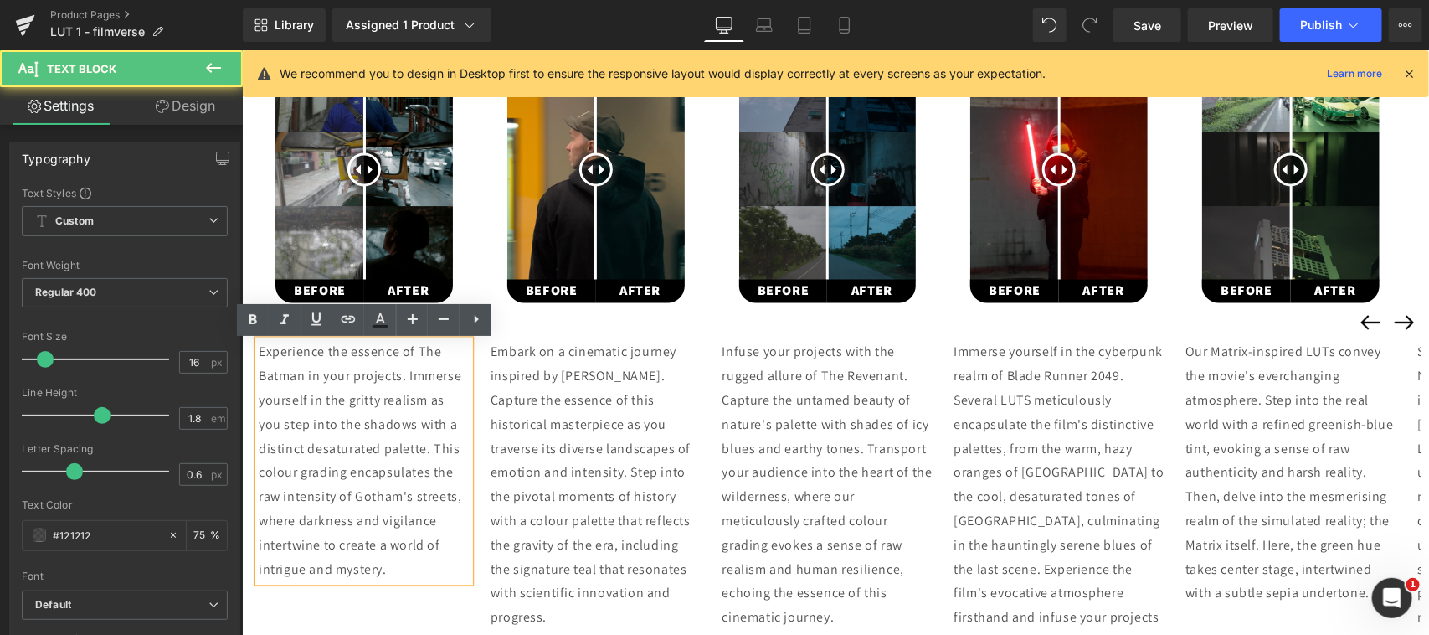
click at [63, 109] on link "Settings" at bounding box center [60, 106] width 121 height 38
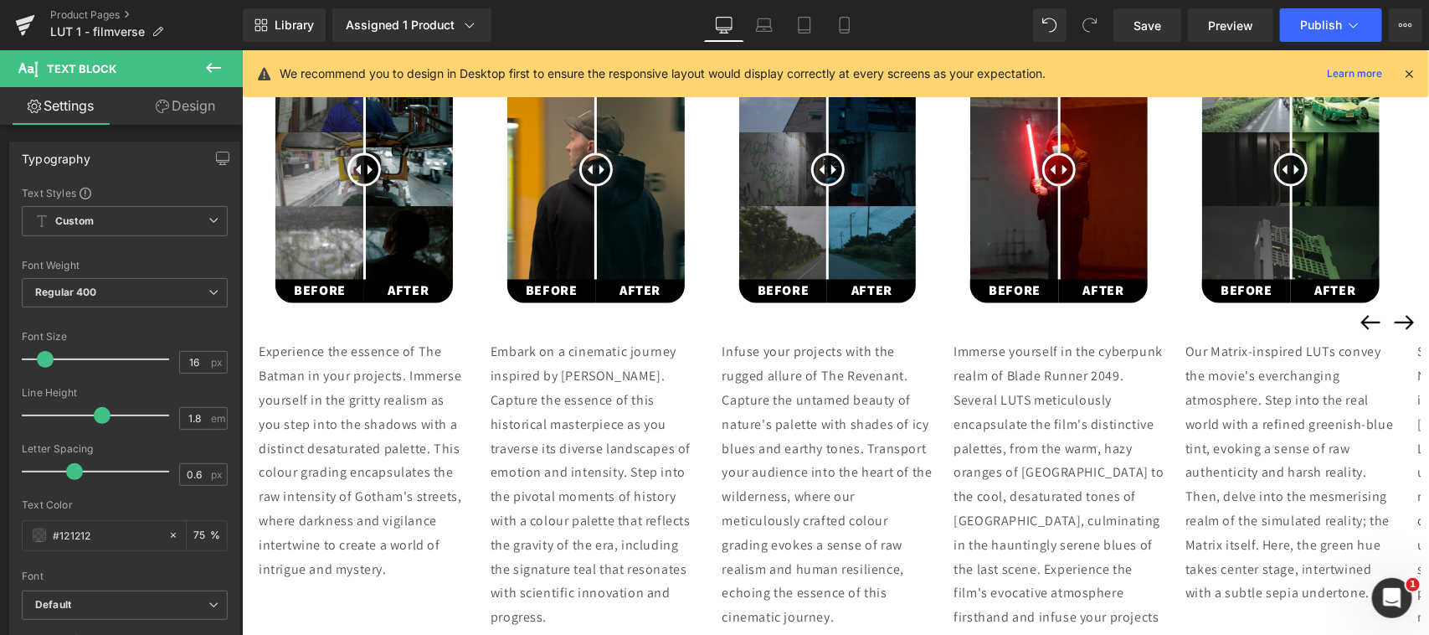
scroll to position [553, 0]
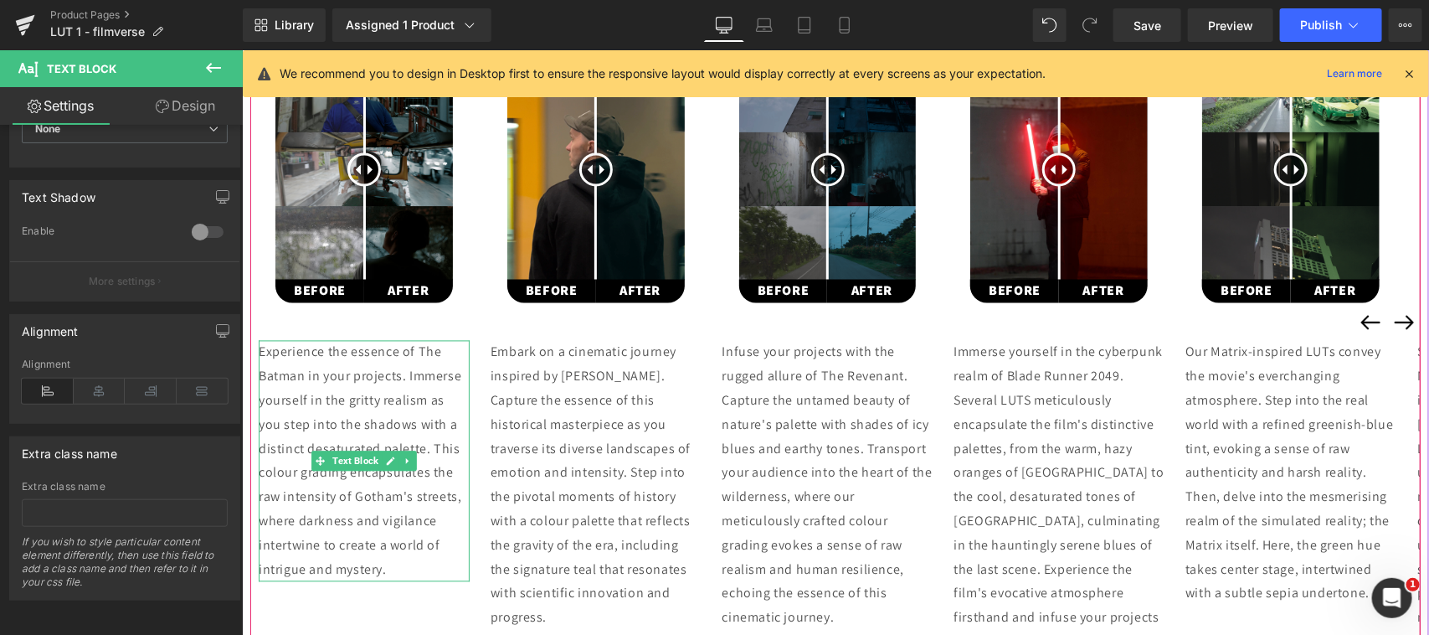
click at [423, 512] on p "Experience the essence of The Batman in your projects. Immerse yourself in the …" at bounding box center [363, 460] width 211 height 241
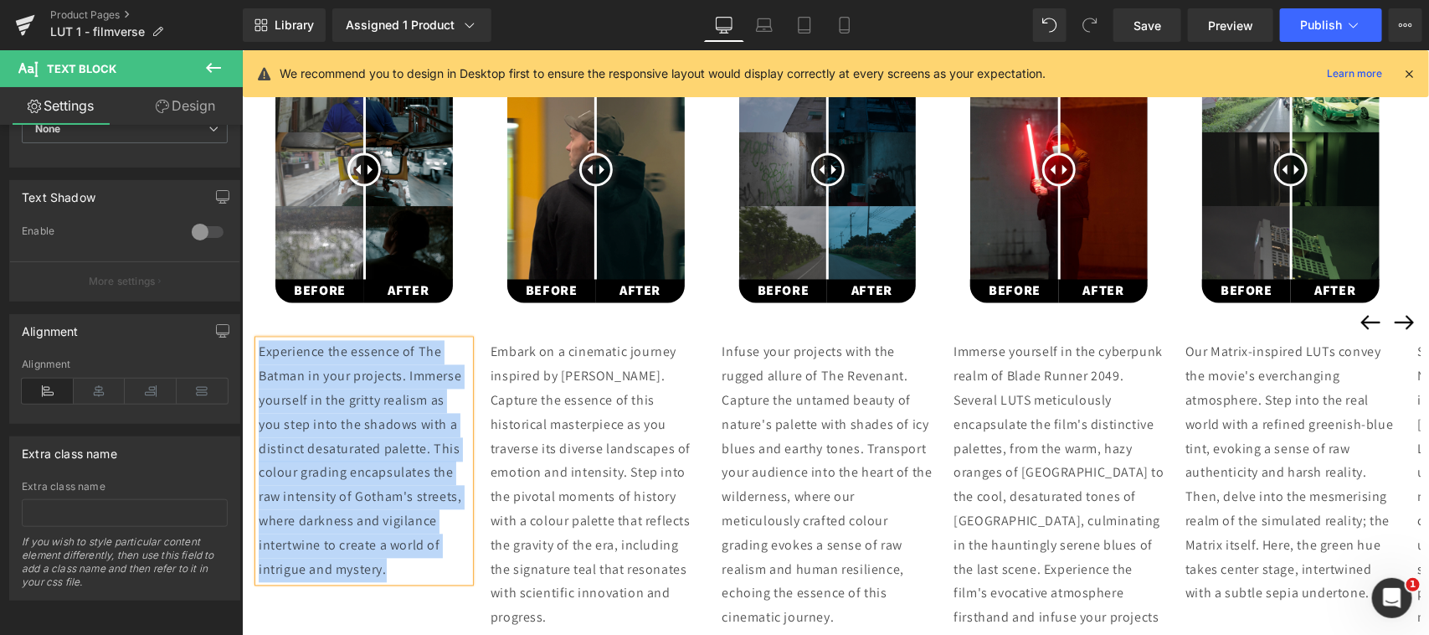
copy p "Experience the essence of The Batman in your projects. Immerse yourself in the …"
click at [317, 292] on icon at bounding box center [314, 292] width 12 height 12
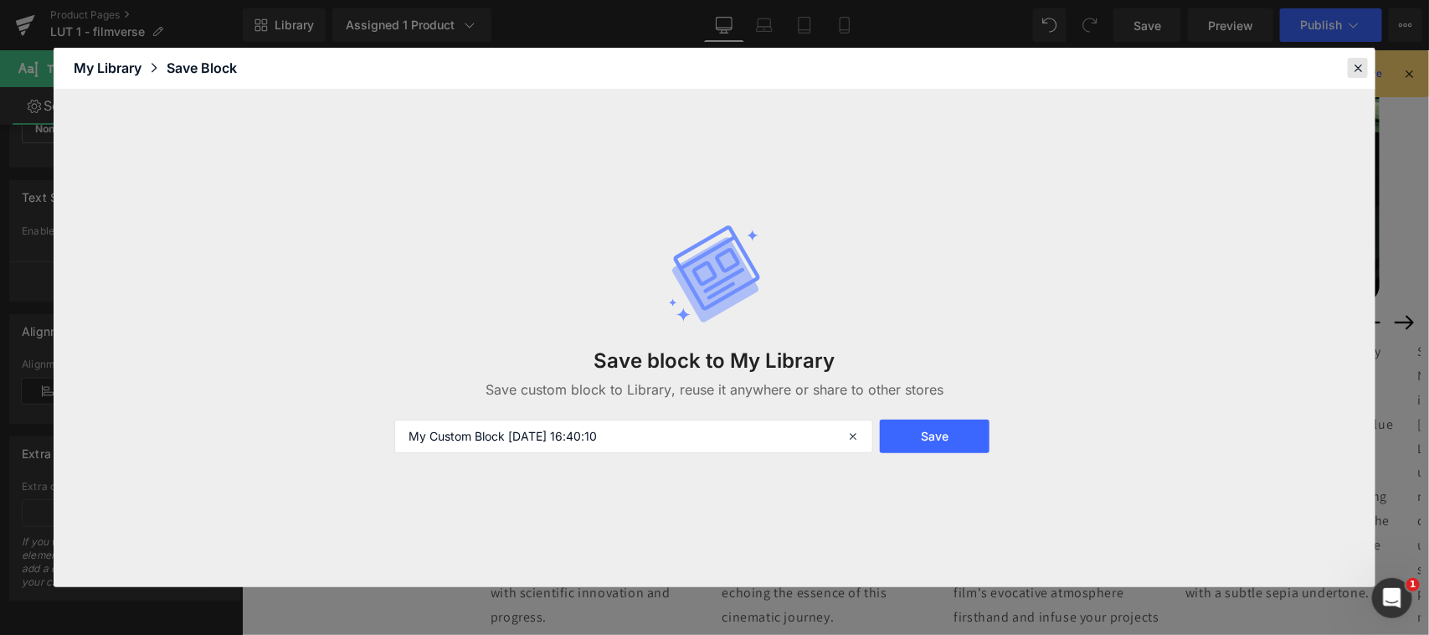
click at [1357, 69] on icon at bounding box center [1358, 67] width 15 height 15
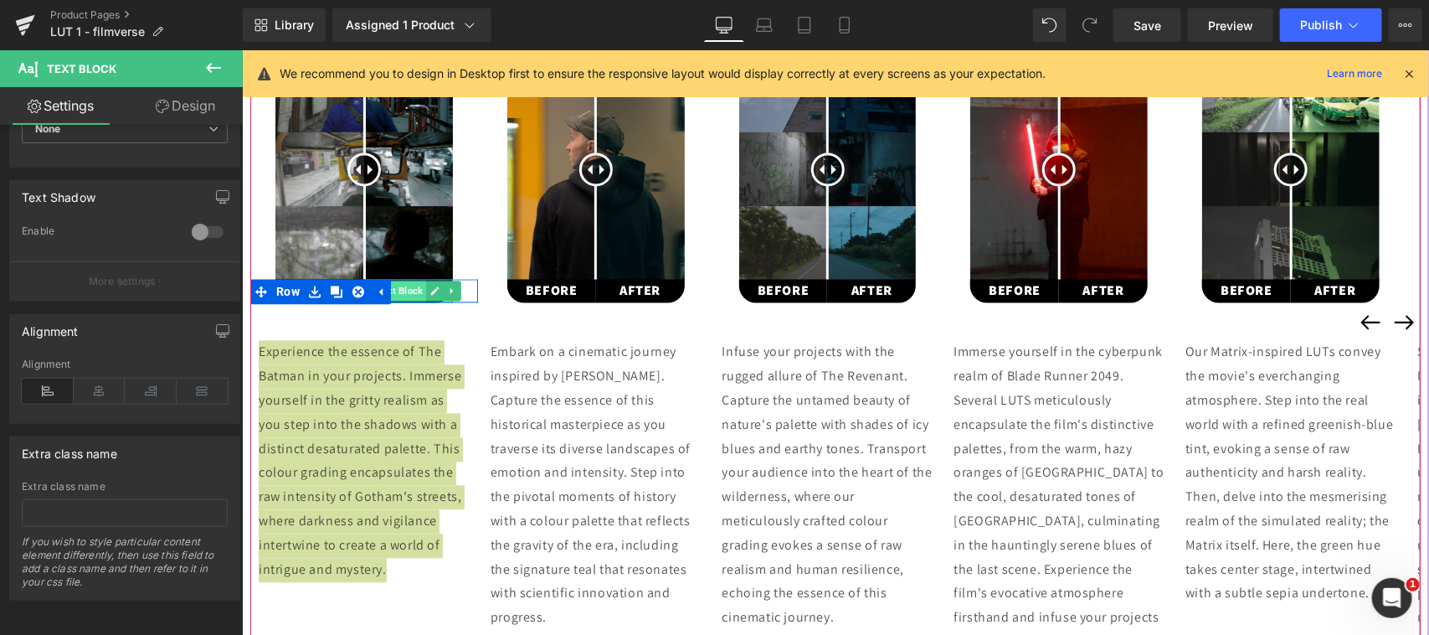
click at [404, 292] on span "Text Block" at bounding box center [399, 291] width 53 height 20
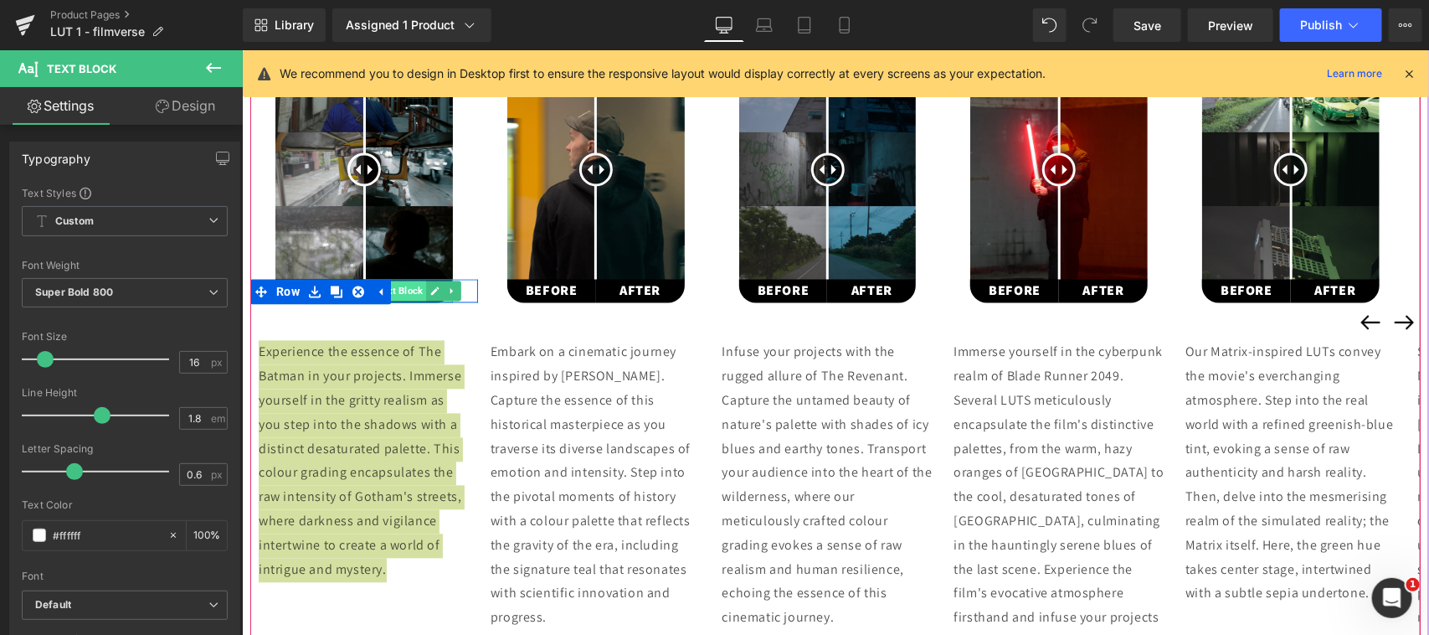
click at [409, 290] on span "Text Block" at bounding box center [399, 291] width 53 height 20
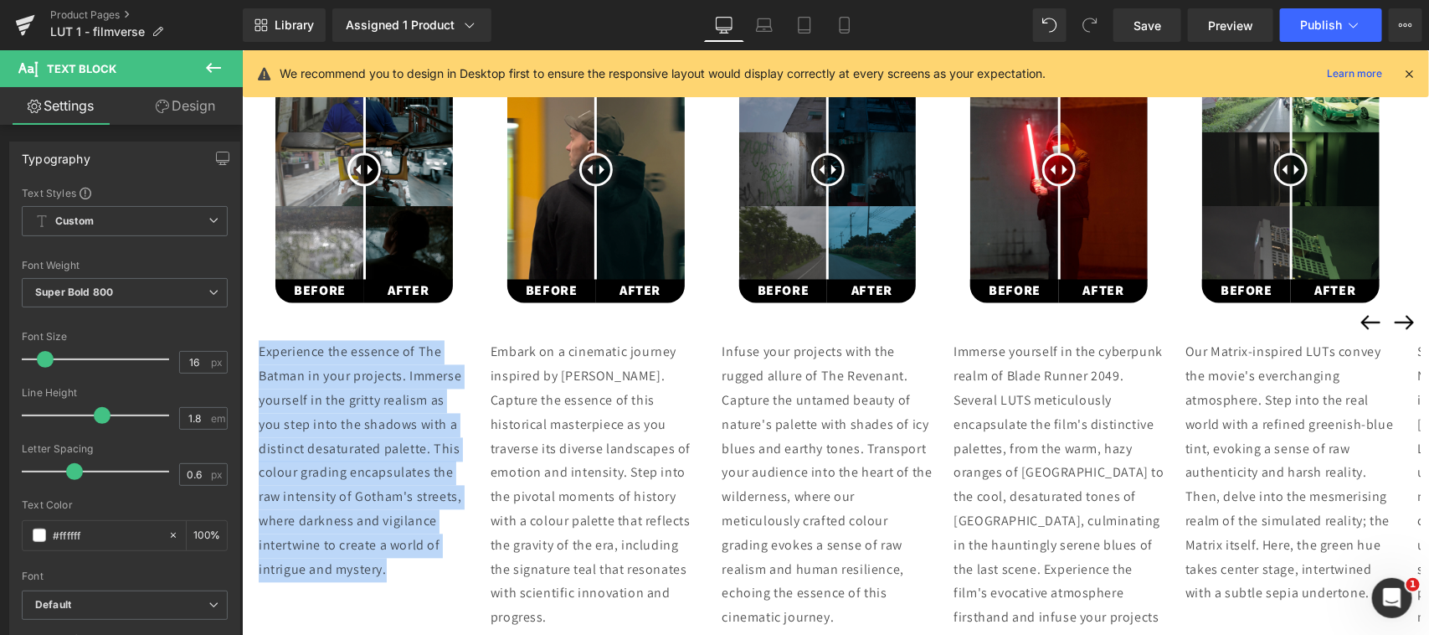
click at [352, 403] on p "Experience the essence of The Batman in your projects. Immerse yourself in the …" at bounding box center [363, 460] width 211 height 241
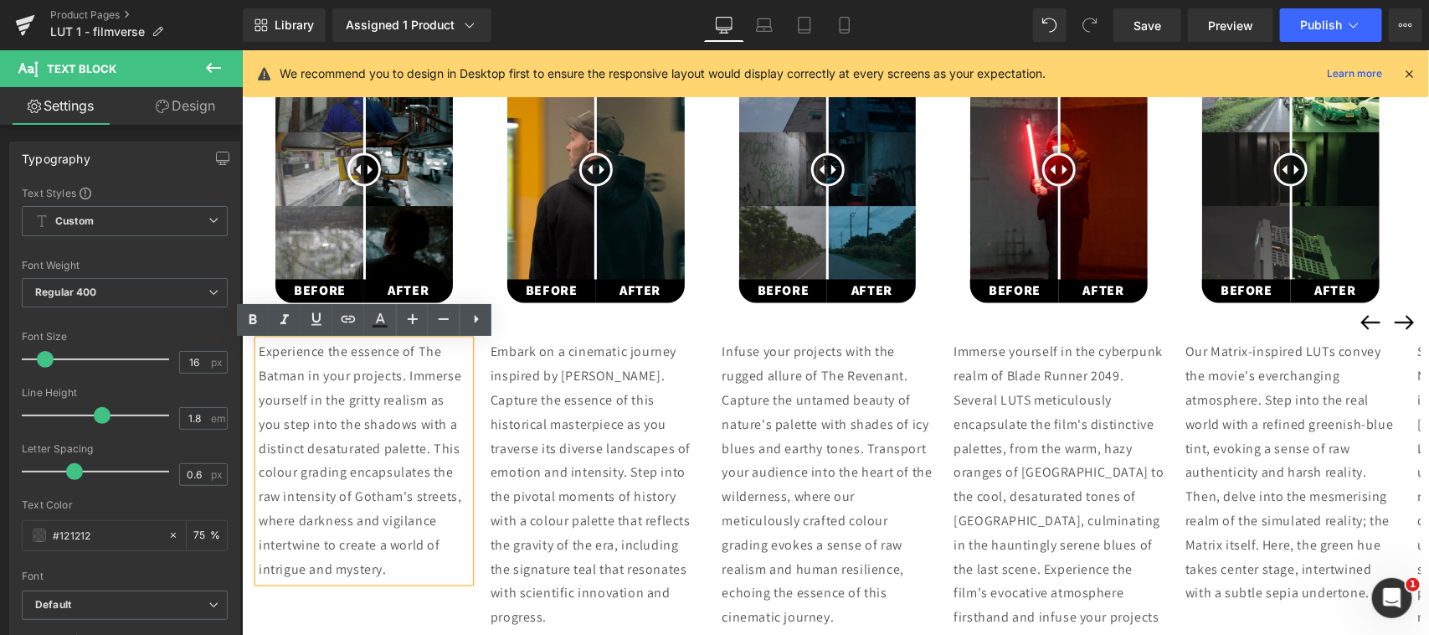
click at [492, 271] on div "[PERSON_NAME] Text Block Before and After Images BEFORE Text Block AFTER Text B…" at bounding box center [595, 165] width 228 height 276
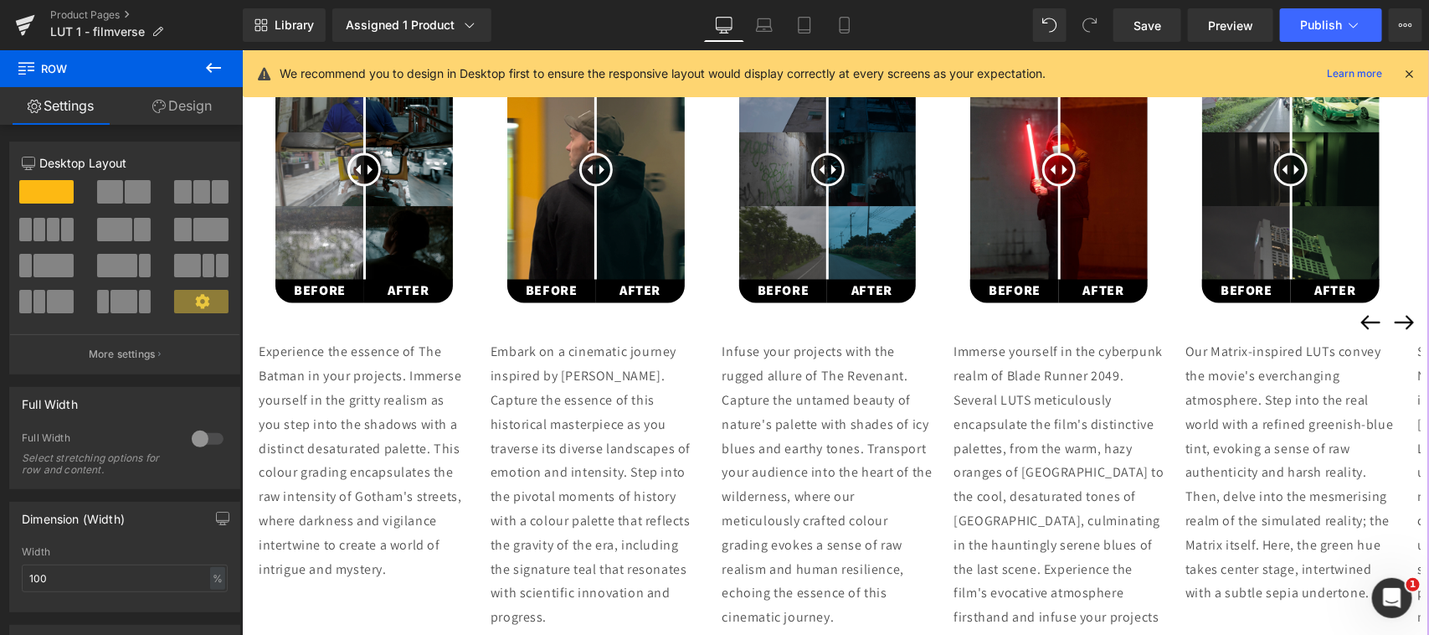
scroll to position [1047, 0]
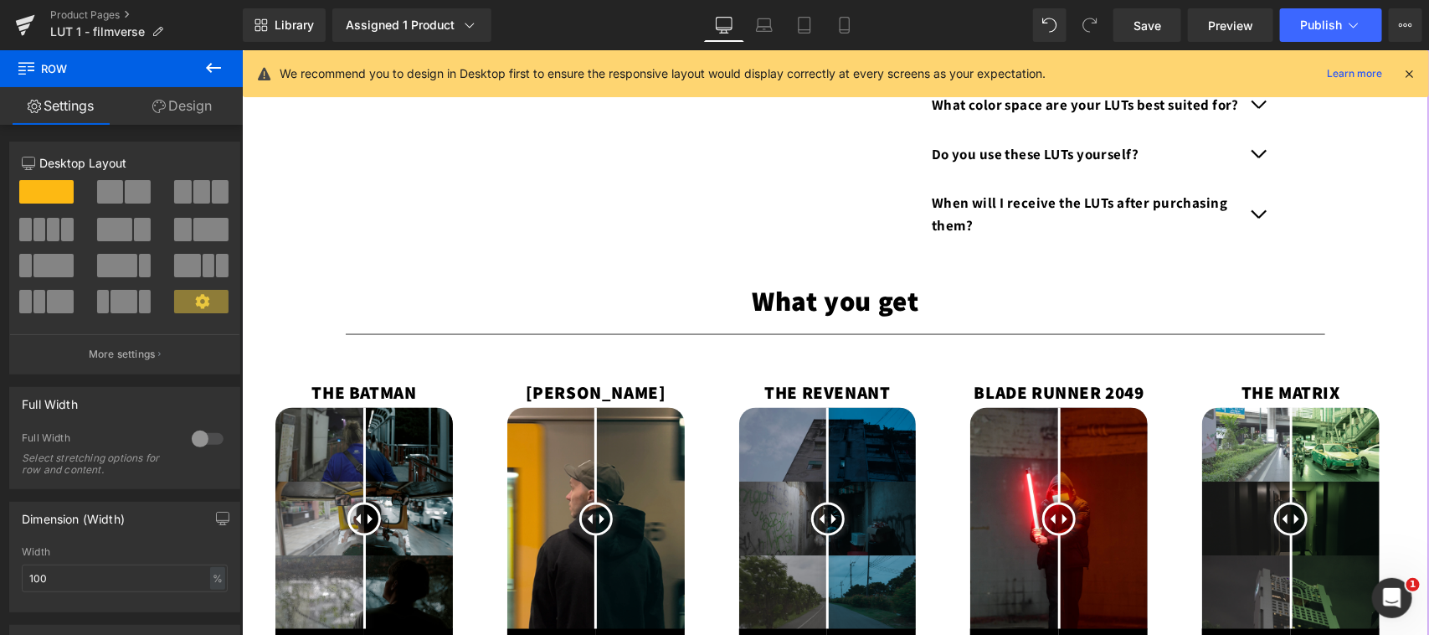
click at [380, 394] on div "THE BATMAN Text Block" at bounding box center [364, 392] width 228 height 32
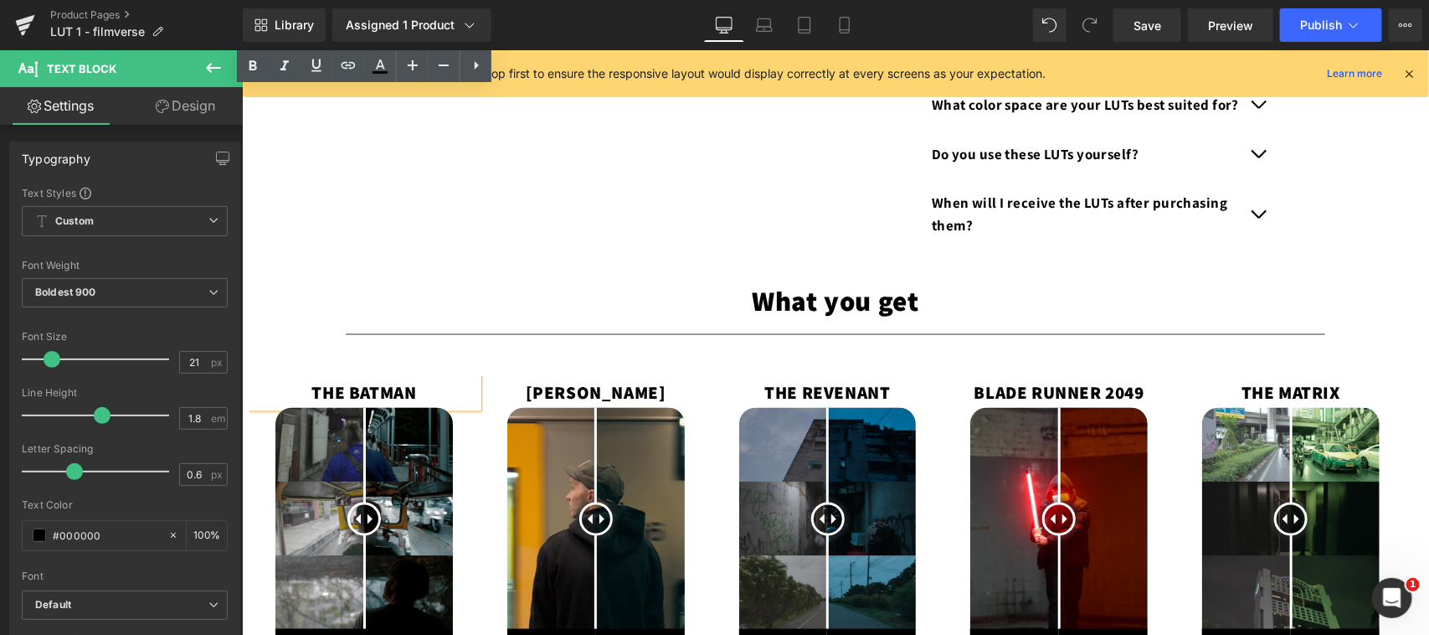
scroll to position [1396, 0]
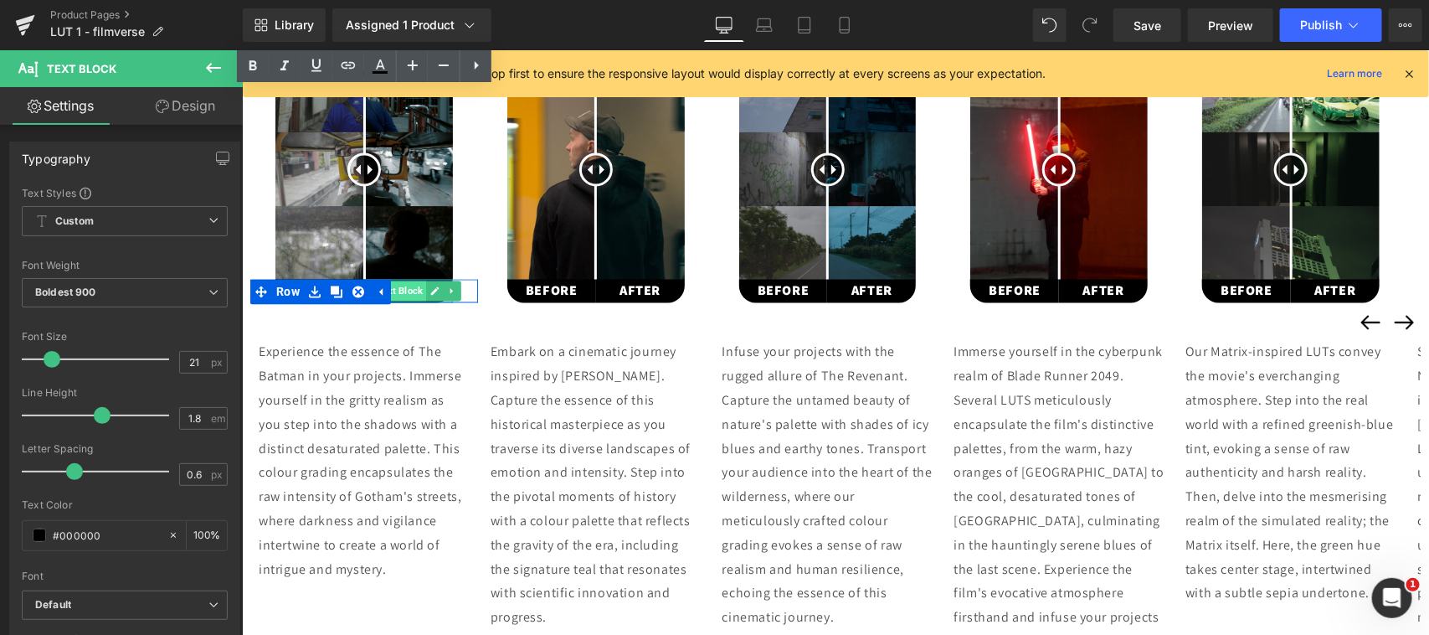
click at [421, 289] on span "Text Block" at bounding box center [399, 291] width 53 height 20
click at [395, 460] on div "Experience the essence of The Batman in your projects. Immerse yourself in the …" at bounding box center [363, 460] width 211 height 241
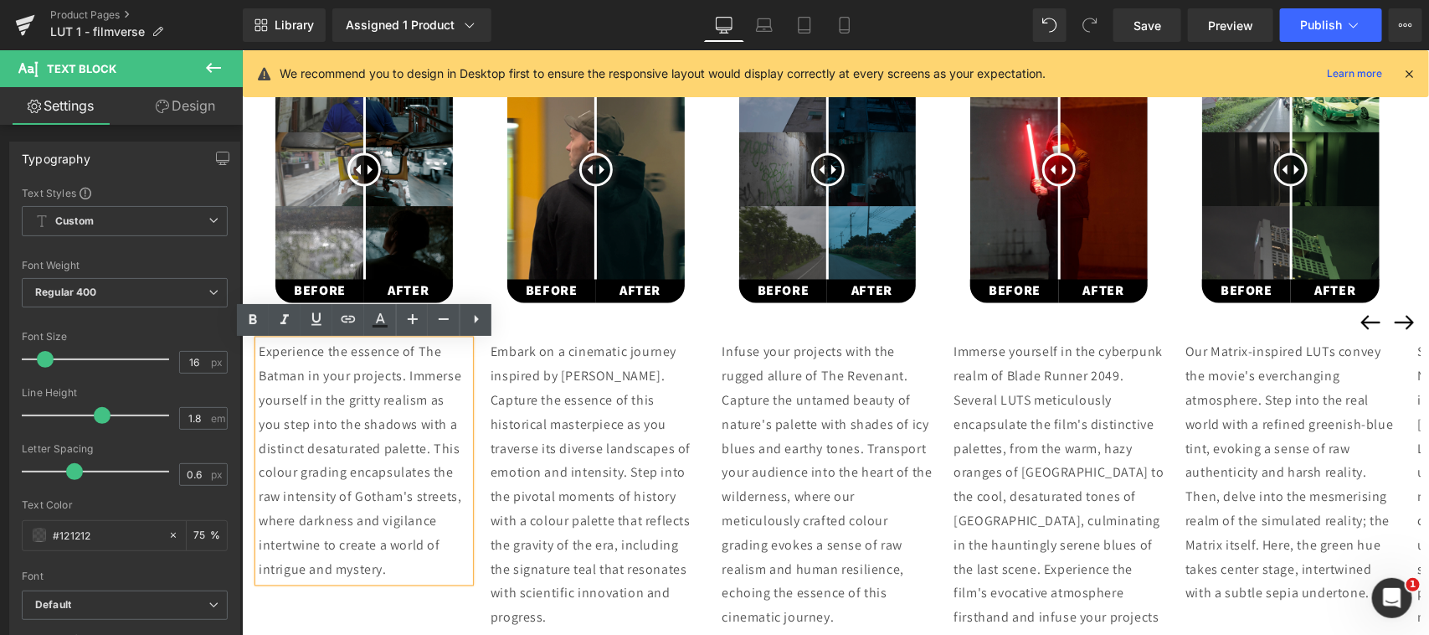
click at [486, 259] on div "[PERSON_NAME] Text Block Before and After Images BEFORE Text Block AFTER Text B…" at bounding box center [595, 165] width 228 height 276
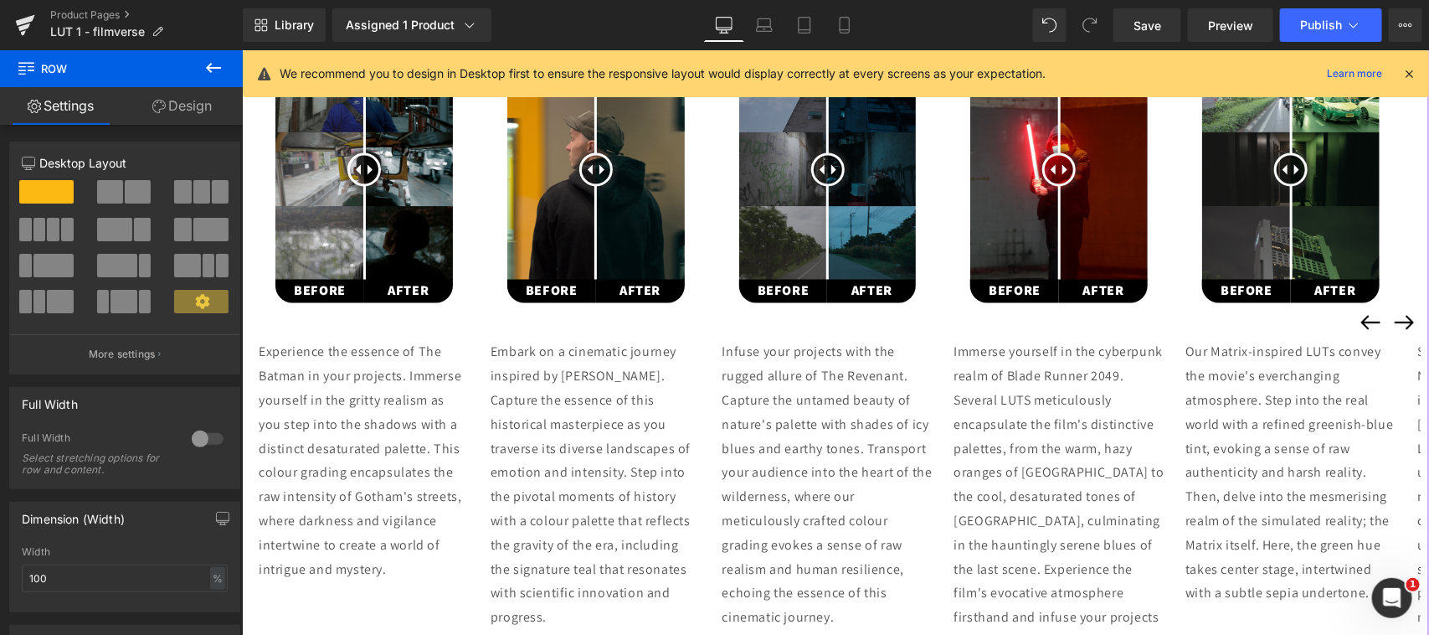
scroll to position [1047, 0]
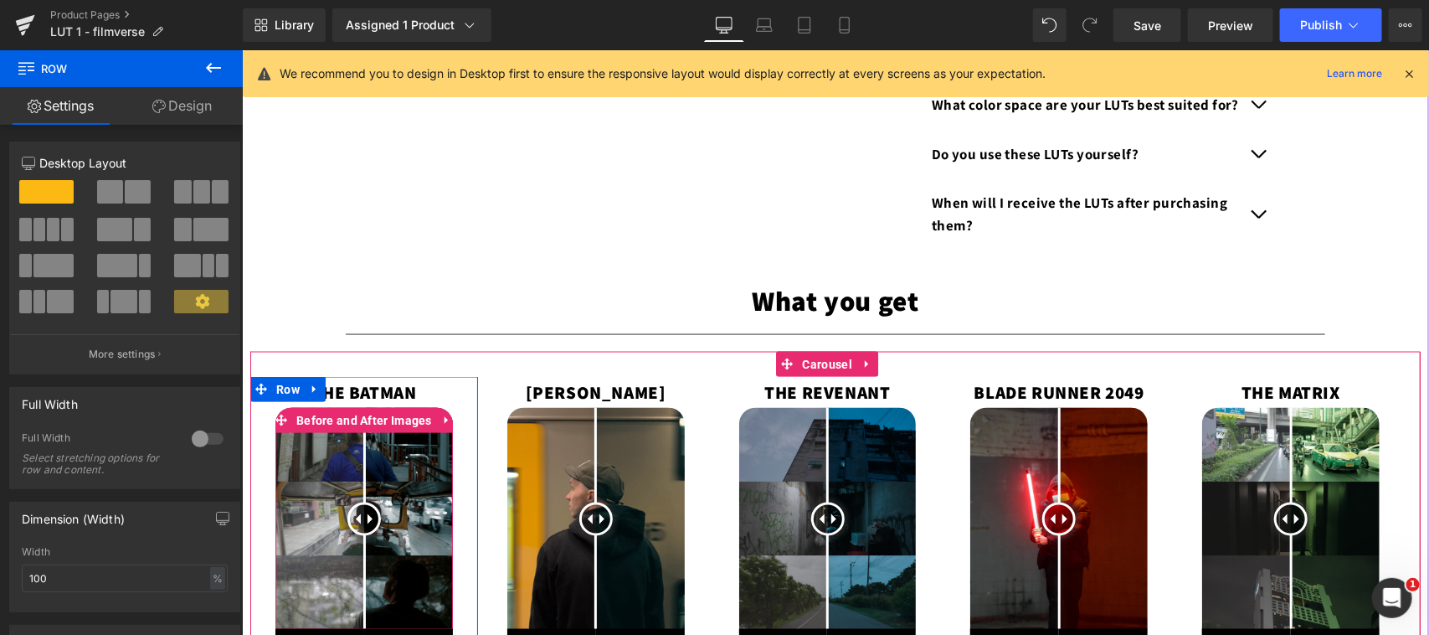
click at [435, 483] on img at bounding box center [364, 518] width 178 height 222
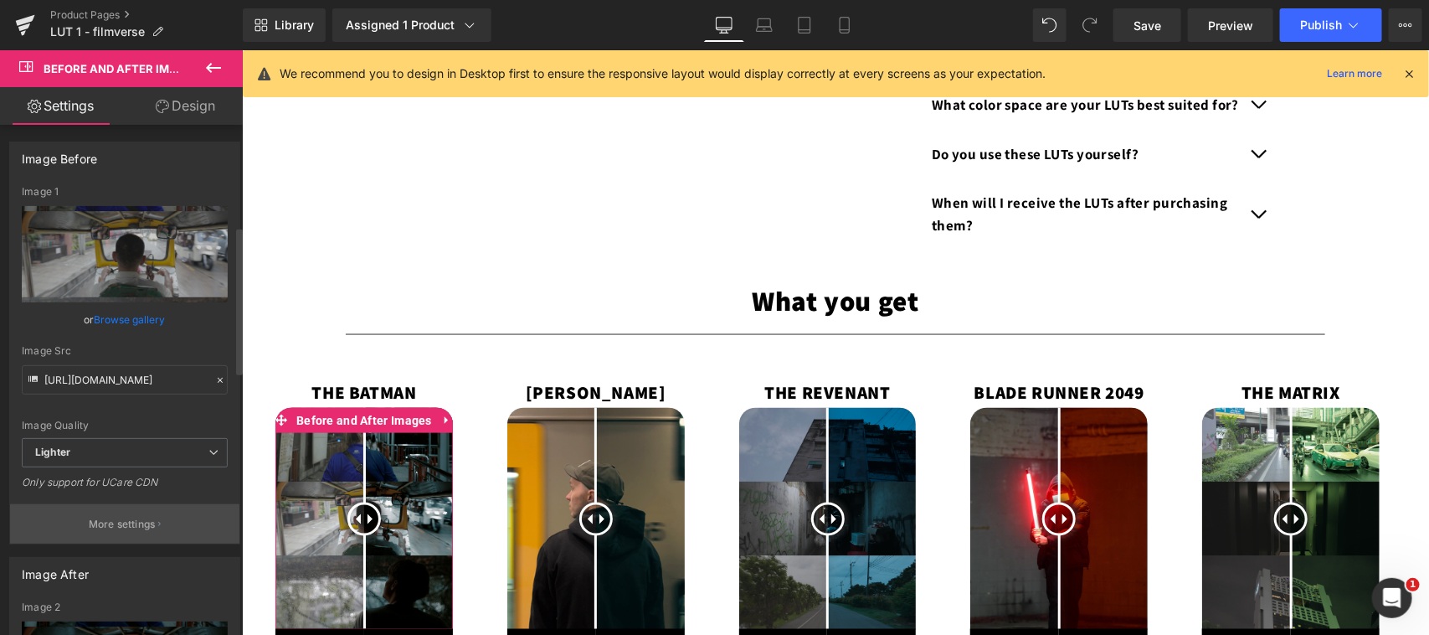
scroll to position [348, 0]
